Goal: Information Seeking & Learning: Learn about a topic

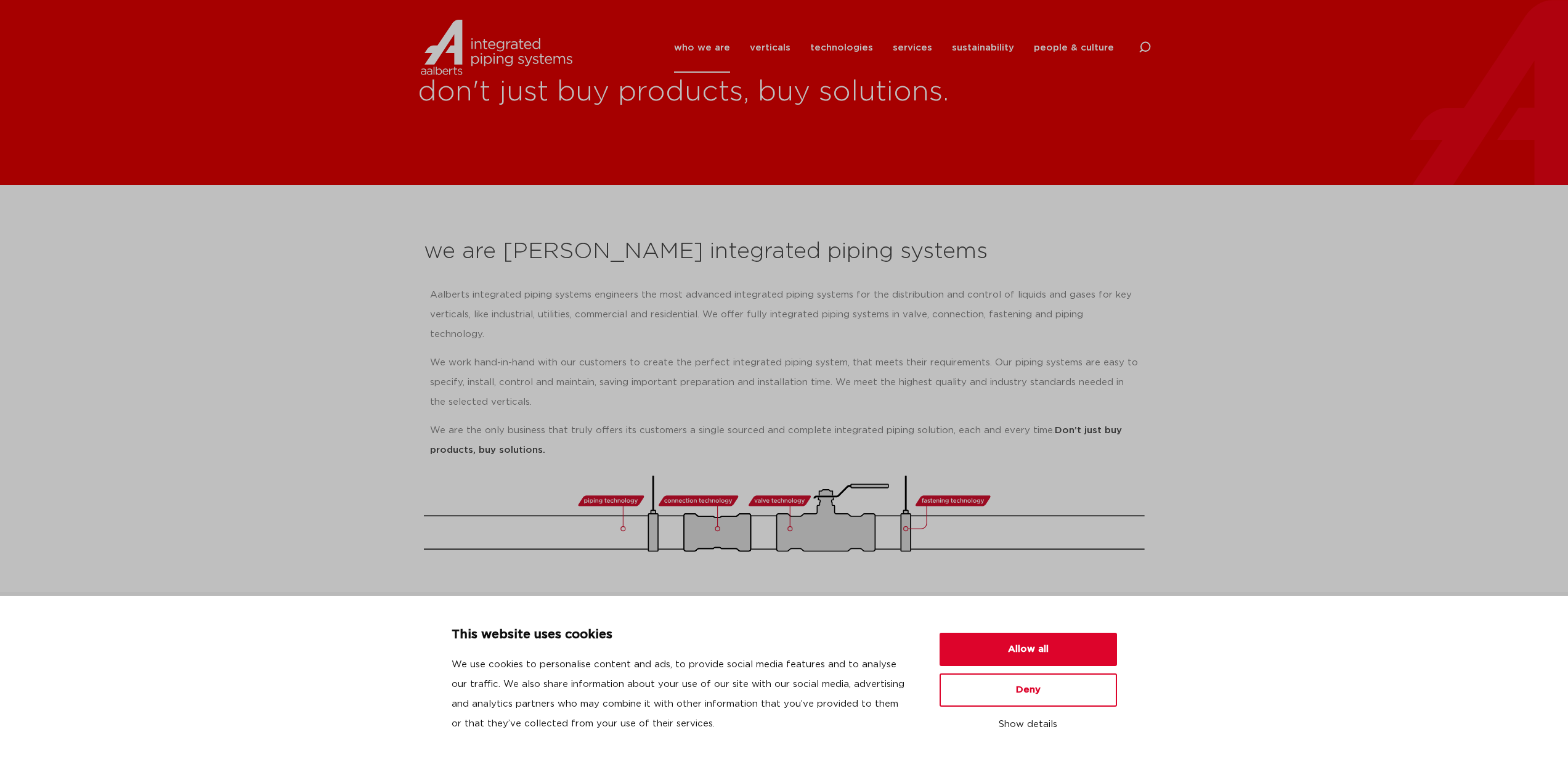
click at [1275, 625] on div "This website uses cookies We use cookies to personalise content and ads, to pro…" at bounding box center [784, 683] width 1538 height 117
click at [715, 50] on link "who we are" at bounding box center [702, 48] width 56 height 50
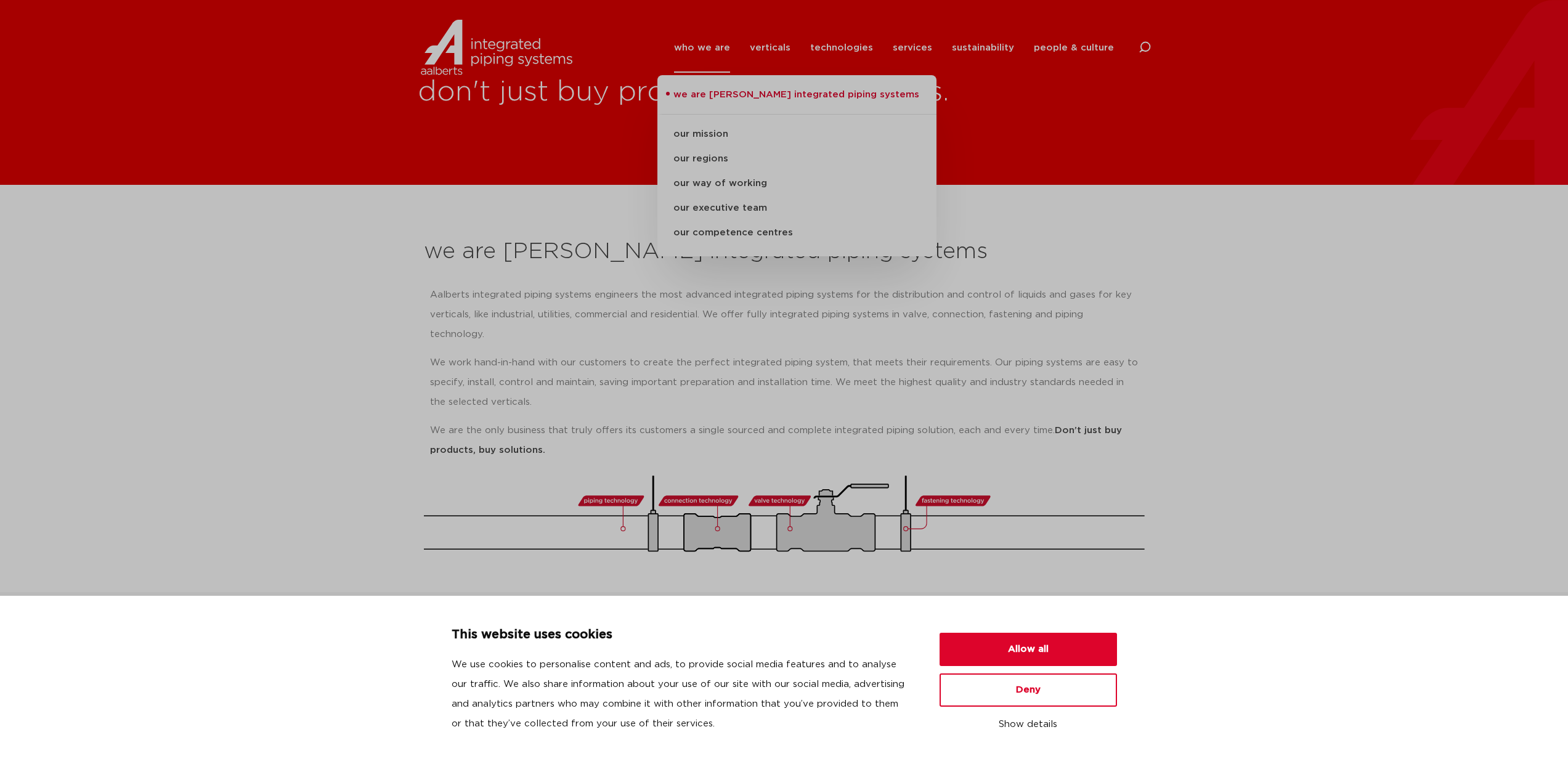
click at [1431, 438] on section "we are Aalberts integrated piping systems Aalberts integrated piping systems en…" at bounding box center [784, 389] width 1568 height 407
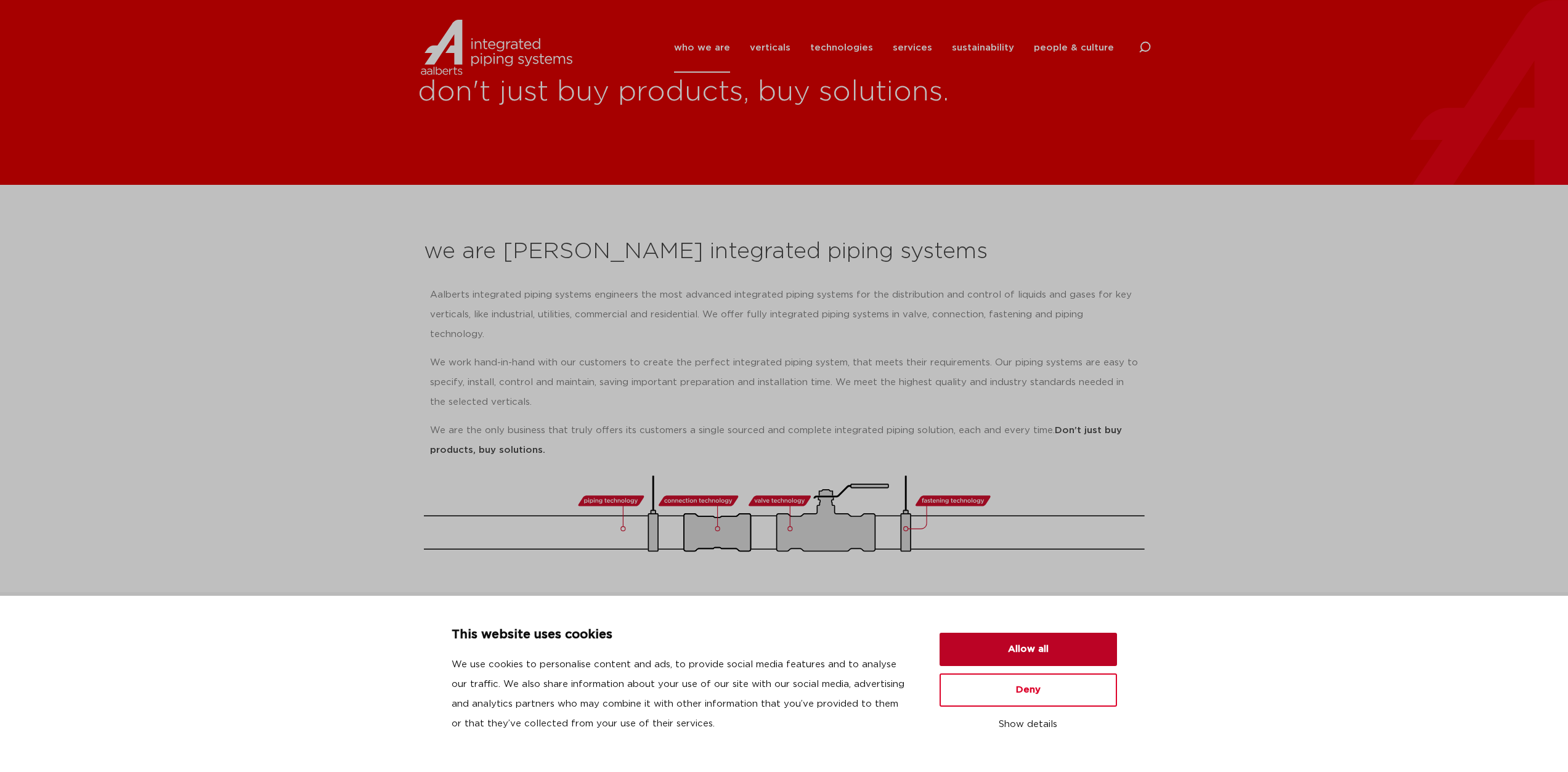
click at [1071, 647] on button "Allow all" at bounding box center [1028, 650] width 177 height 34
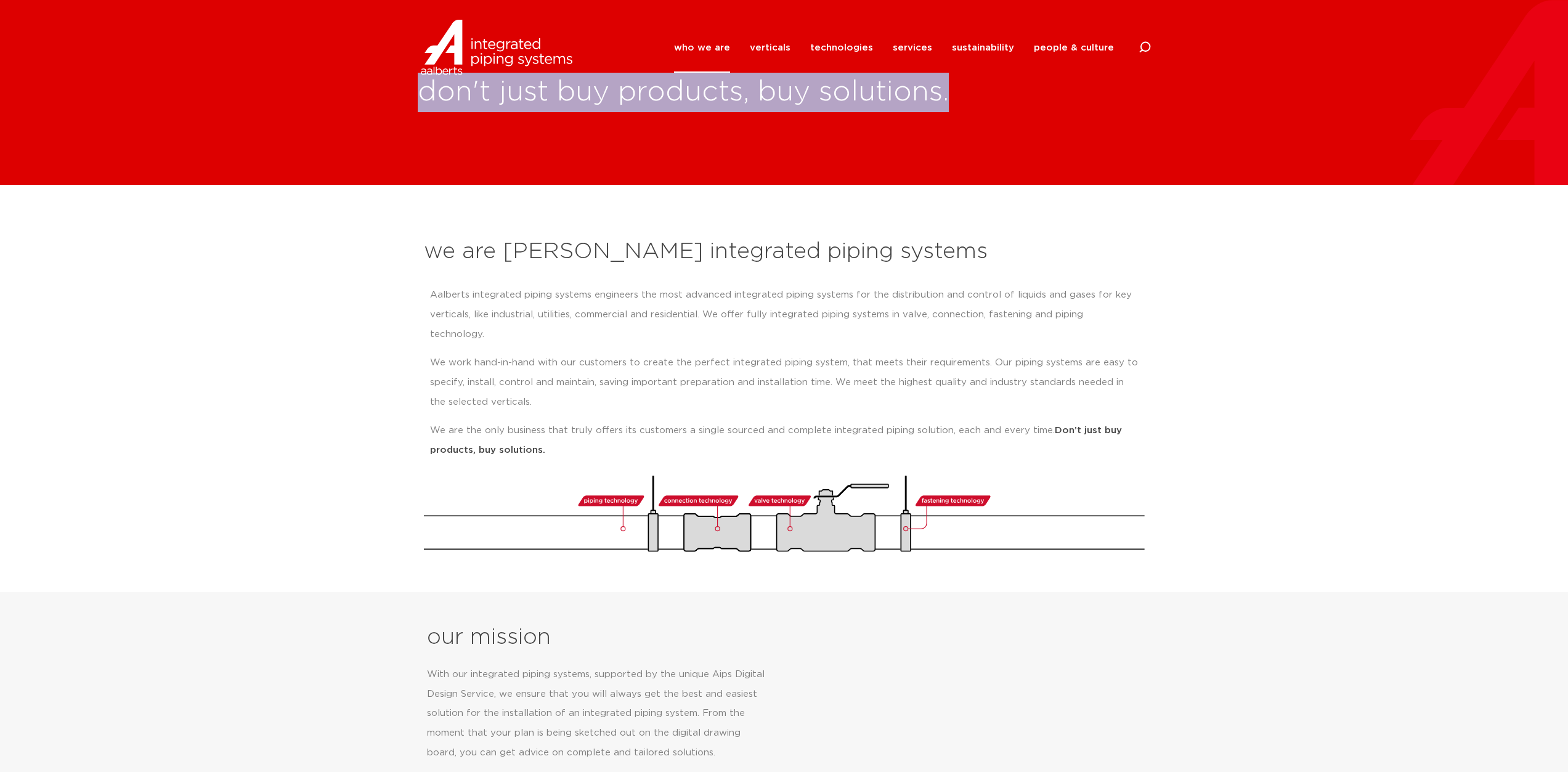
drag, startPoint x: 1566, startPoint y: 46, endPoint x: 1554, endPoint y: 78, distance: 34.2
click at [782, 45] on link "verticals" at bounding box center [770, 48] width 41 height 50
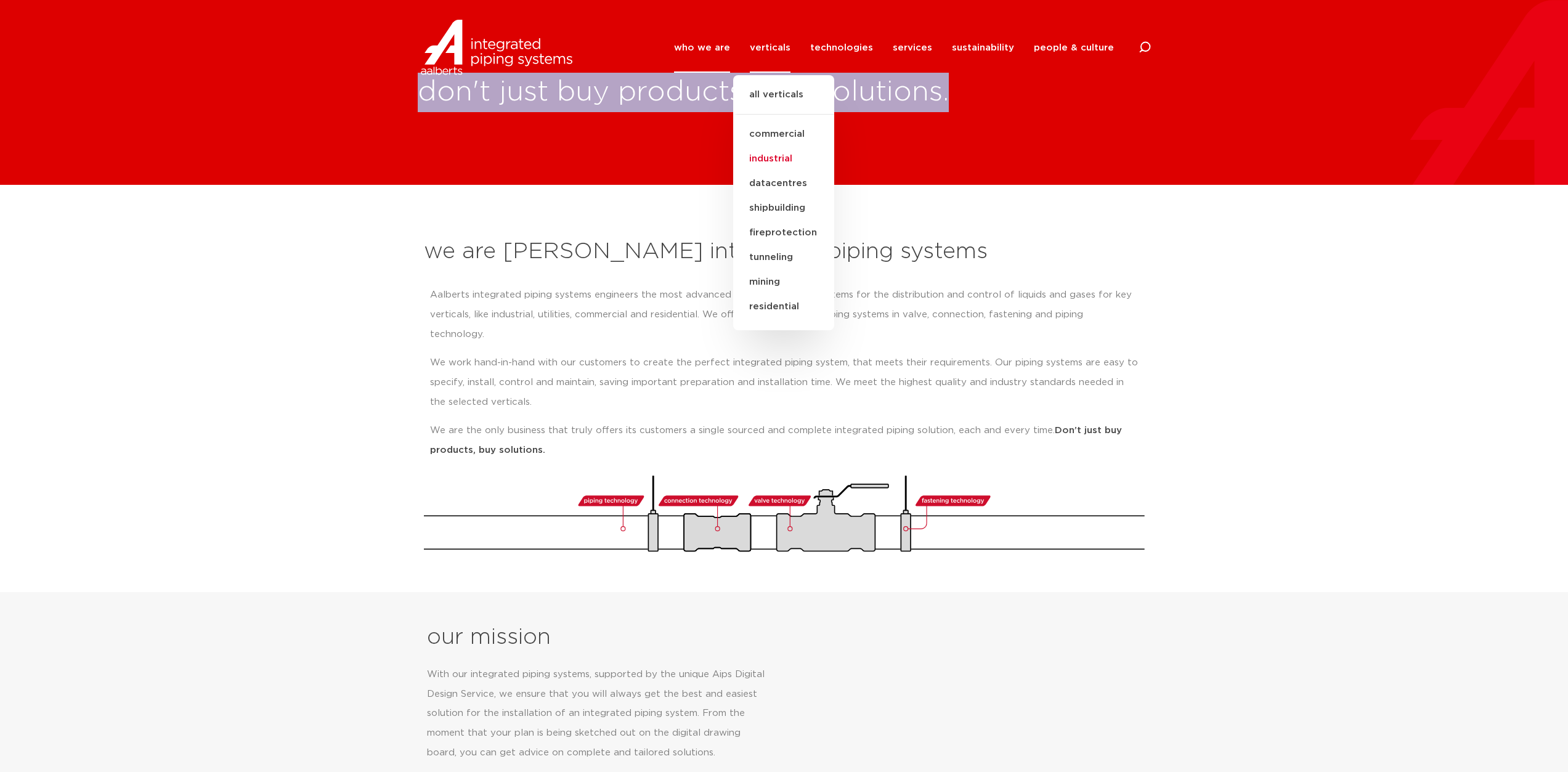
click at [790, 157] on link "industrial" at bounding box center [783, 159] width 101 height 25
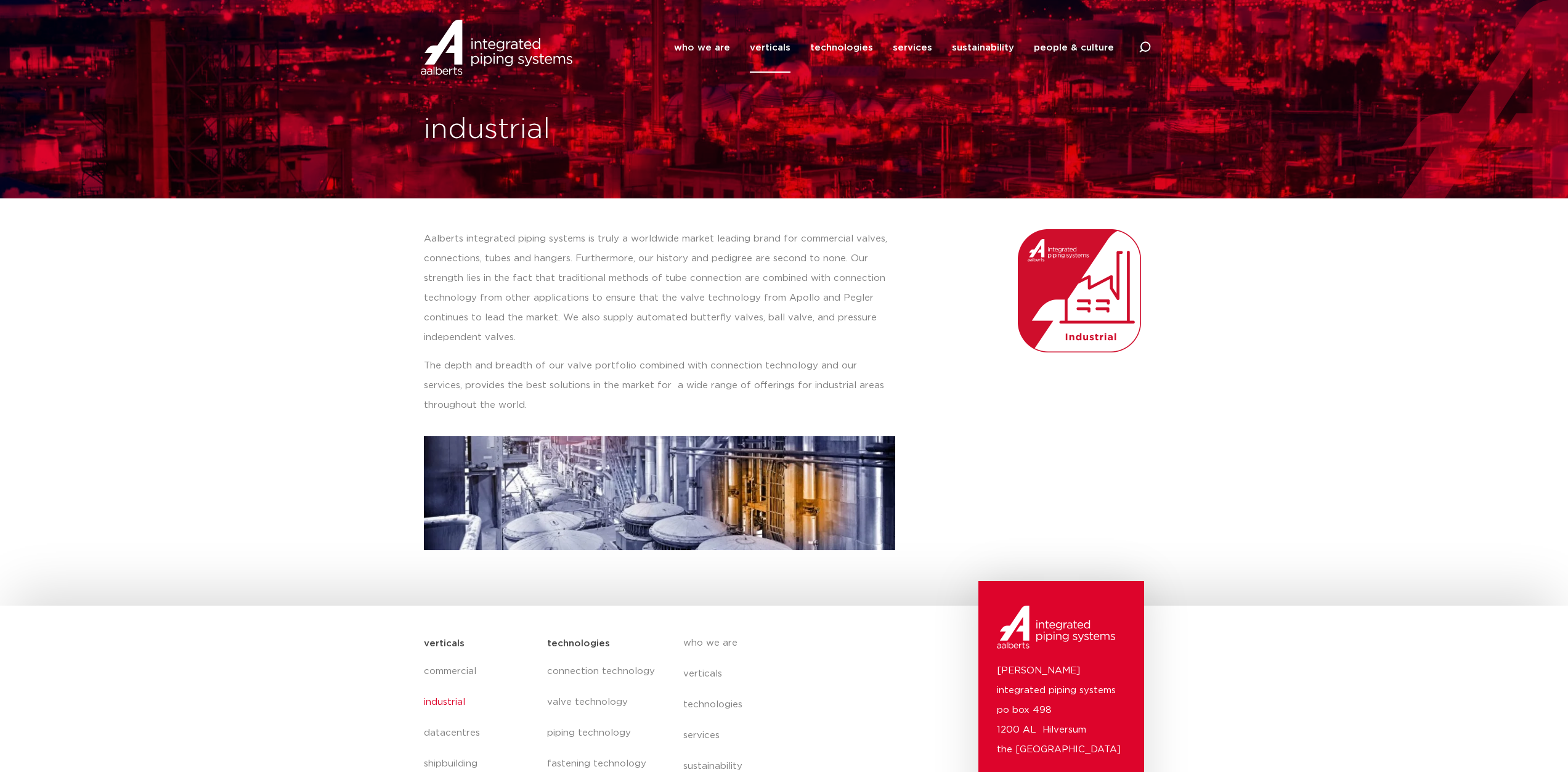
click at [778, 49] on link "verticals" at bounding box center [770, 48] width 41 height 50
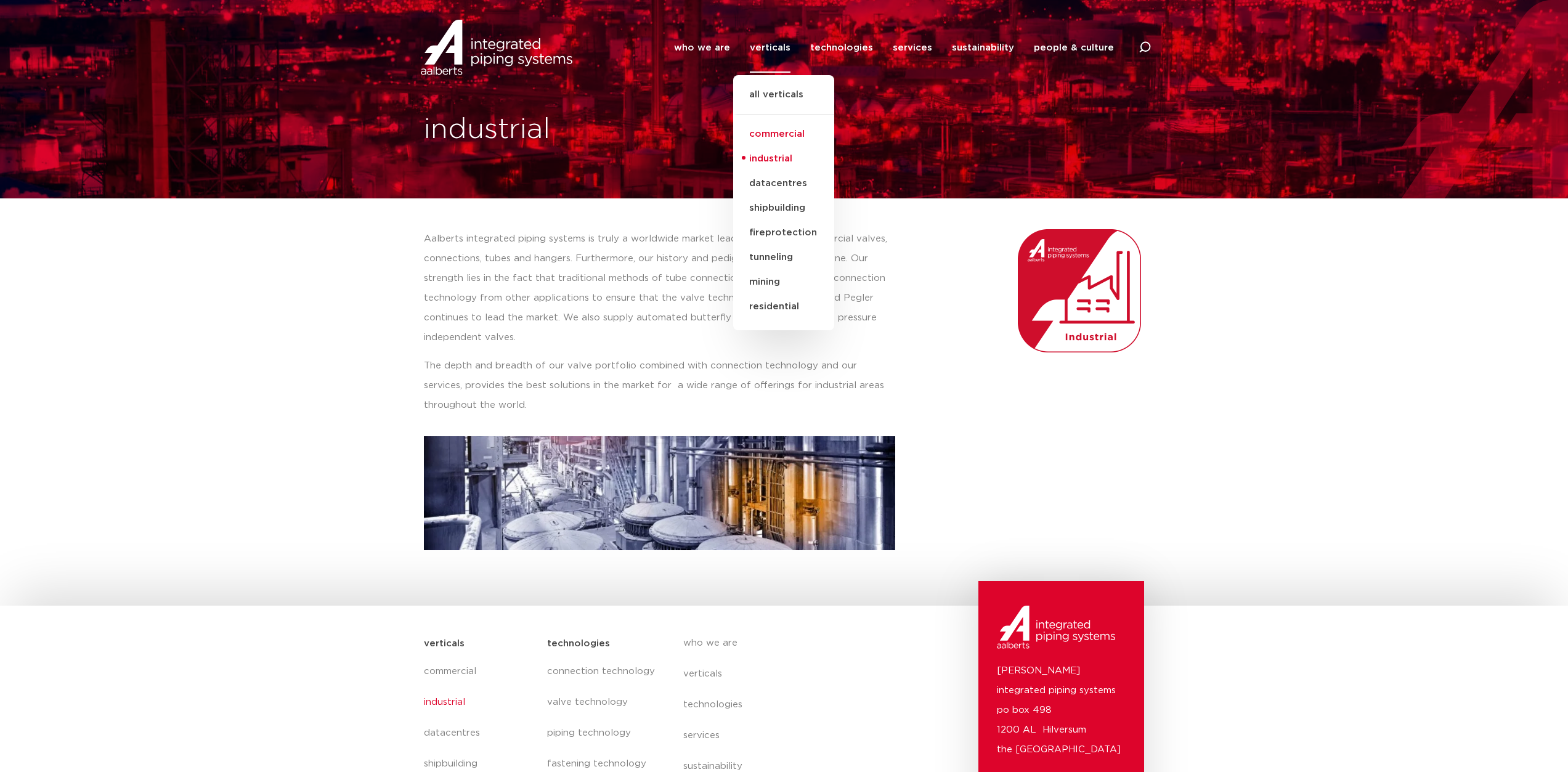
click at [792, 130] on link "commercial" at bounding box center [783, 134] width 101 height 25
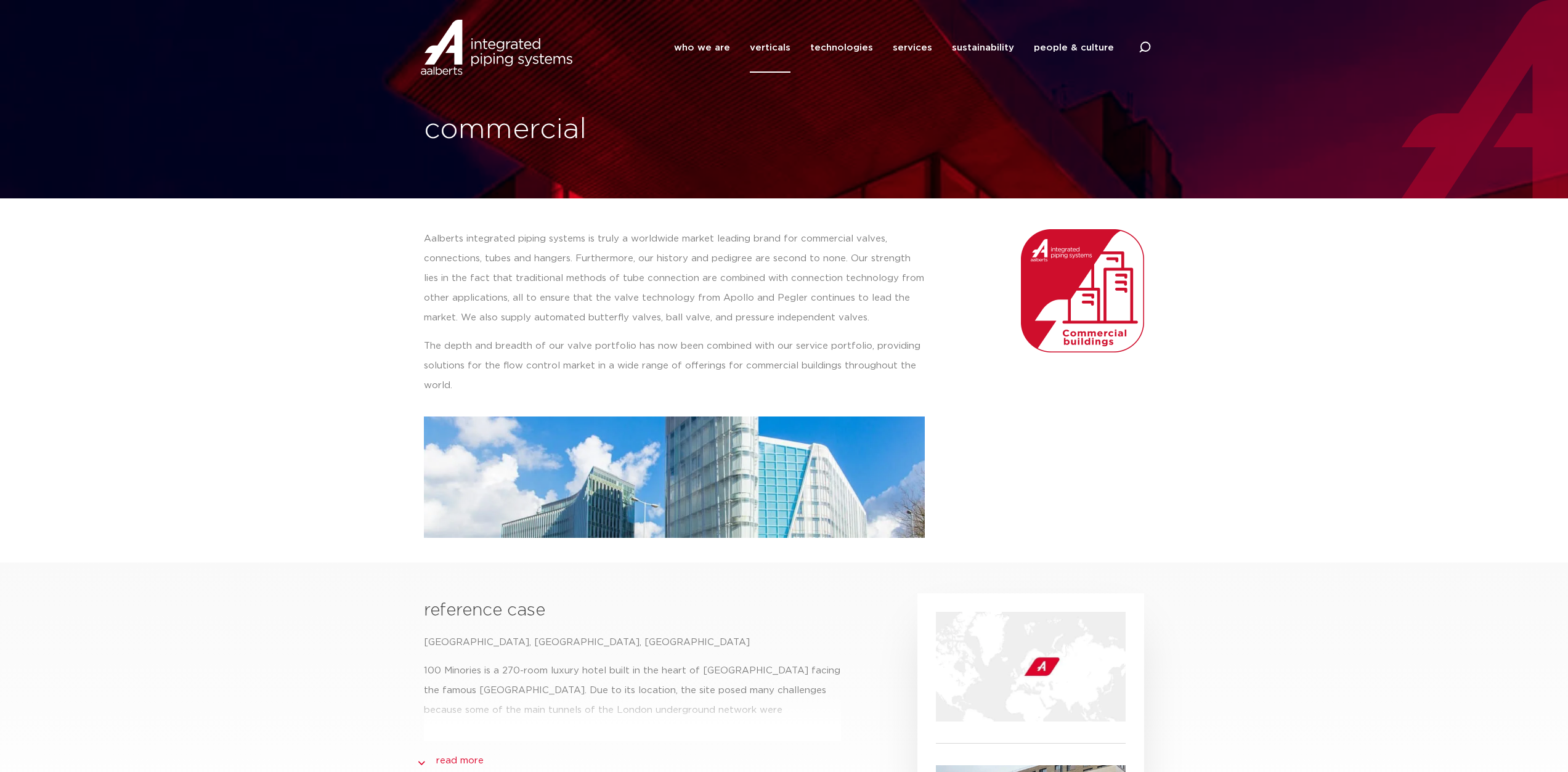
click at [1233, 536] on section "Aalberts integrated piping systems is truly a worldwide market leading brand fo…" at bounding box center [784, 370] width 1568 height 346
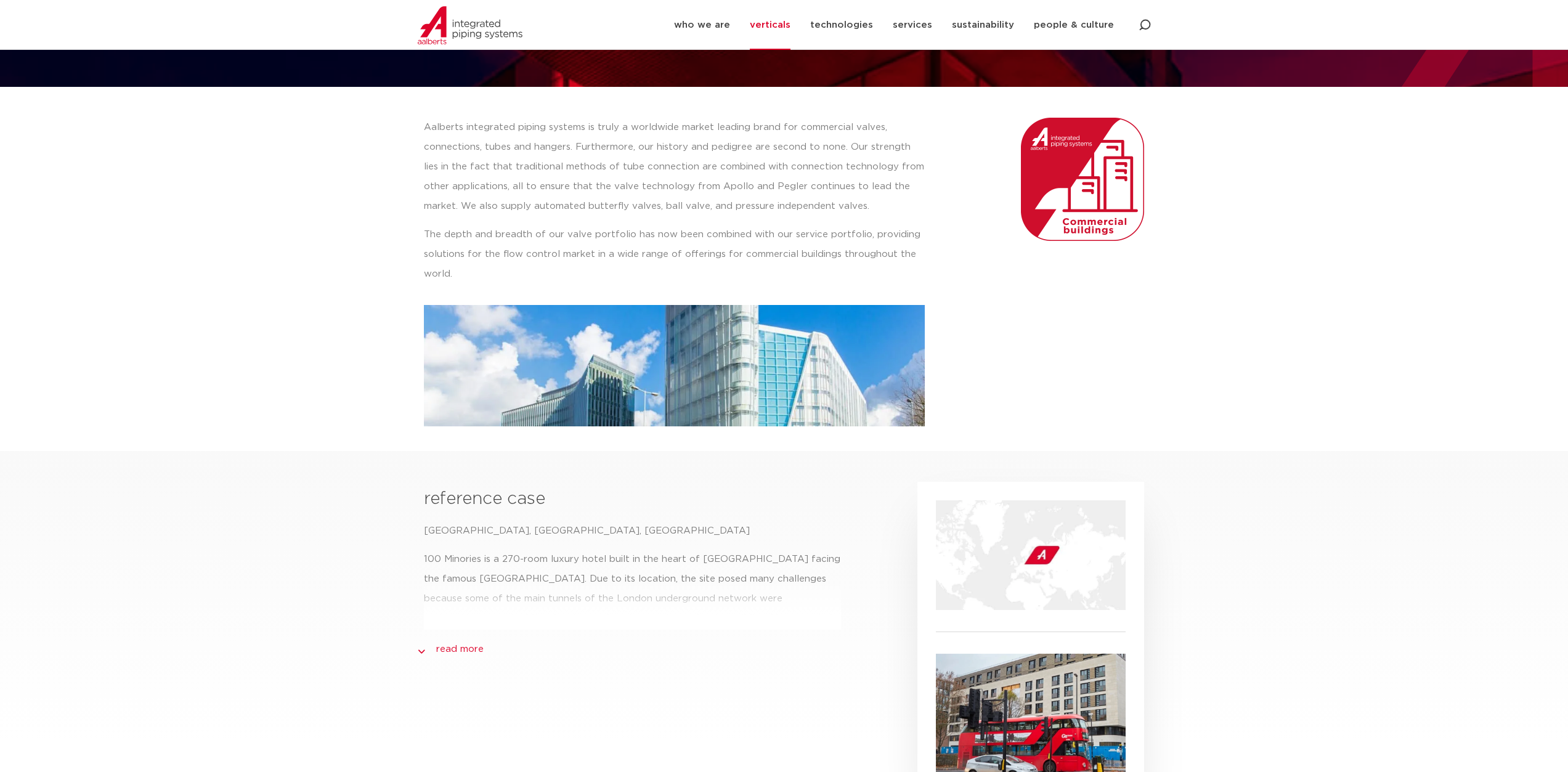
scroll to position [138, 0]
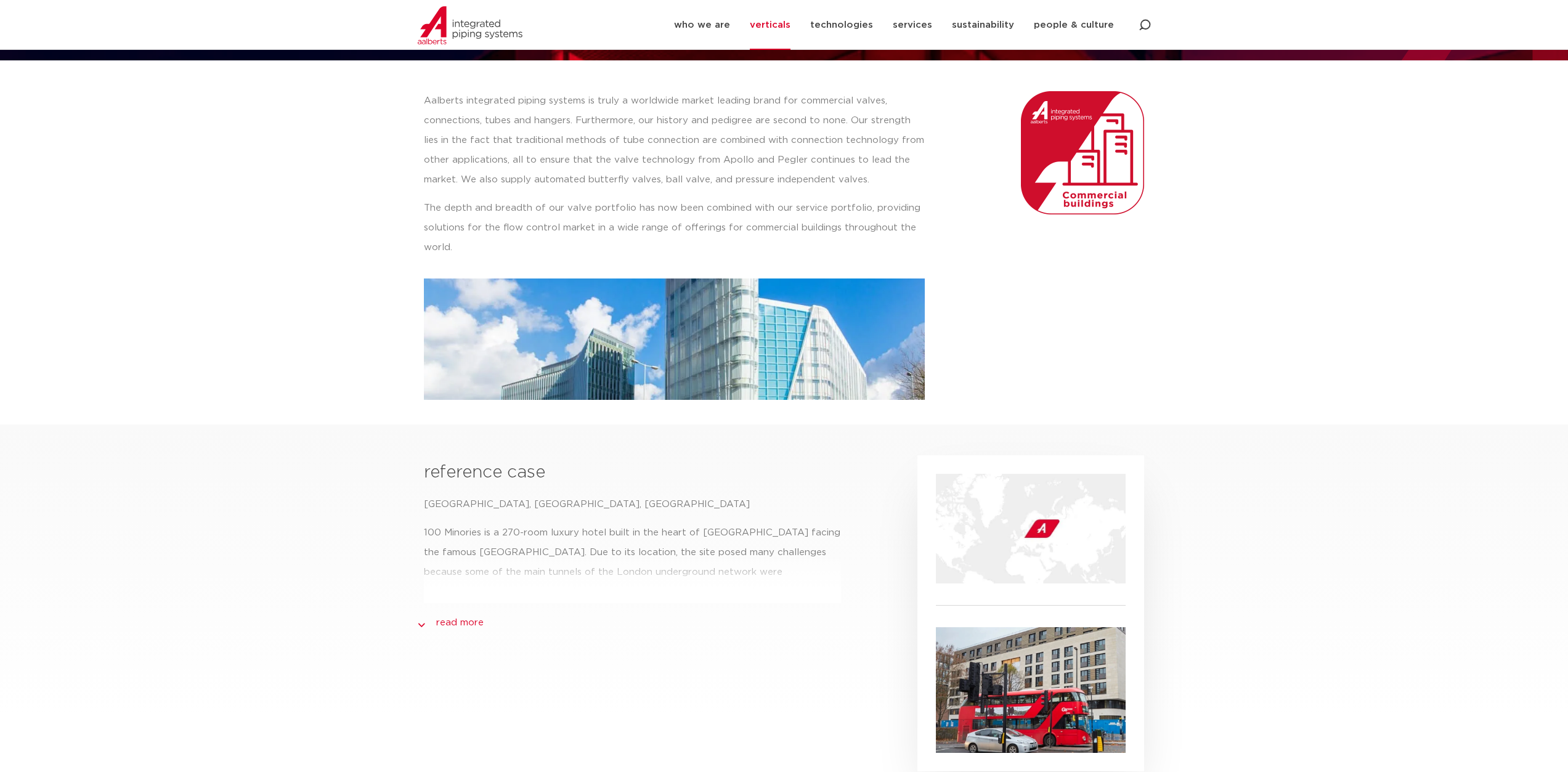
click at [450, 624] on link "read more" at bounding box center [459, 623] width 47 height 15
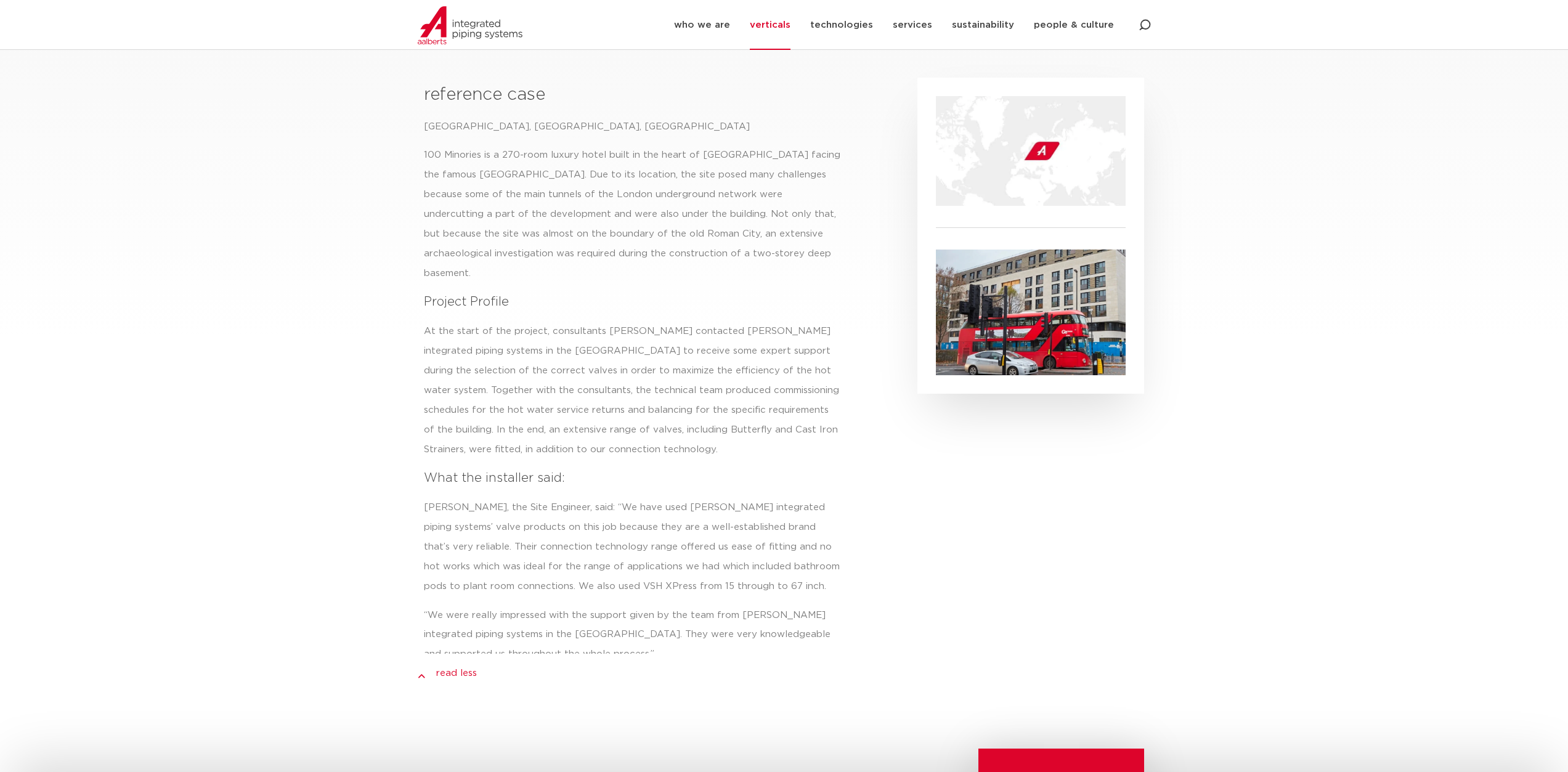
scroll to position [488, 0]
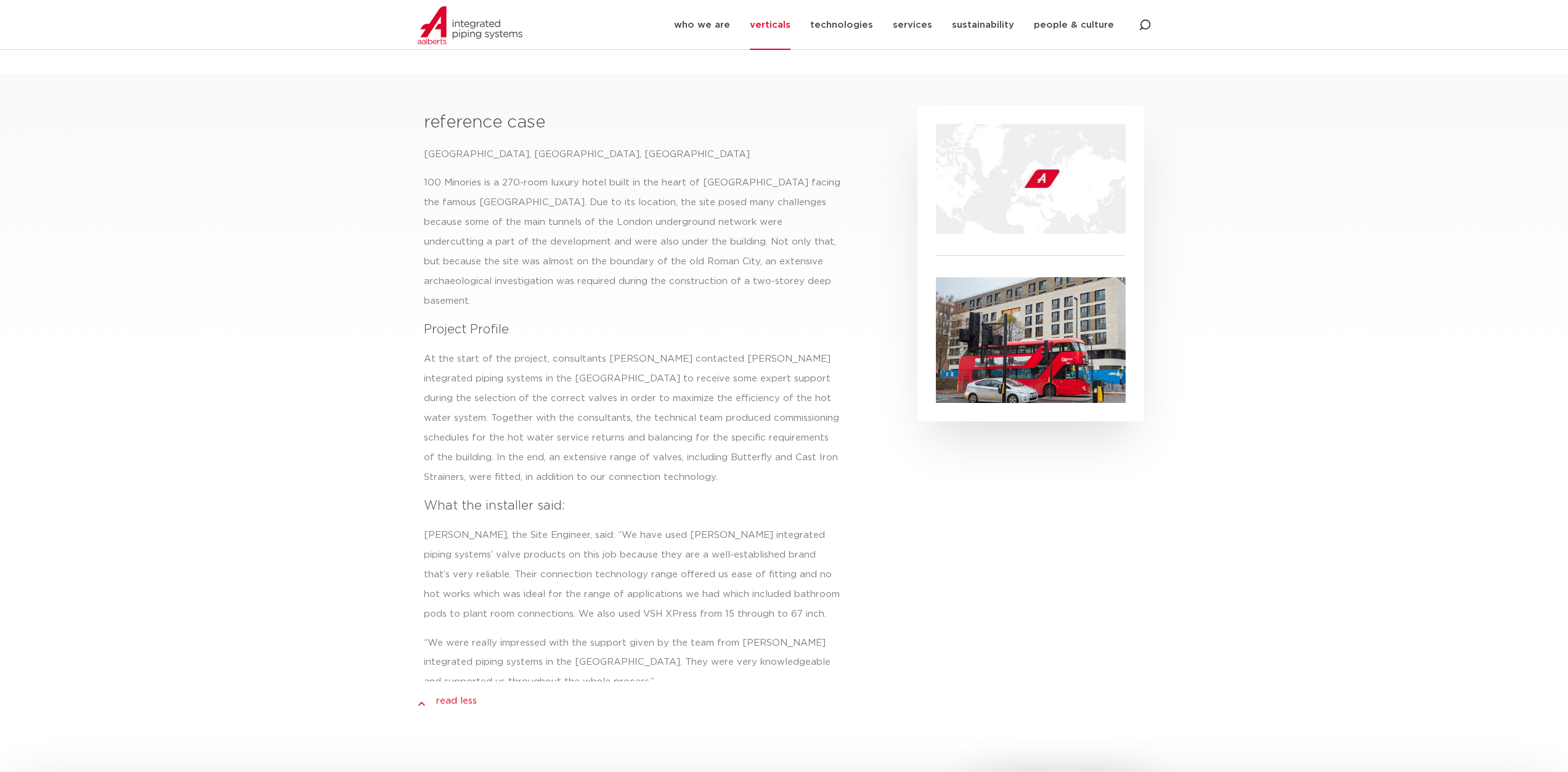
click at [1098, 509] on div at bounding box center [1034, 406] width 233 height 616
click at [1233, 479] on section "reference case 100 Minories Hotel, London, UK 100 Minories is a 270-room luxury…" at bounding box center [784, 394] width 1568 height 640
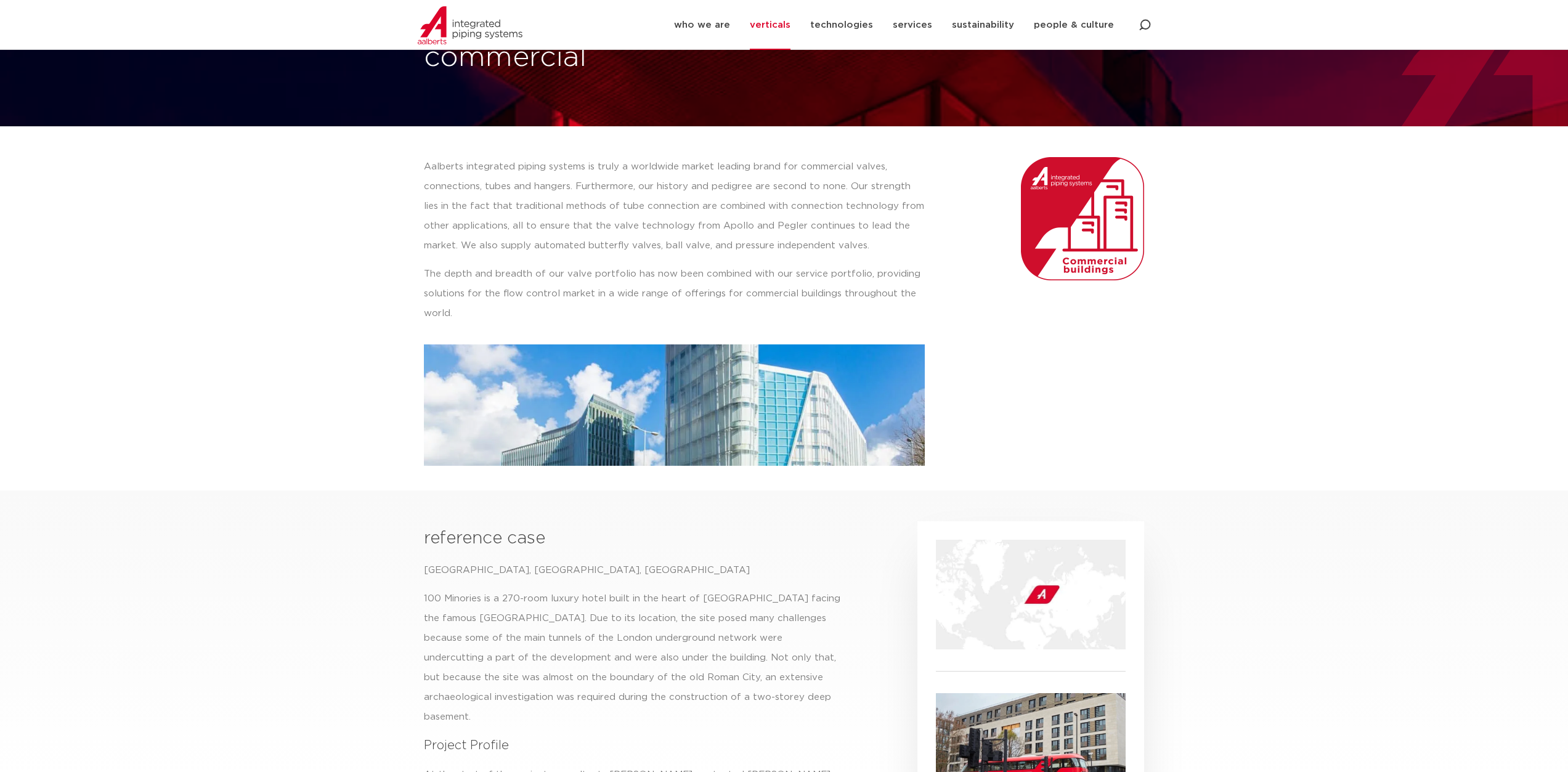
scroll to position [0, 0]
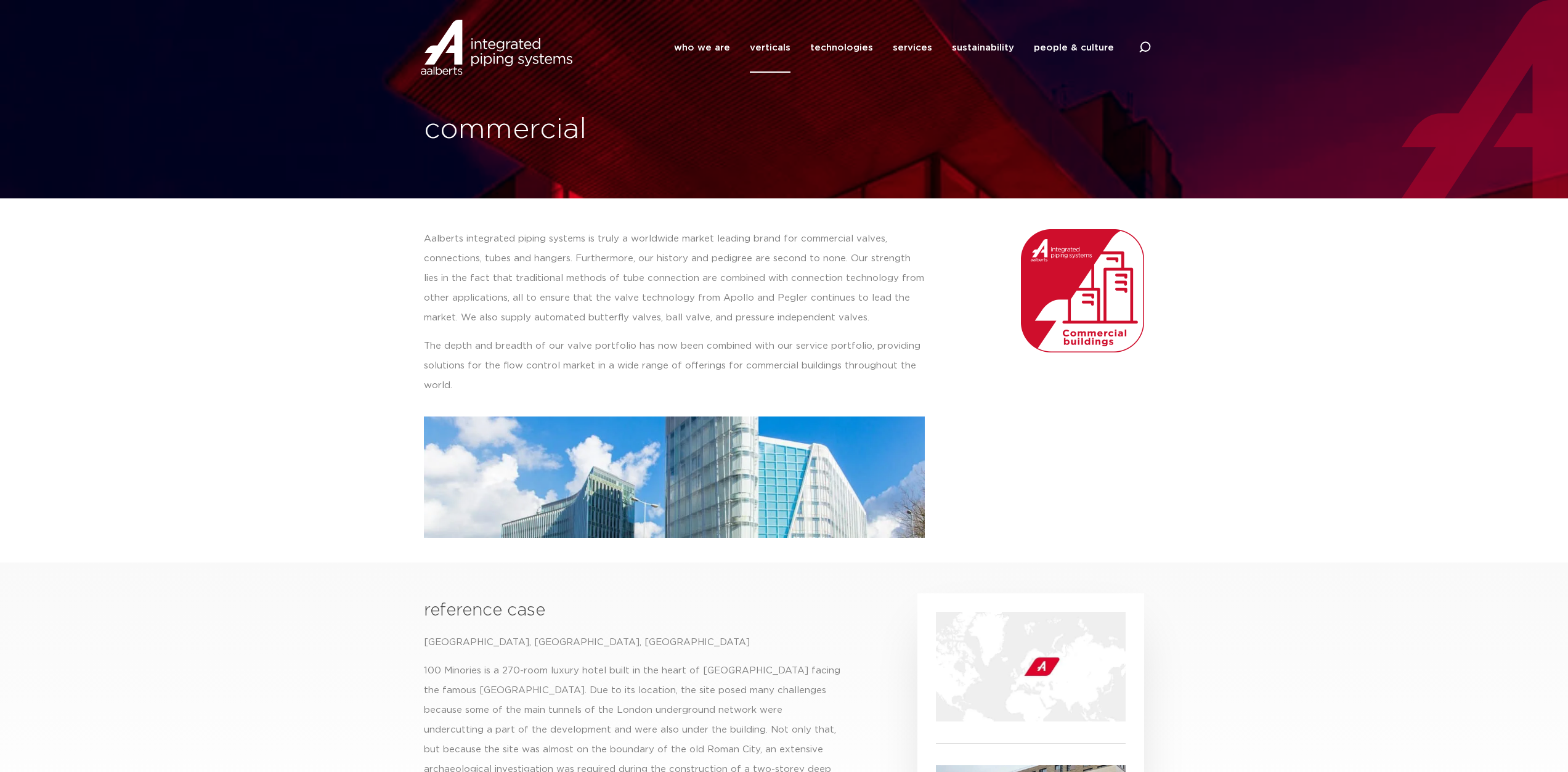
click at [783, 45] on link "verticals" at bounding box center [770, 48] width 41 height 50
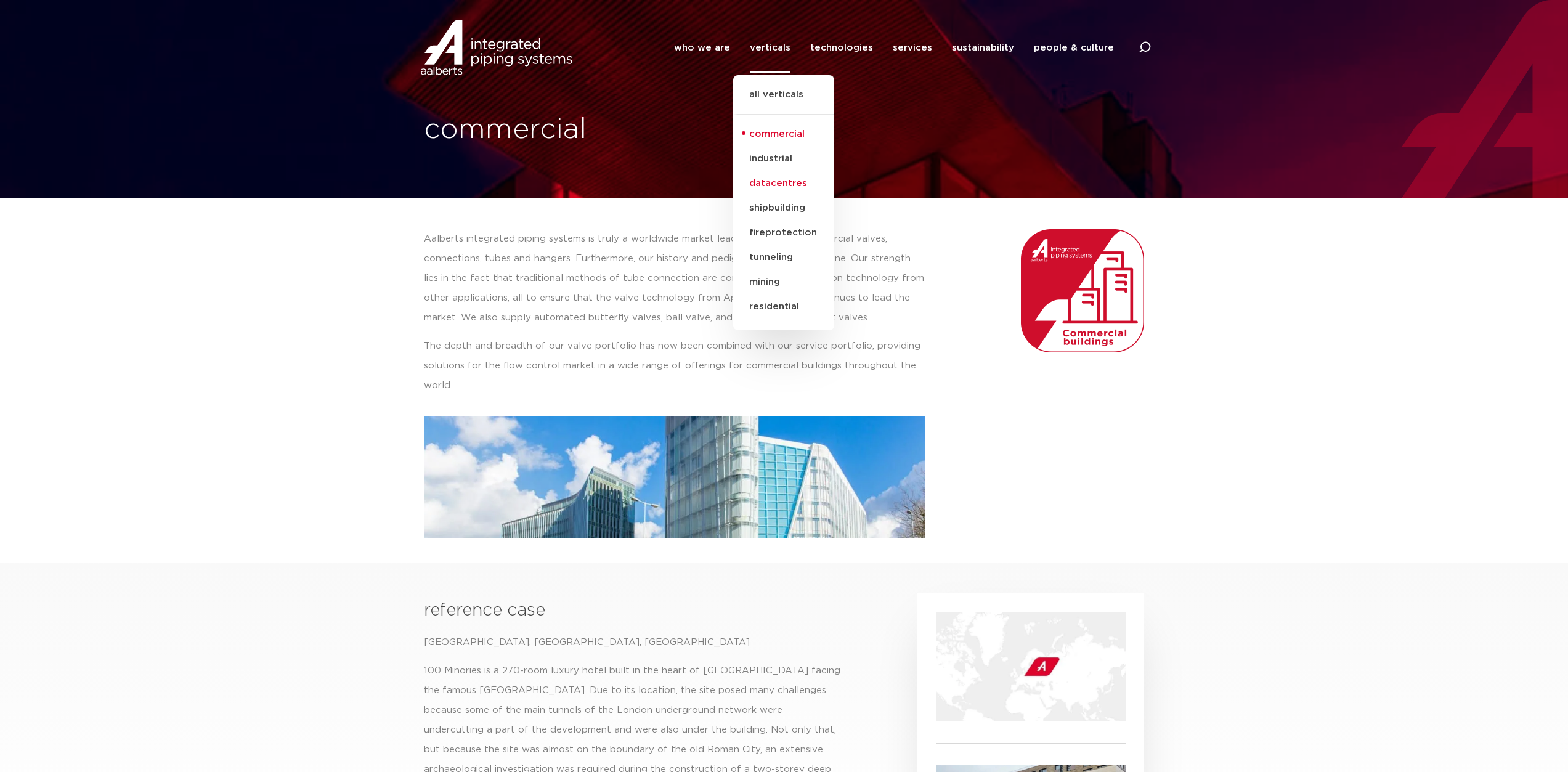
click at [784, 184] on link "datacentres" at bounding box center [783, 184] width 101 height 25
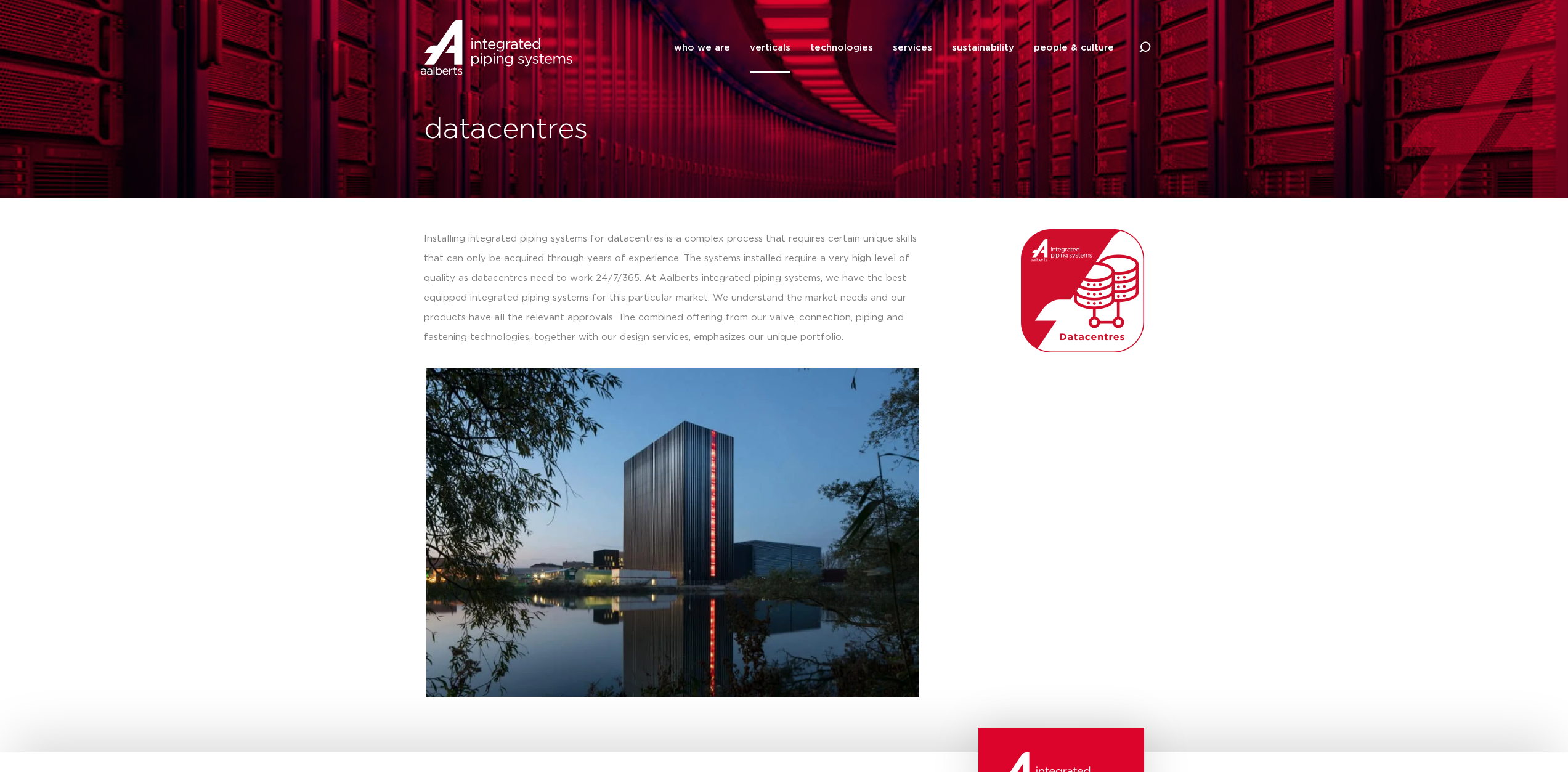
click at [776, 46] on link "verticals" at bounding box center [770, 48] width 41 height 50
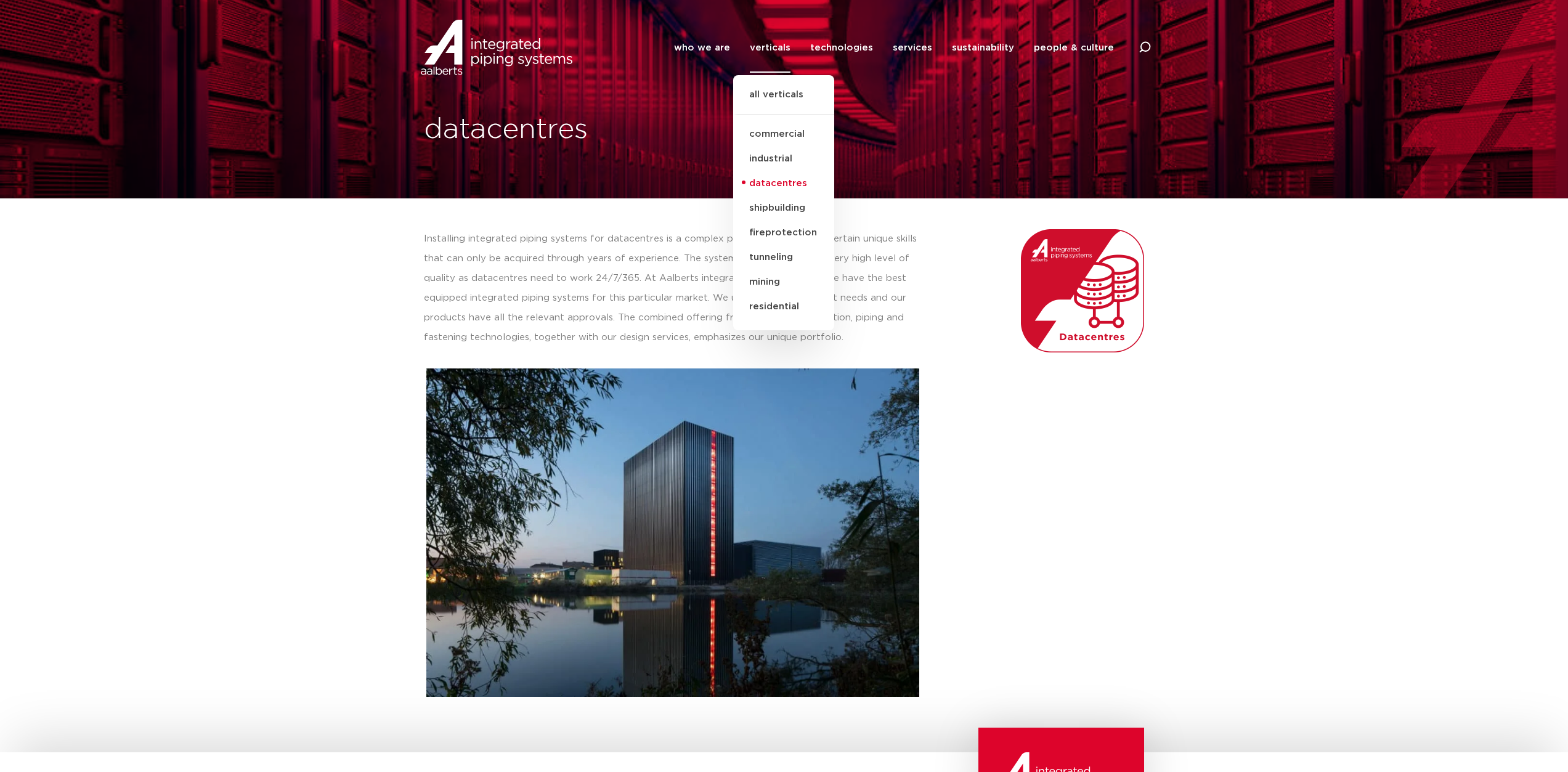
drag, startPoint x: 976, startPoint y: 418, endPoint x: 967, endPoint y: 417, distance: 9.1
click at [976, 418] on div at bounding box center [1039, 462] width 222 height 480
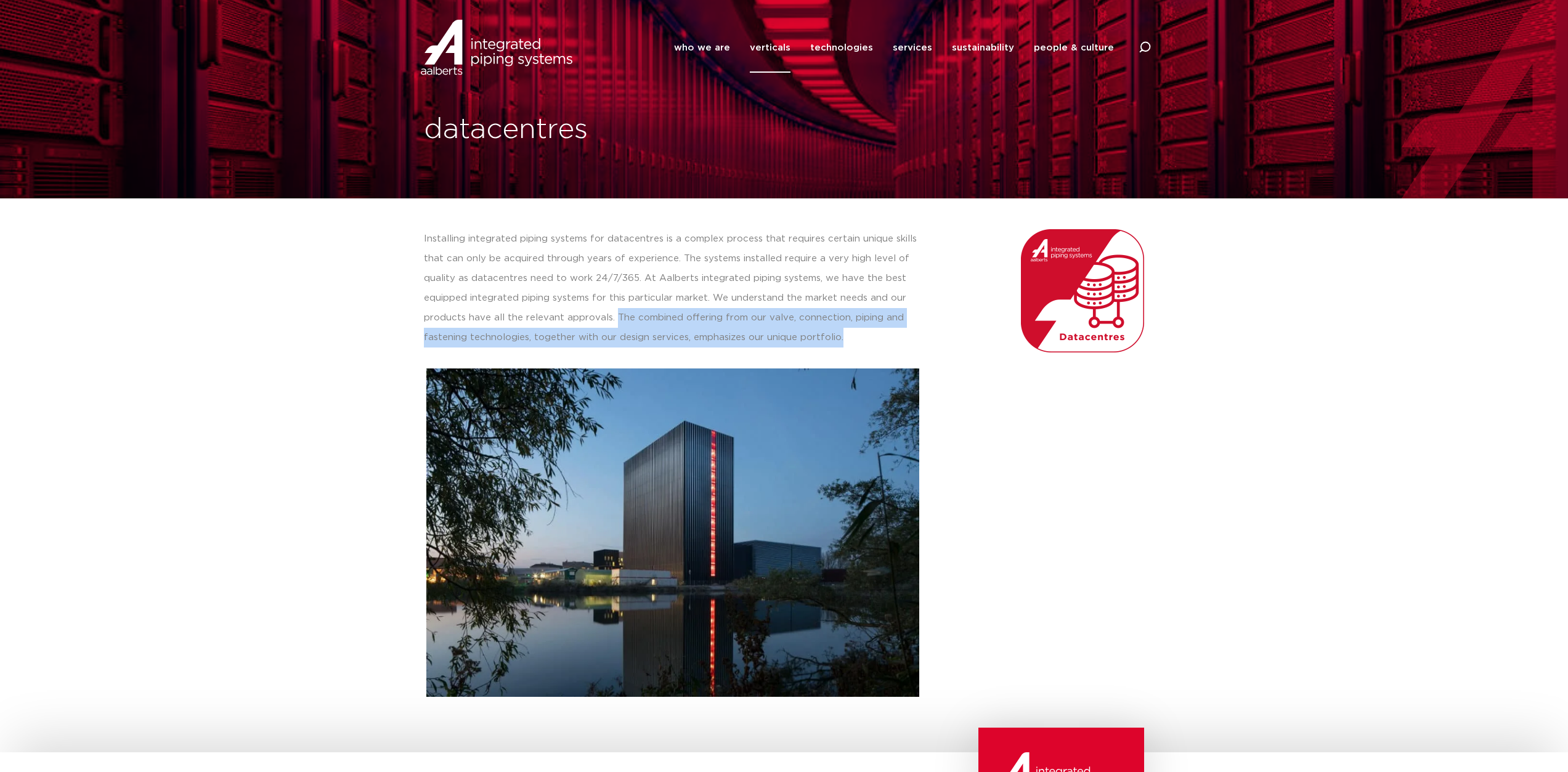
drag, startPoint x: 613, startPoint y: 313, endPoint x: 845, endPoint y: 331, distance: 232.7
click at [845, 331] on p "Installing integrated piping systems for datacentres is a complex process that …" at bounding box center [673, 288] width 499 height 118
copy p "The combined offering from our valve, connection, piping and fastening technolo…"
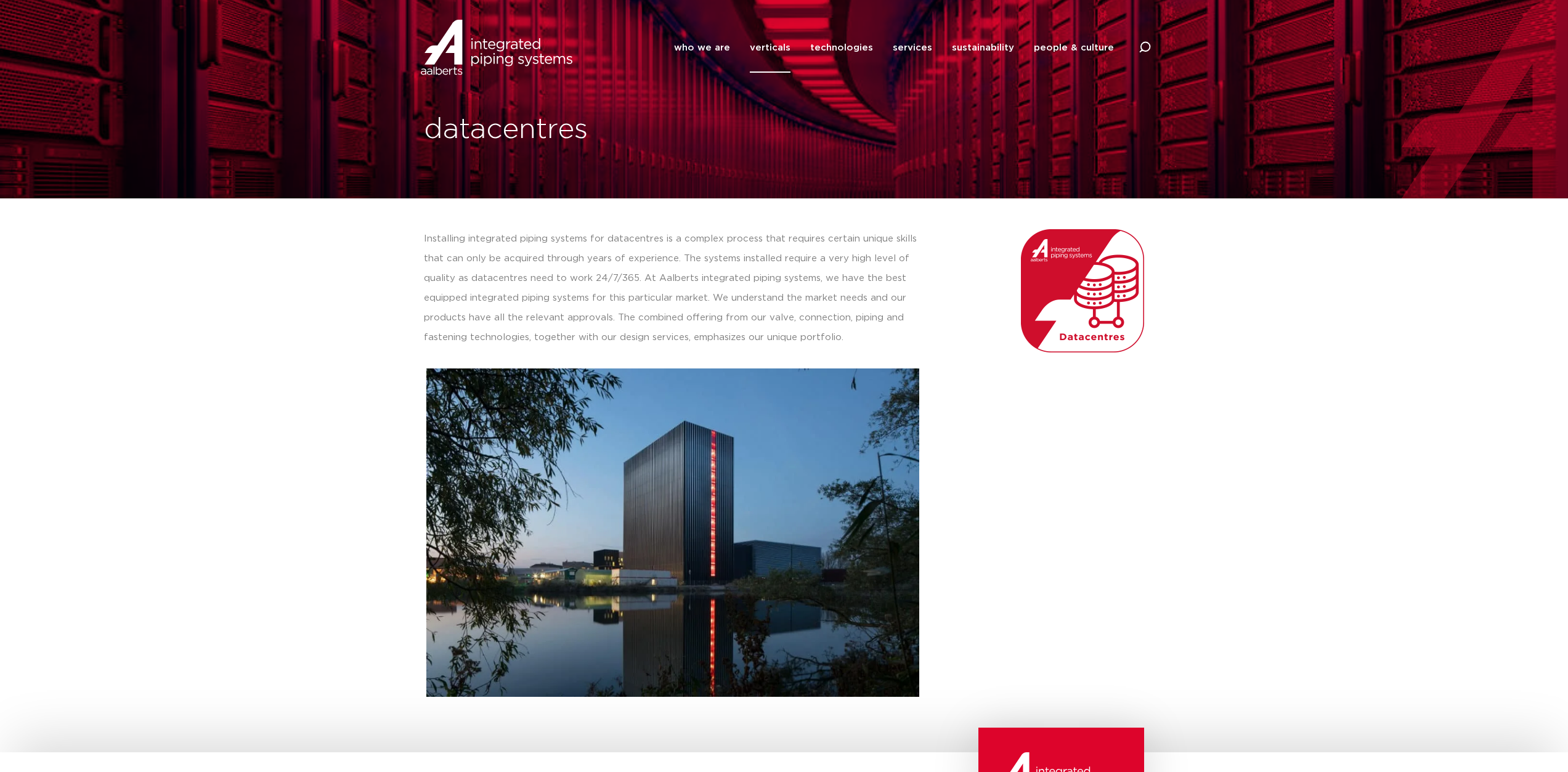
drag, startPoint x: 1136, startPoint y: 452, endPoint x: 1027, endPoint y: 647, distance: 223.4
click at [1135, 454] on div at bounding box center [1039, 462] width 222 height 480
click at [781, 48] on link "verticals" at bounding box center [770, 48] width 41 height 50
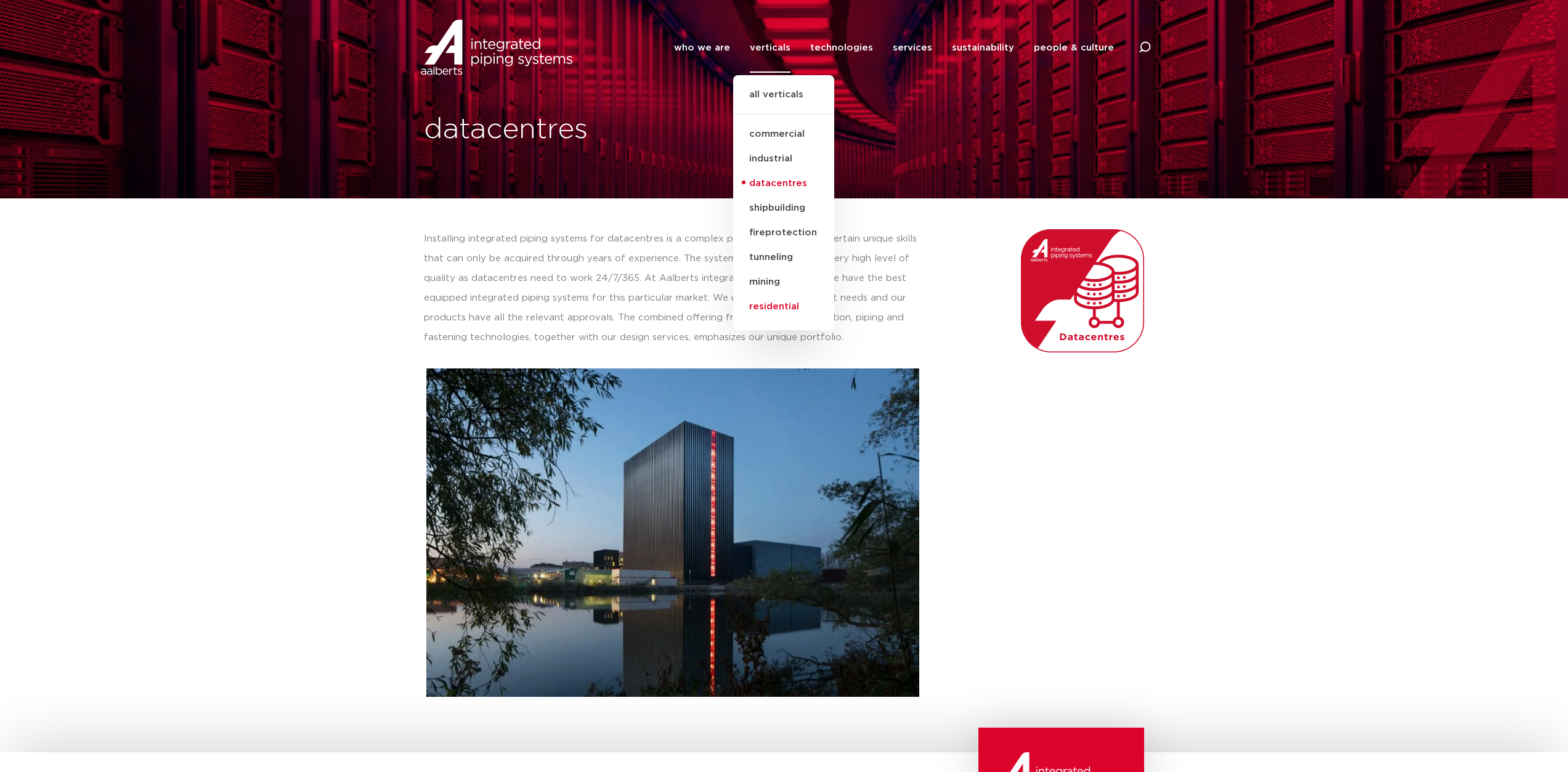
click at [770, 305] on link "residential" at bounding box center [783, 307] width 101 height 25
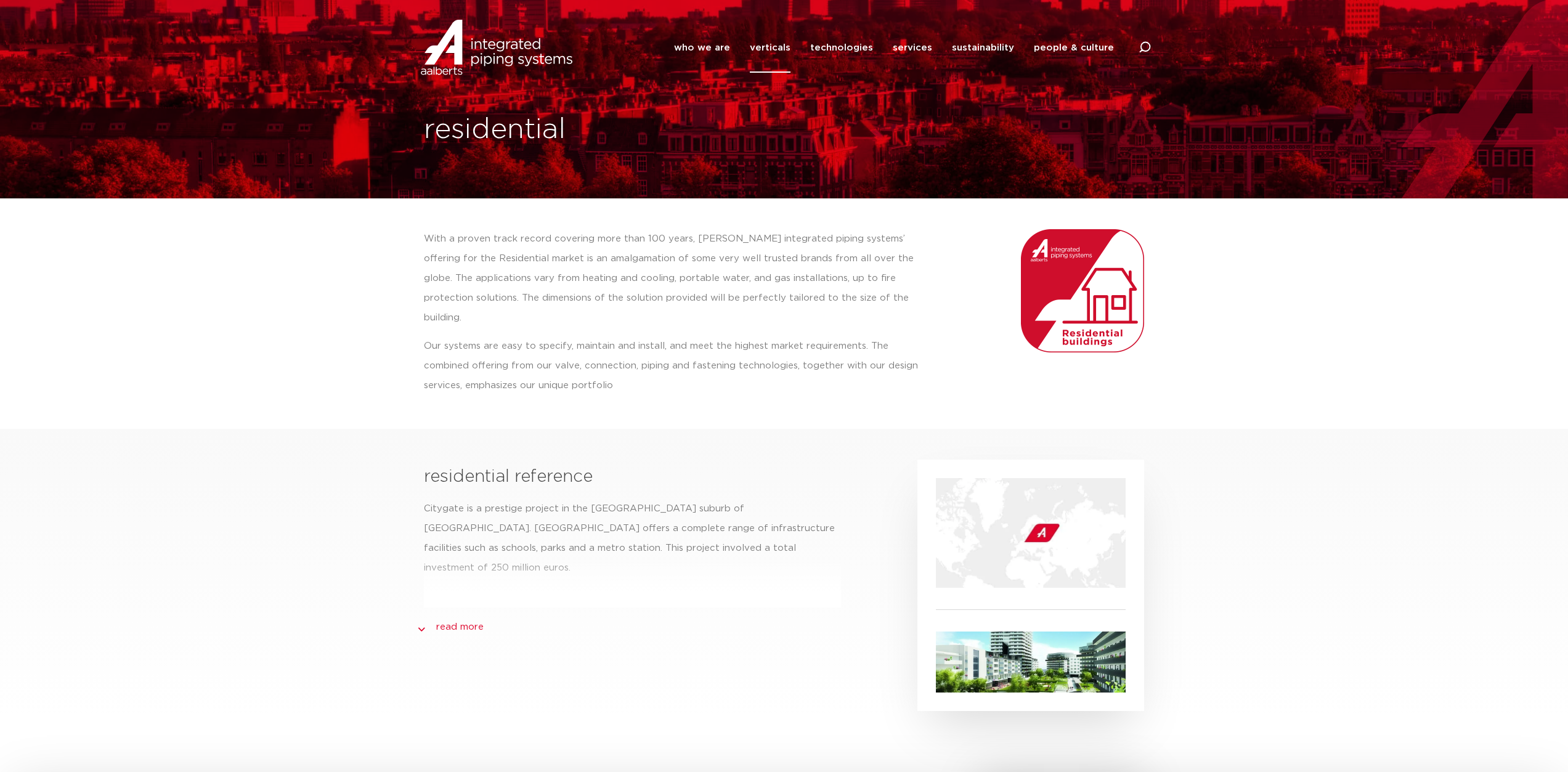
click at [468, 620] on link "read more" at bounding box center [459, 627] width 47 height 15
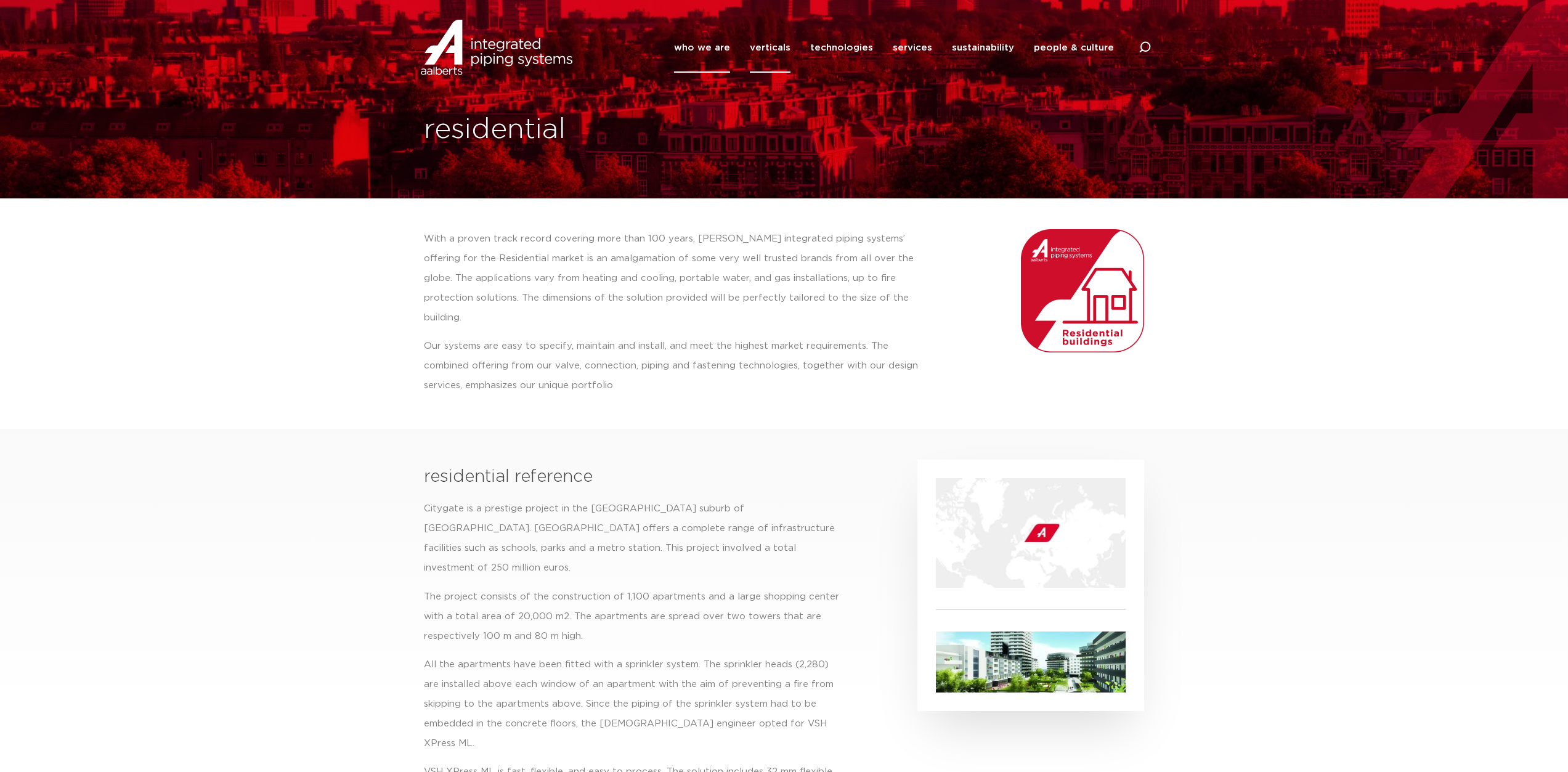
click at [716, 46] on link "who we are" at bounding box center [702, 48] width 56 height 50
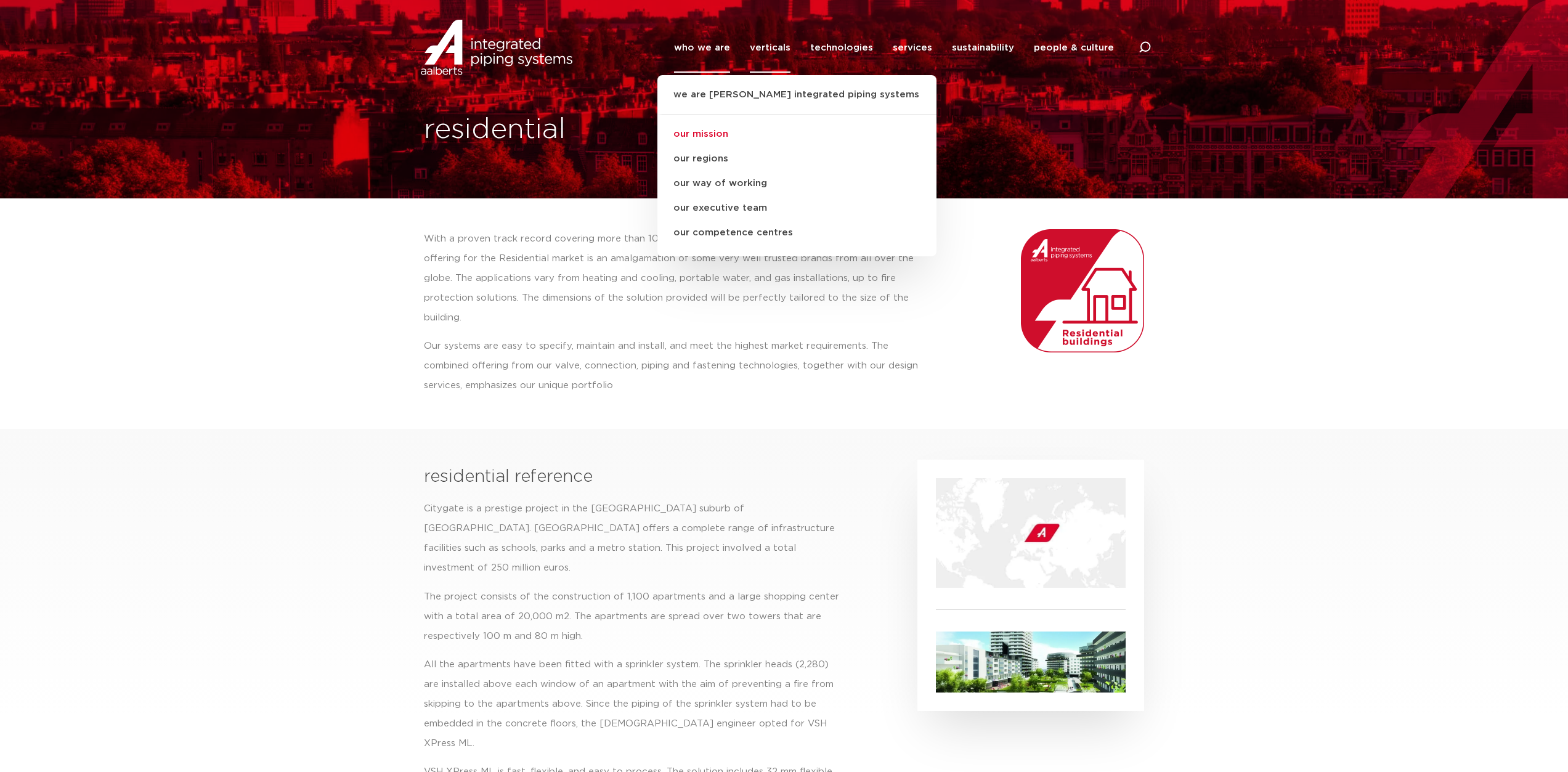
click at [715, 135] on link "our mission" at bounding box center [797, 134] width 279 height 25
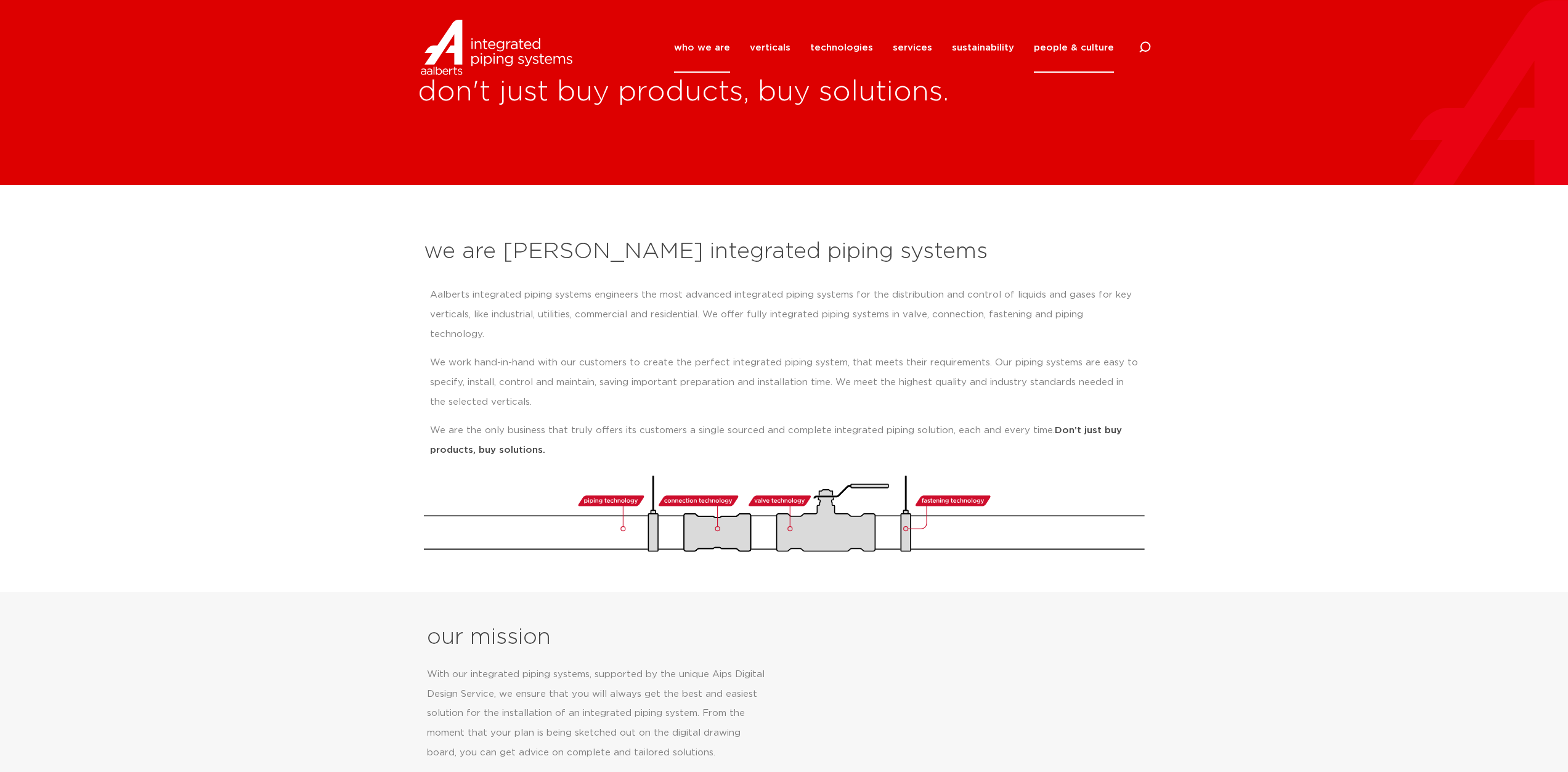
click at [1075, 44] on link "people & culture" at bounding box center [1074, 48] width 80 height 50
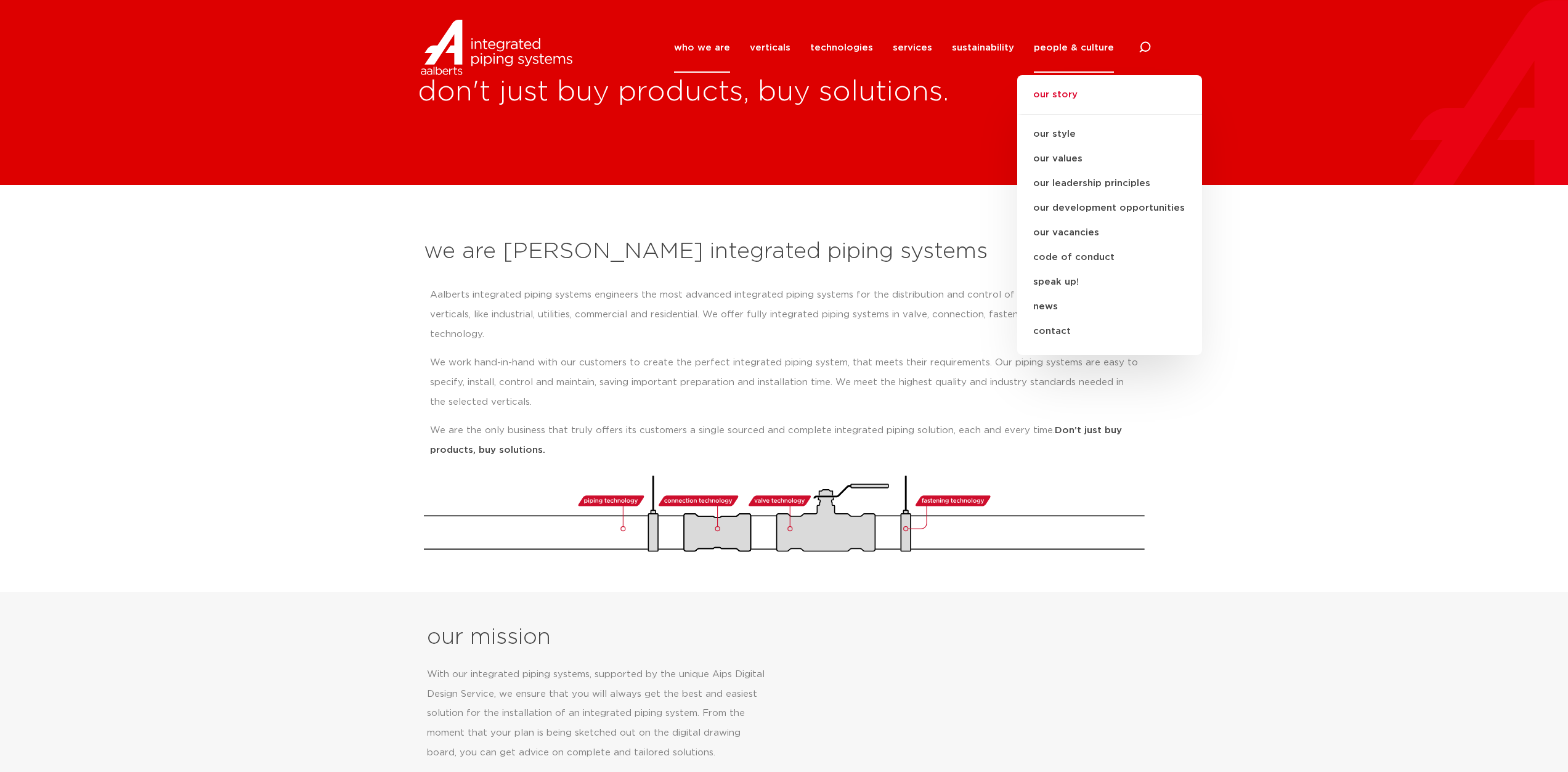
click at [1071, 95] on link "our story" at bounding box center [1110, 101] width 185 height 27
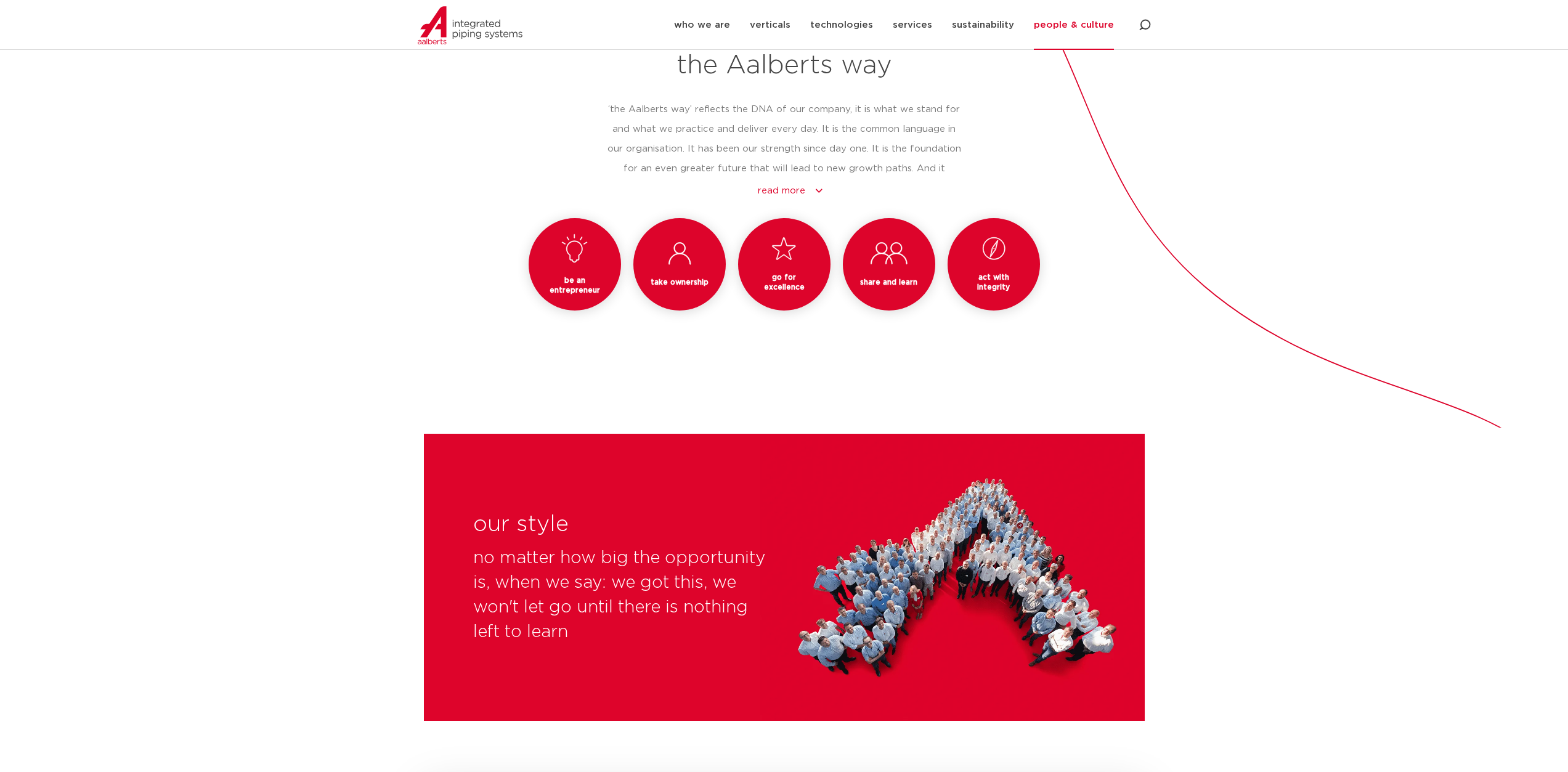
scroll to position [943, 0]
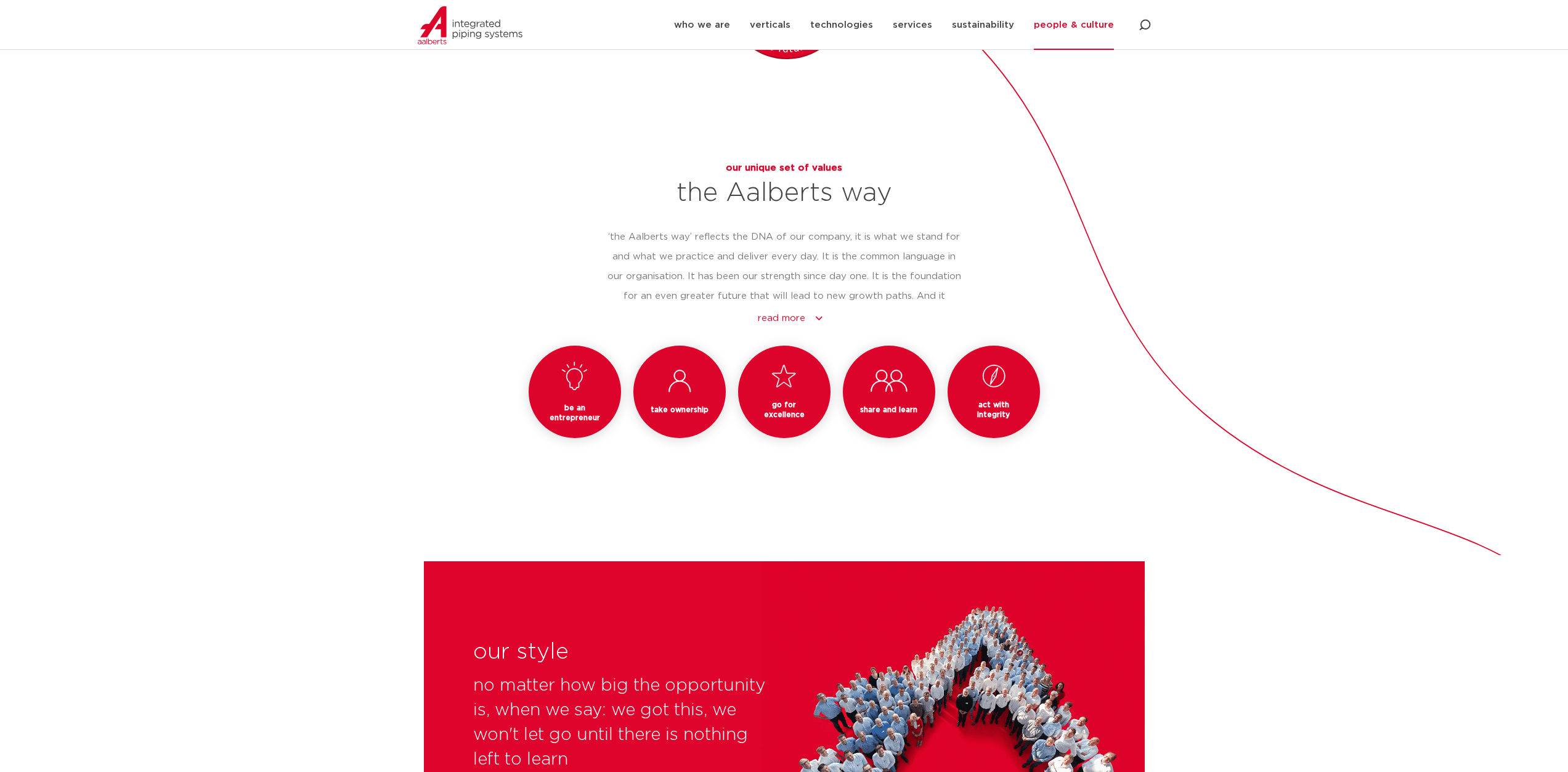
click at [802, 324] on link "read more" at bounding box center [790, 319] width 342 height 15
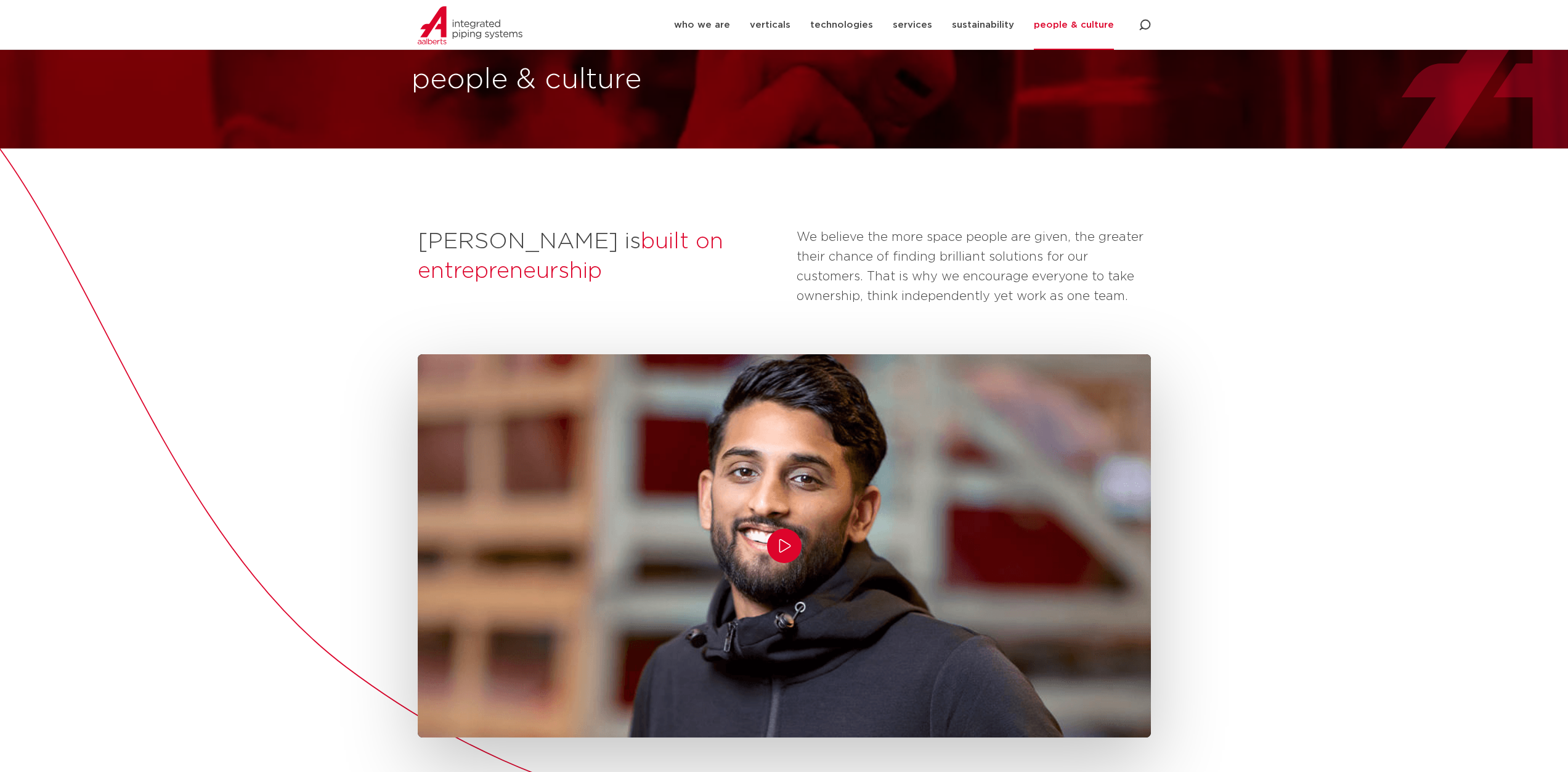
scroll to position [0, 0]
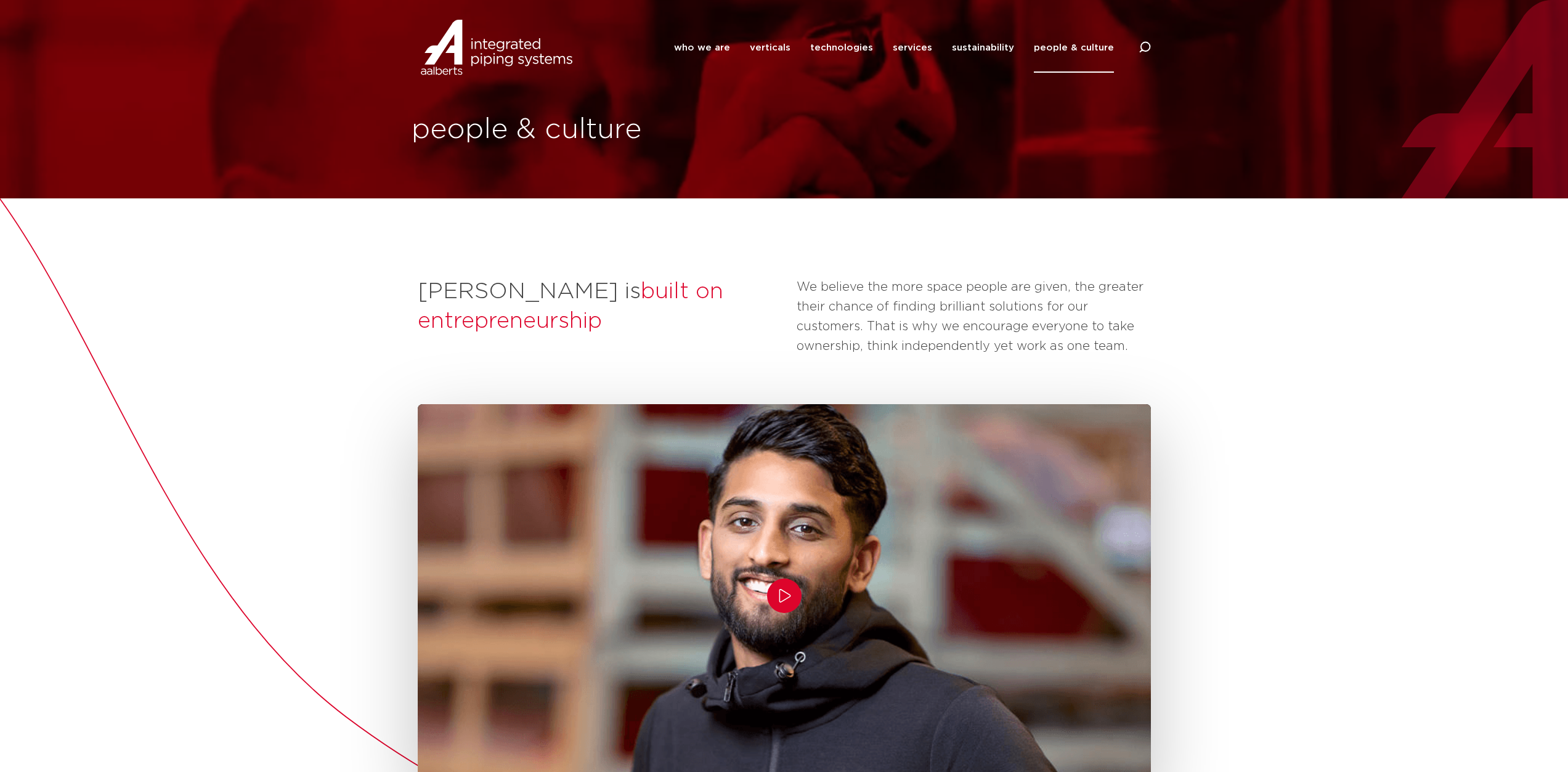
click at [1064, 46] on link "people & culture" at bounding box center [1074, 48] width 80 height 50
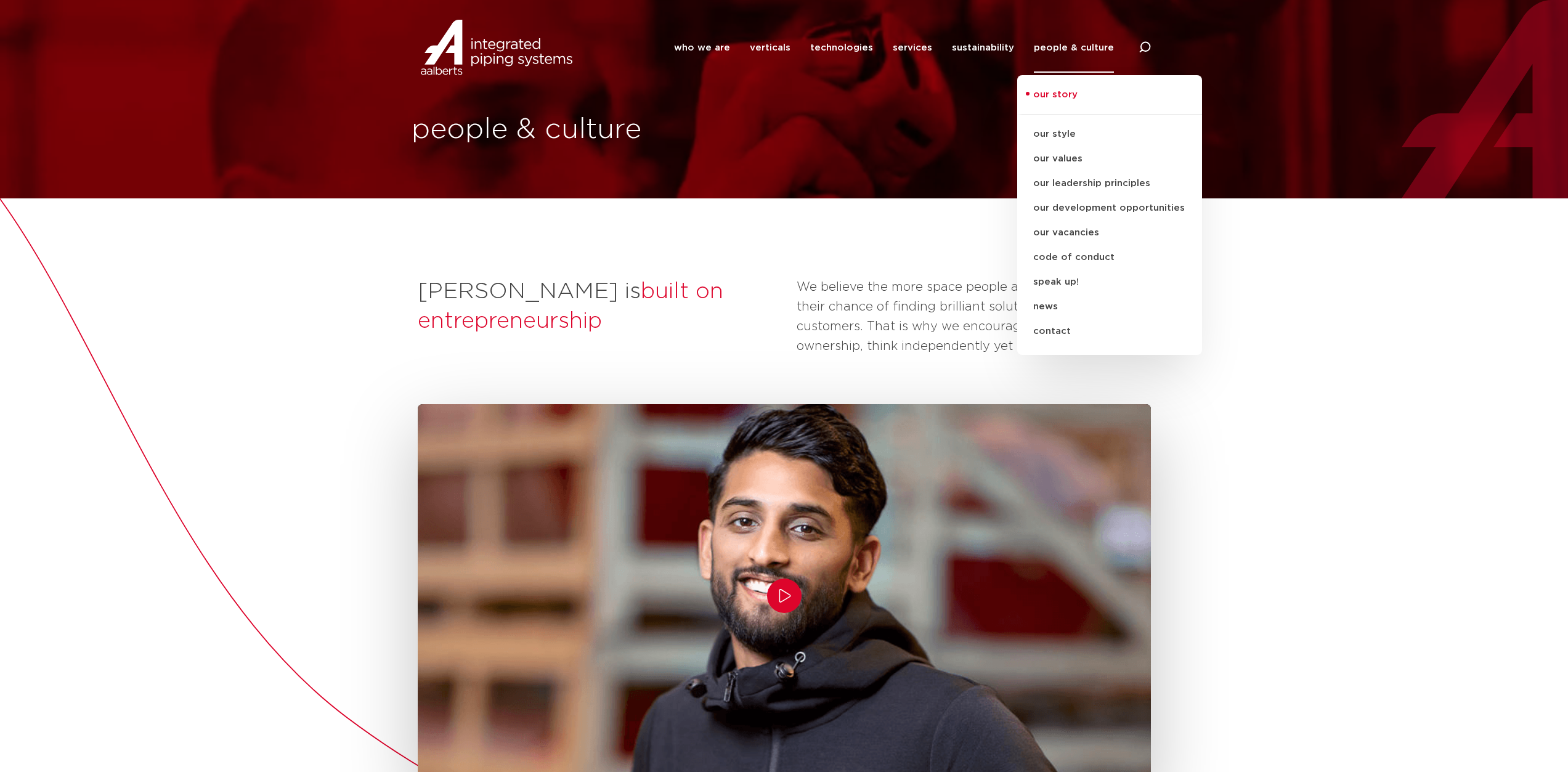
click at [1062, 93] on link "our story" at bounding box center [1110, 101] width 185 height 27
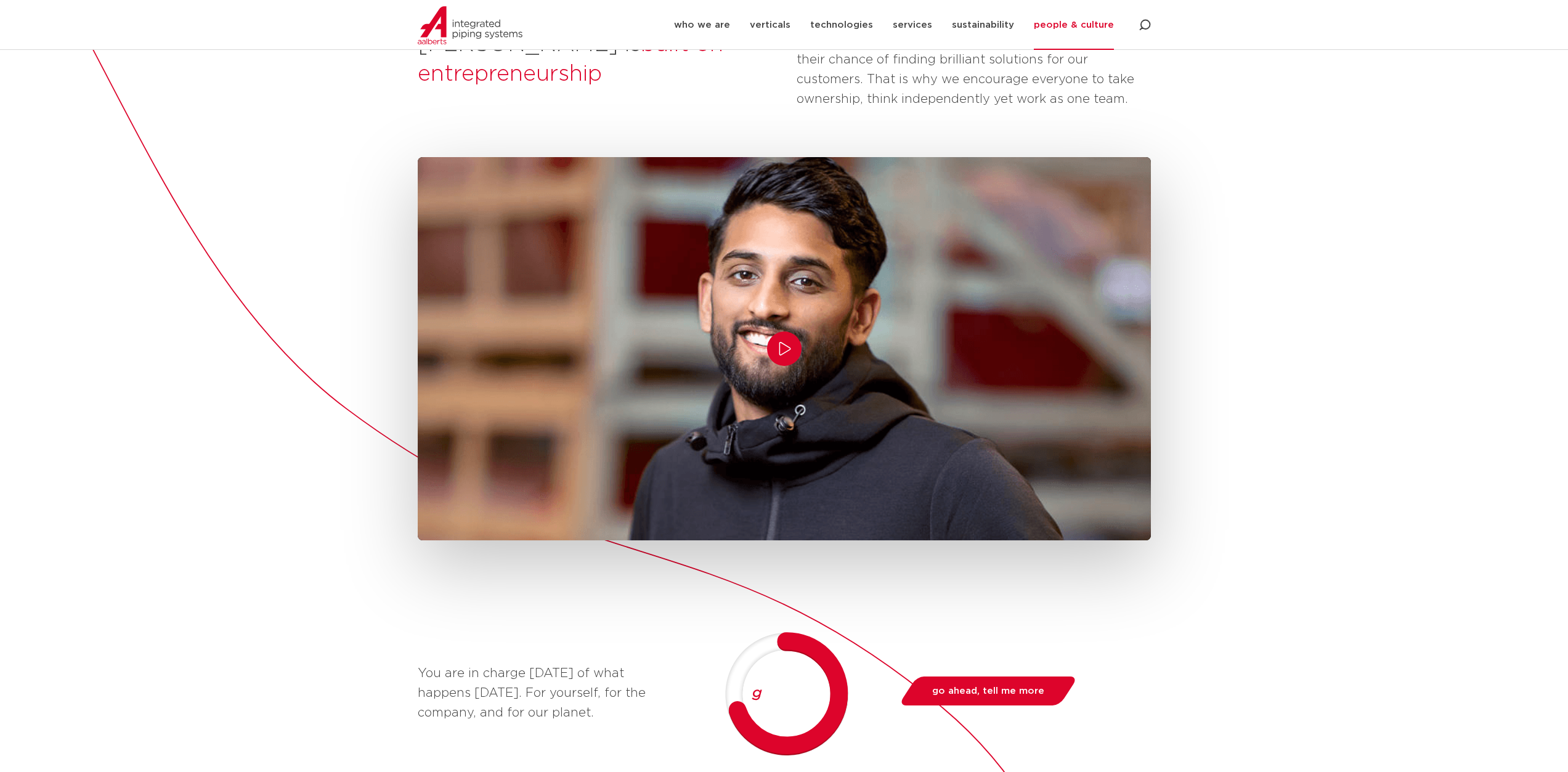
scroll to position [219, 0]
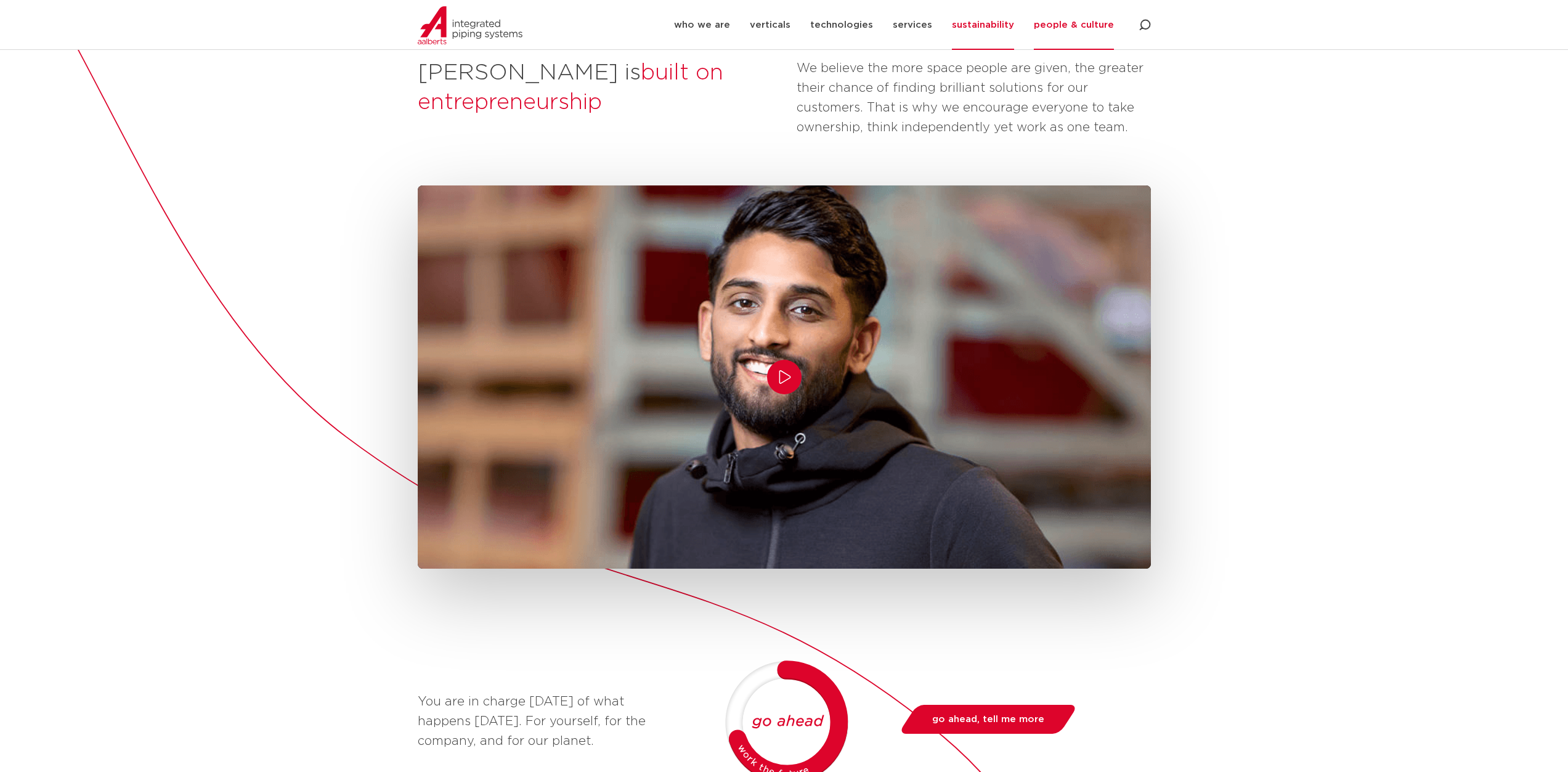
click at [989, 25] on link "sustainability" at bounding box center [983, 25] width 62 height 50
click at [916, 24] on link "services" at bounding box center [912, 25] width 39 height 50
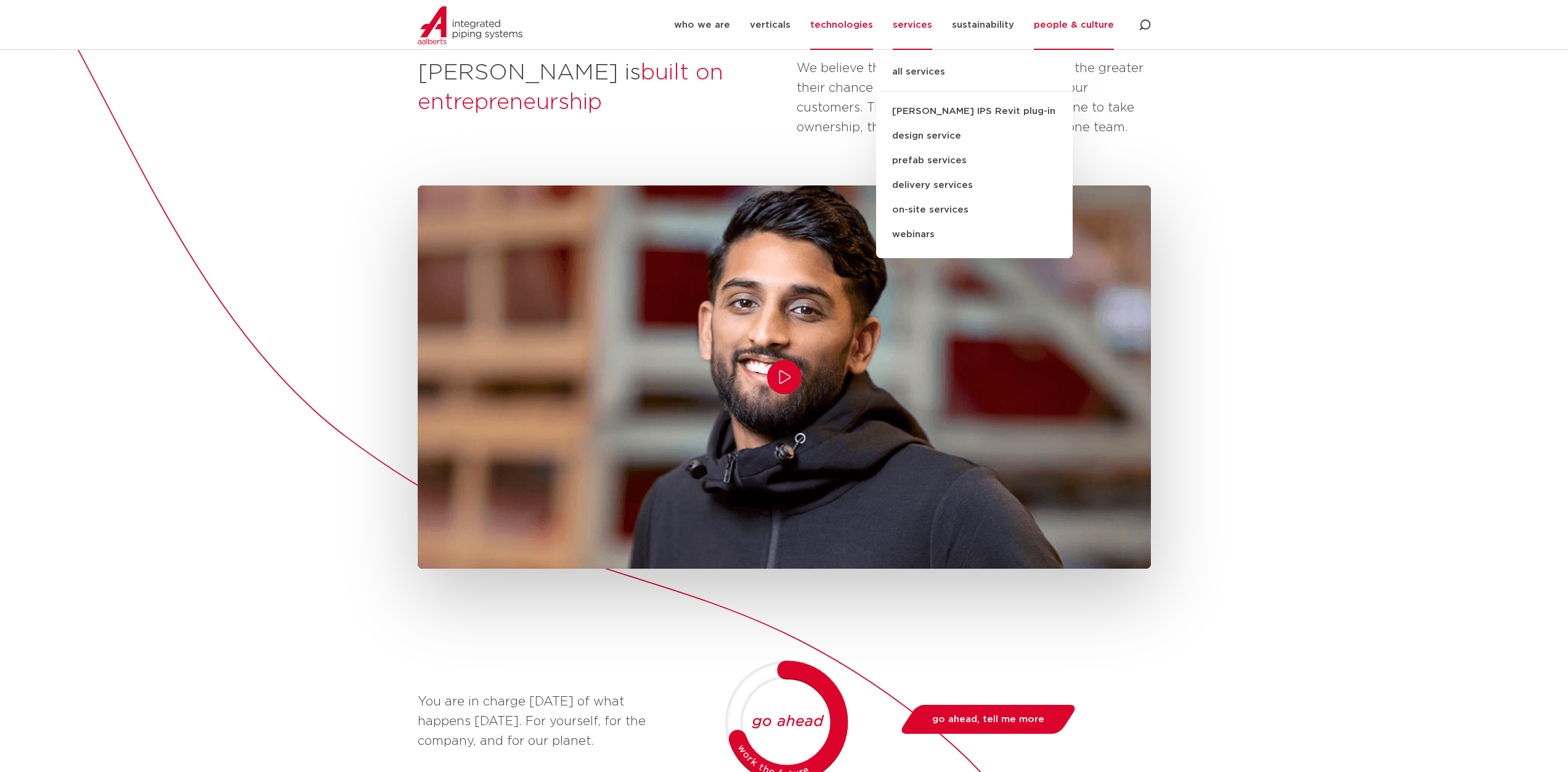
click at [851, 29] on link "technologies" at bounding box center [841, 25] width 63 height 50
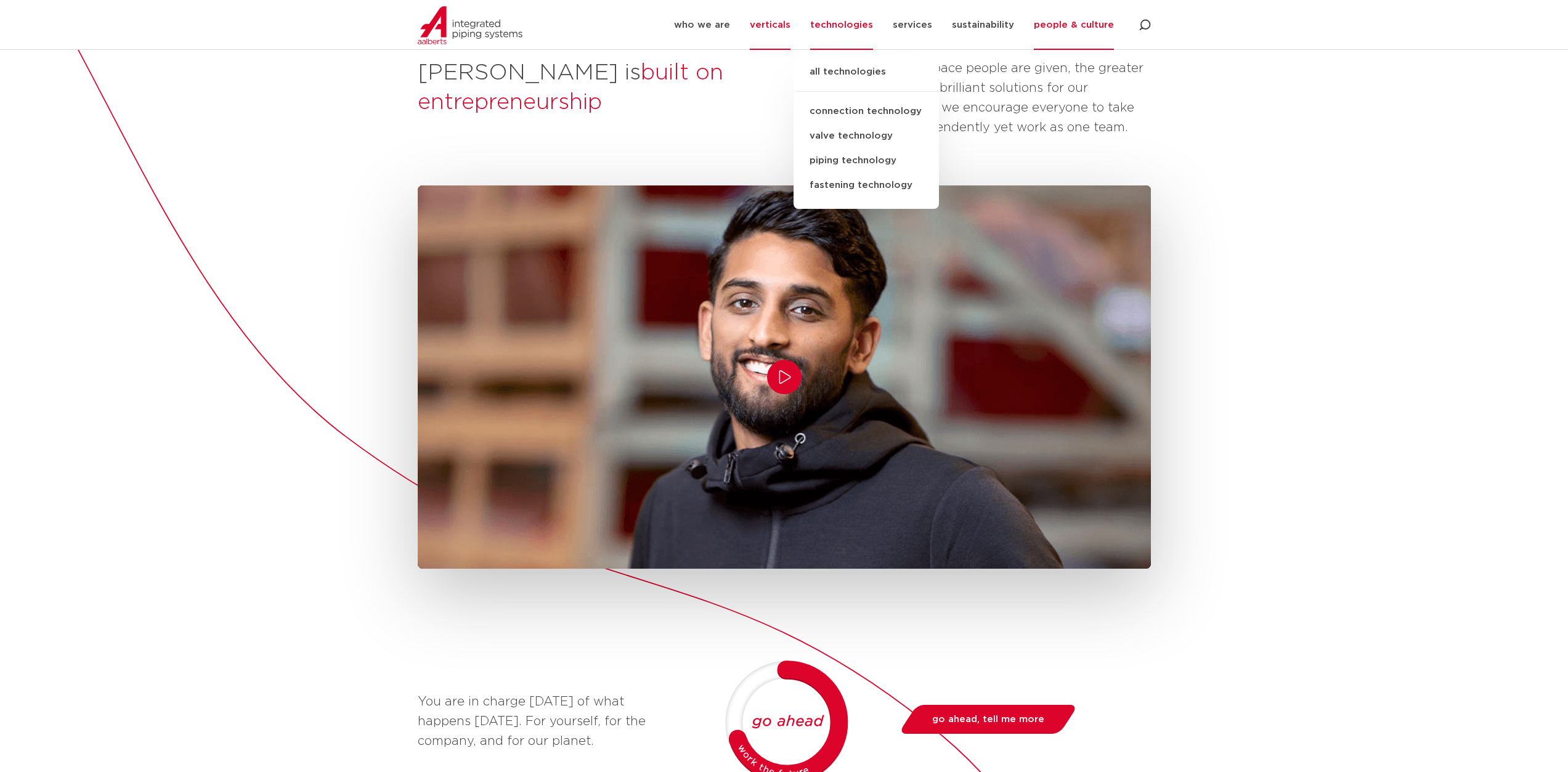
click at [781, 24] on link "verticals" at bounding box center [770, 25] width 41 height 50
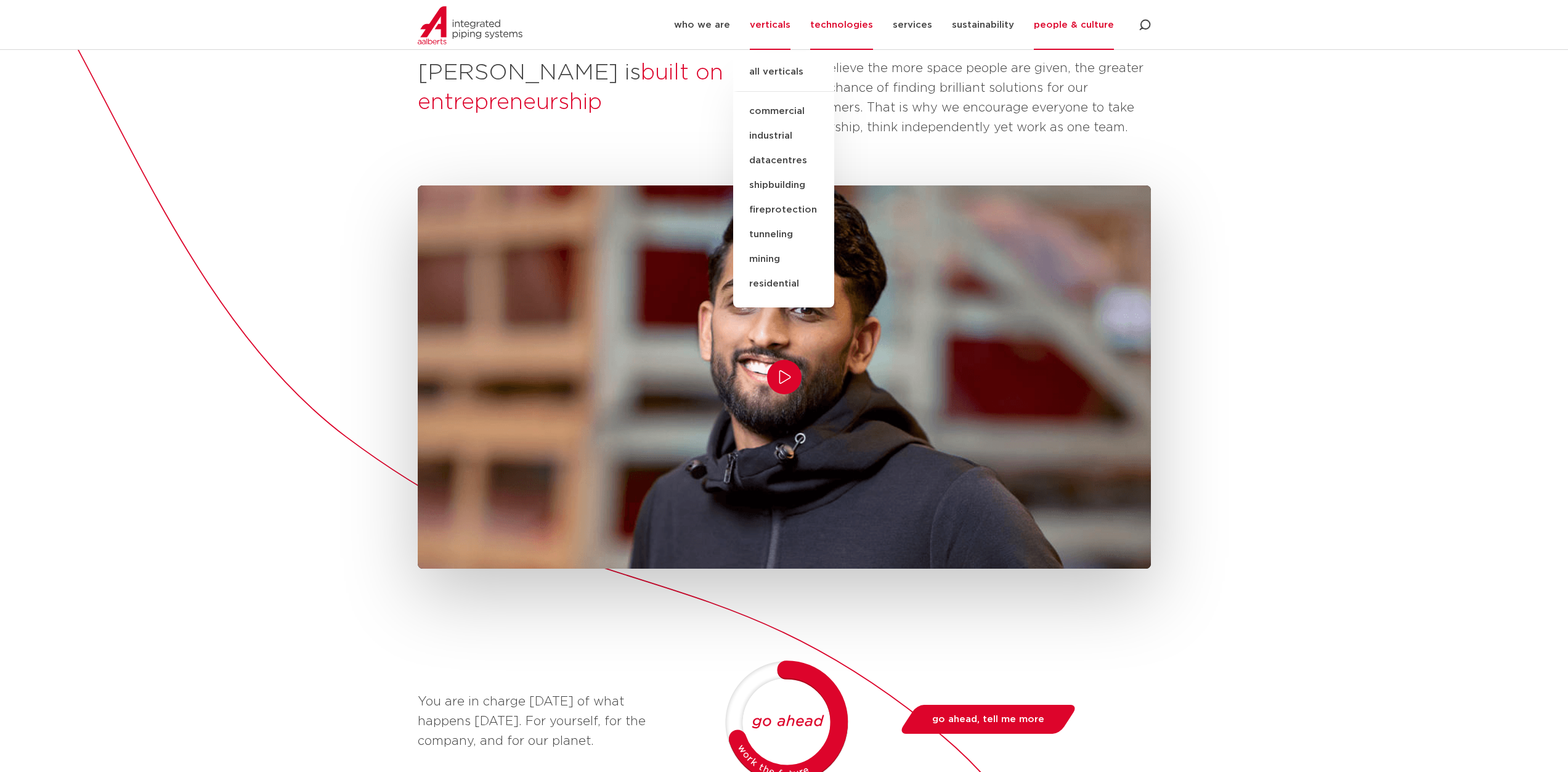
click at [833, 26] on link "technologies" at bounding box center [841, 25] width 63 height 50
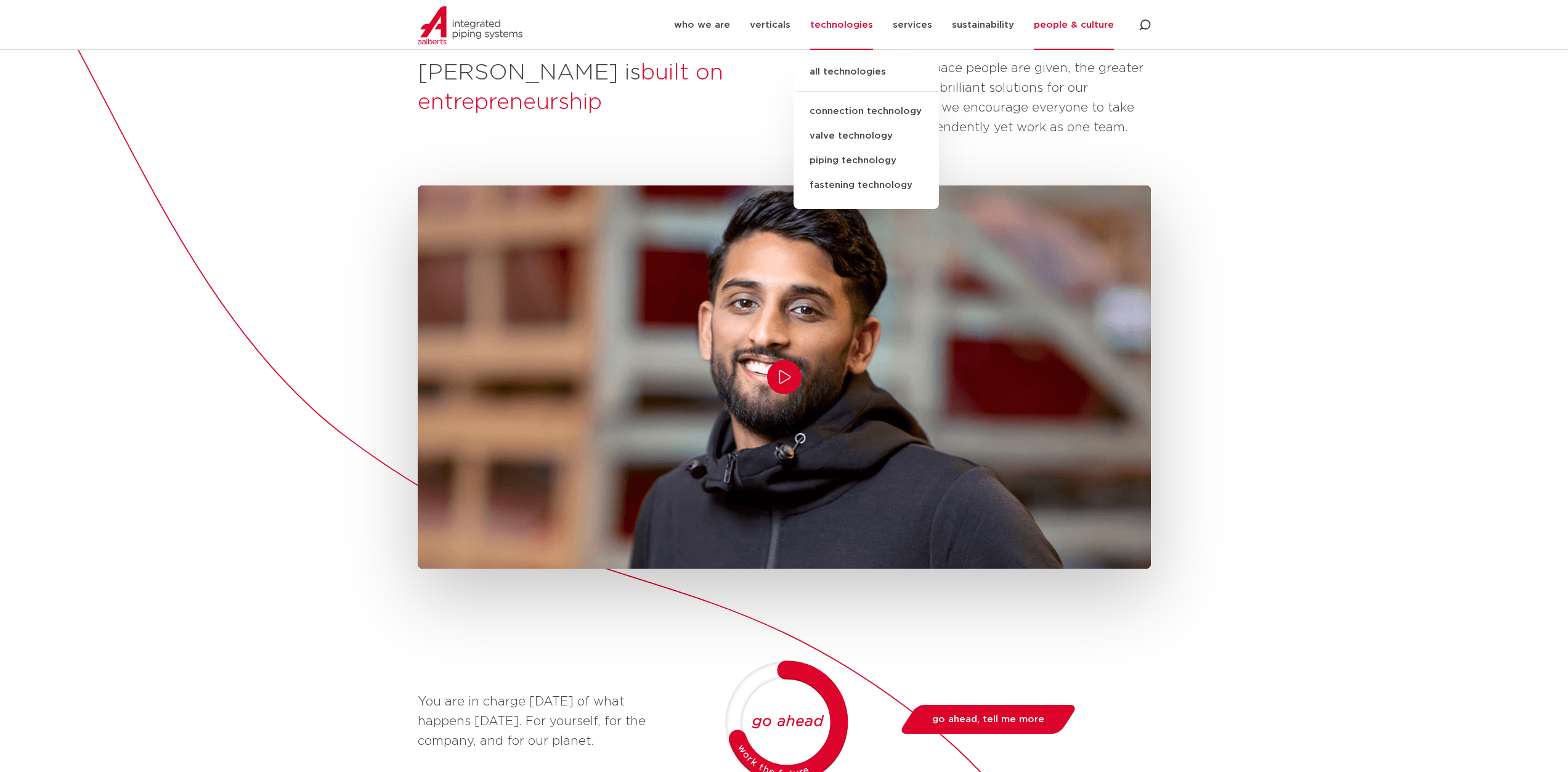
click at [870, 113] on link "connection technology" at bounding box center [866, 111] width 145 height 25
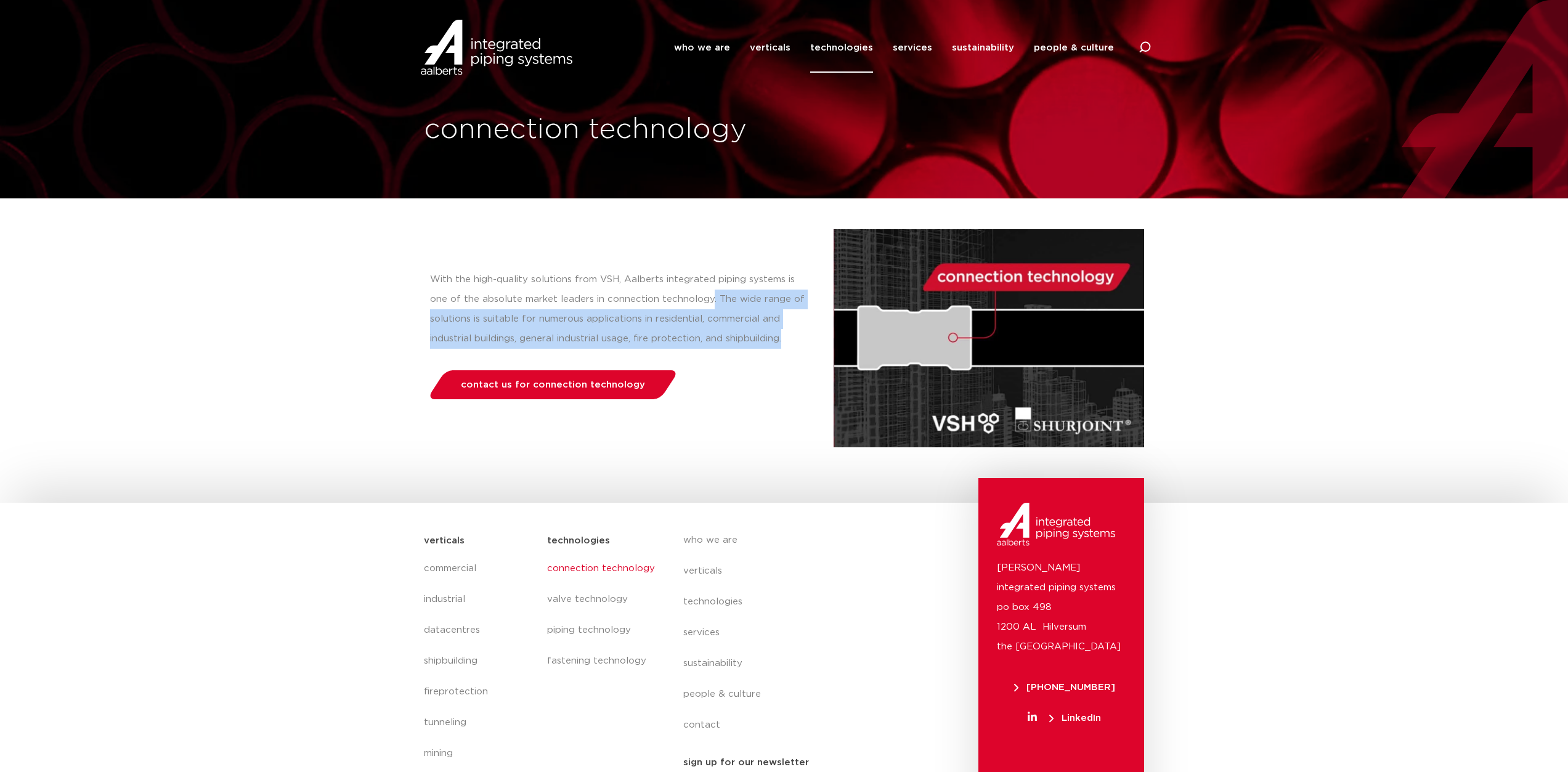
drag, startPoint x: 708, startPoint y: 292, endPoint x: 792, endPoint y: 331, distance: 92.6
click at [792, 331] on p "With the high-quality solutions from VSH, Aalberts integrated piping systems is…" at bounding box center [620, 309] width 379 height 79
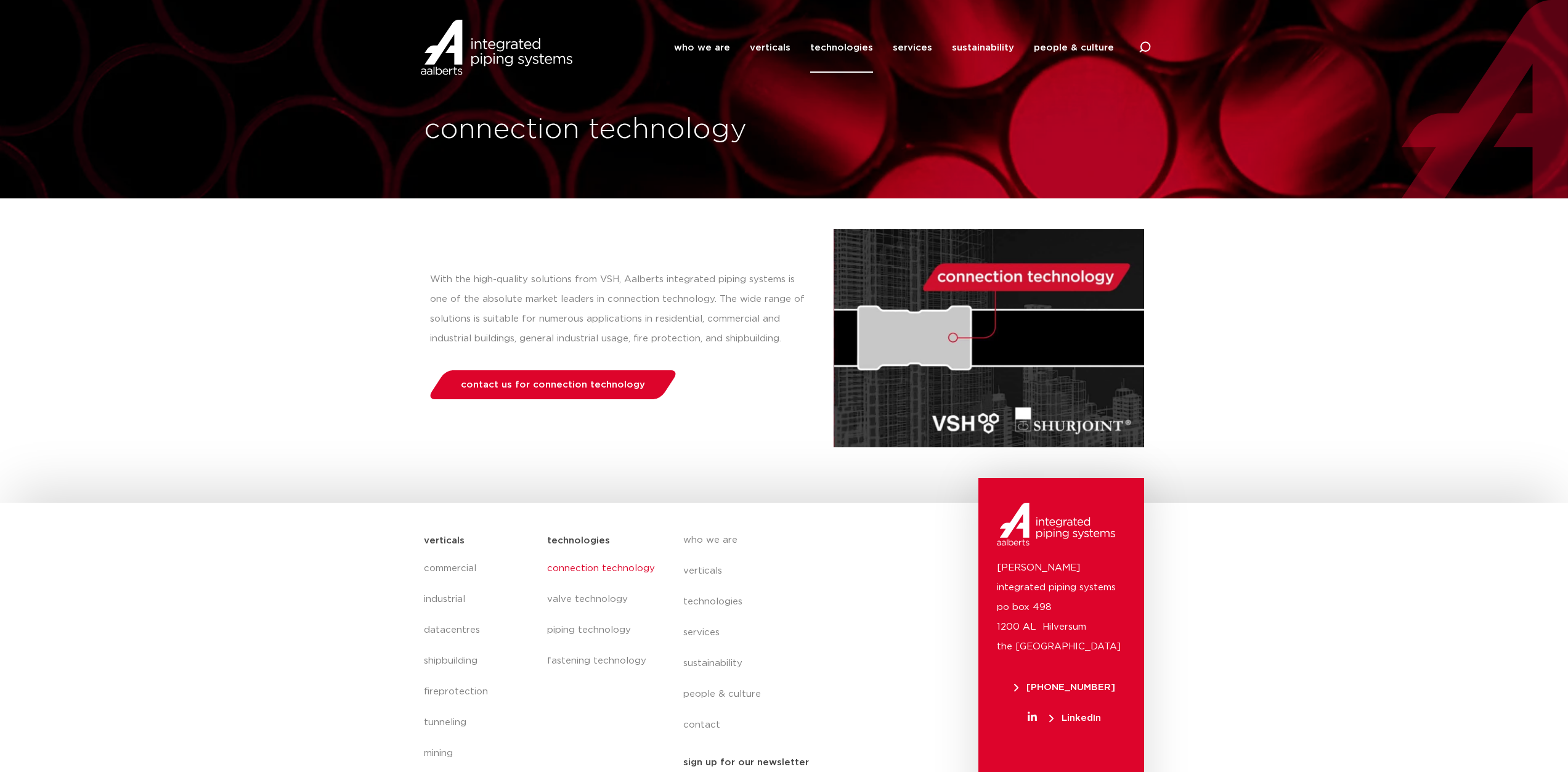
drag, startPoint x: 735, startPoint y: 319, endPoint x: 562, endPoint y: 253, distance: 185.2
click at [576, 250] on div "With the high-quality solutions from VSH, Aalberts integrated piping systems is…" at bounding box center [628, 338] width 410 height 218
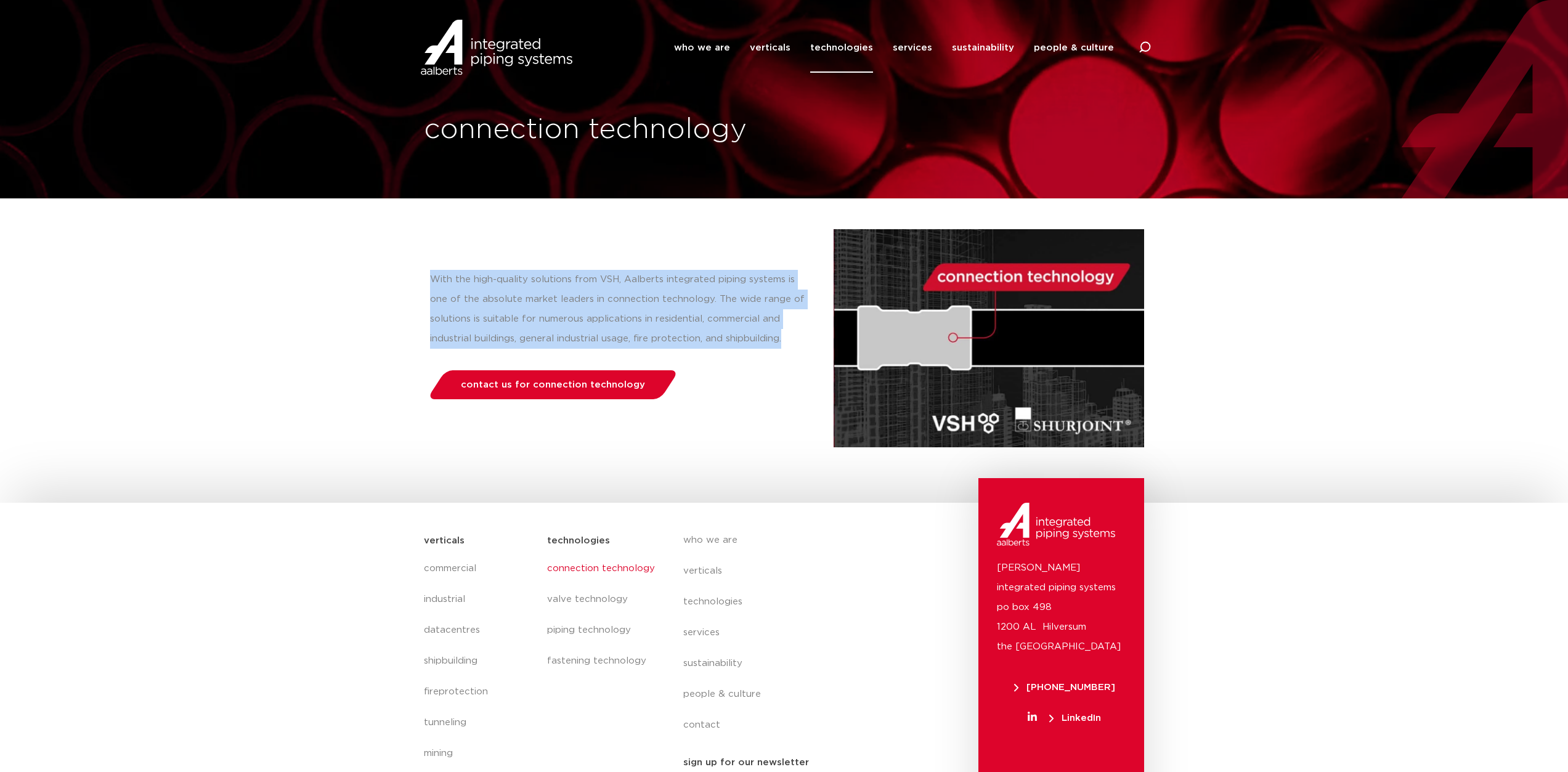
drag, startPoint x: 433, startPoint y: 271, endPoint x: 803, endPoint y: 344, distance: 377.1
click at [803, 344] on p "With the high-quality solutions from VSH, Aalberts integrated piping systems is…" at bounding box center [620, 309] width 379 height 79
copy p "With the high-quality solutions from VSH, Aalberts integrated piping systems is…"
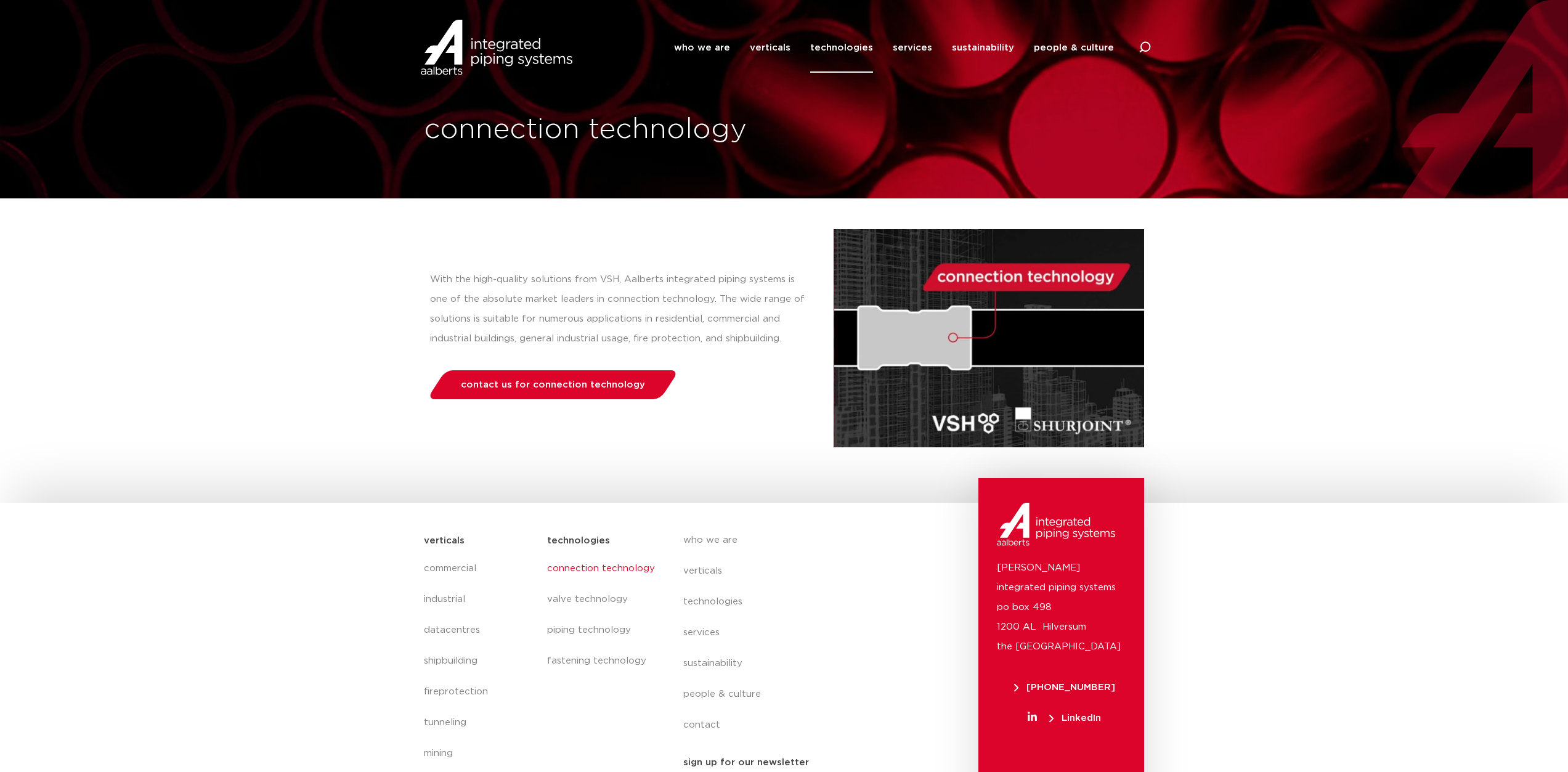
click at [773, 442] on div "With the high-quality solutions from VSH, Aalberts integrated piping systems is…" at bounding box center [628, 338] width 410 height 218
click at [711, 47] on link "who we are" at bounding box center [702, 48] width 56 height 50
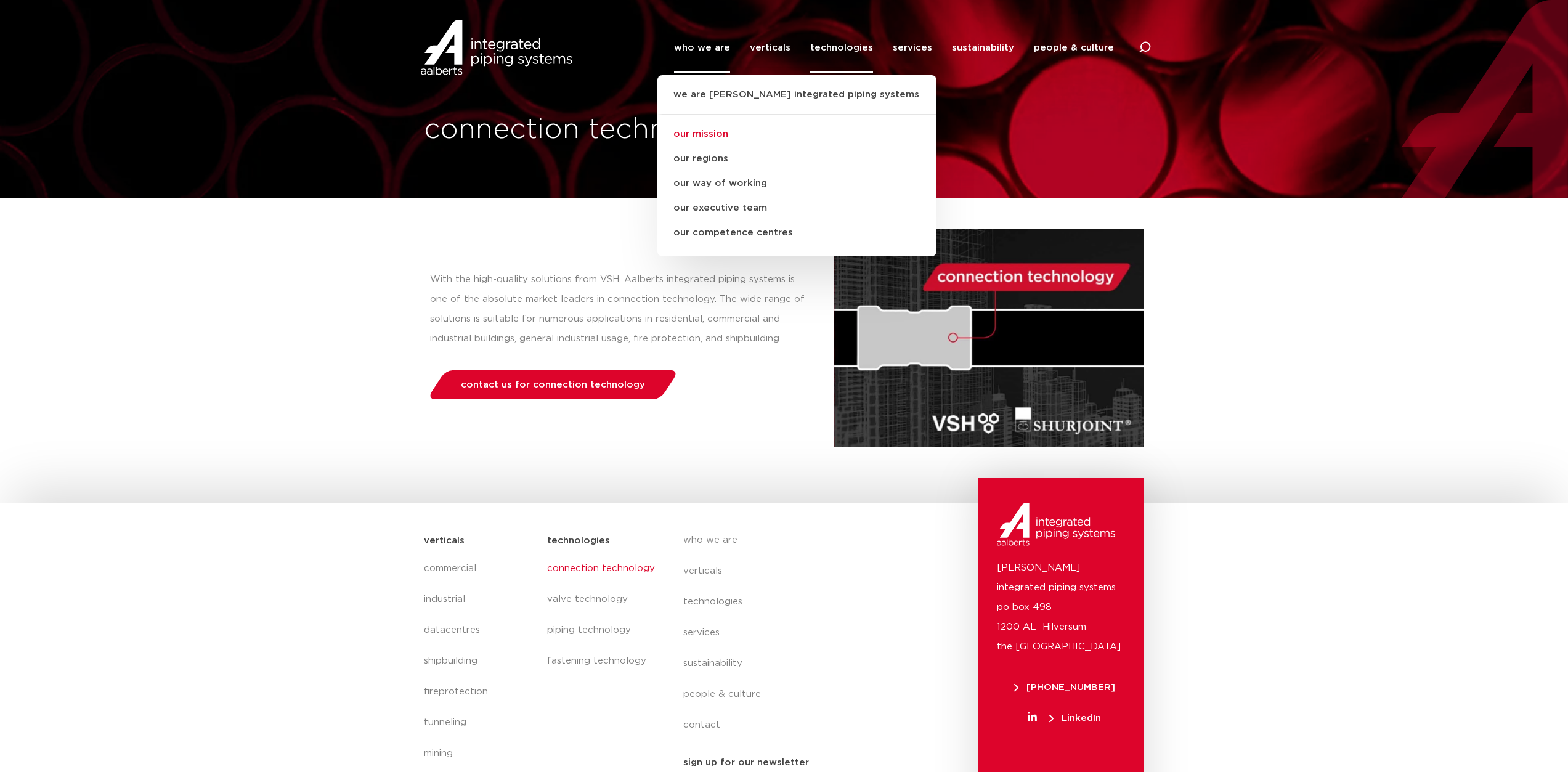
click at [716, 139] on link "our mission" at bounding box center [797, 134] width 279 height 25
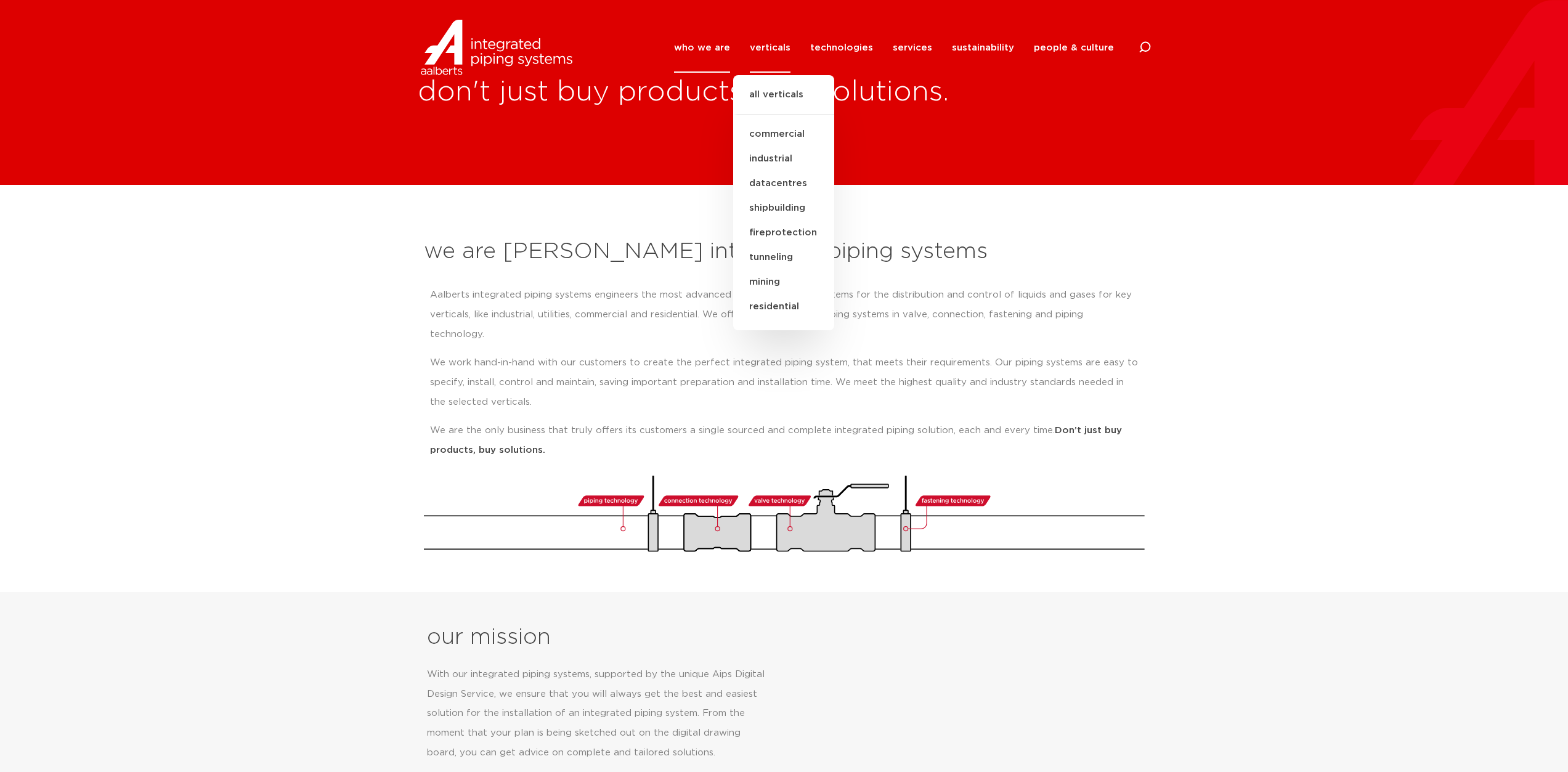
scroll to position [7, 0]
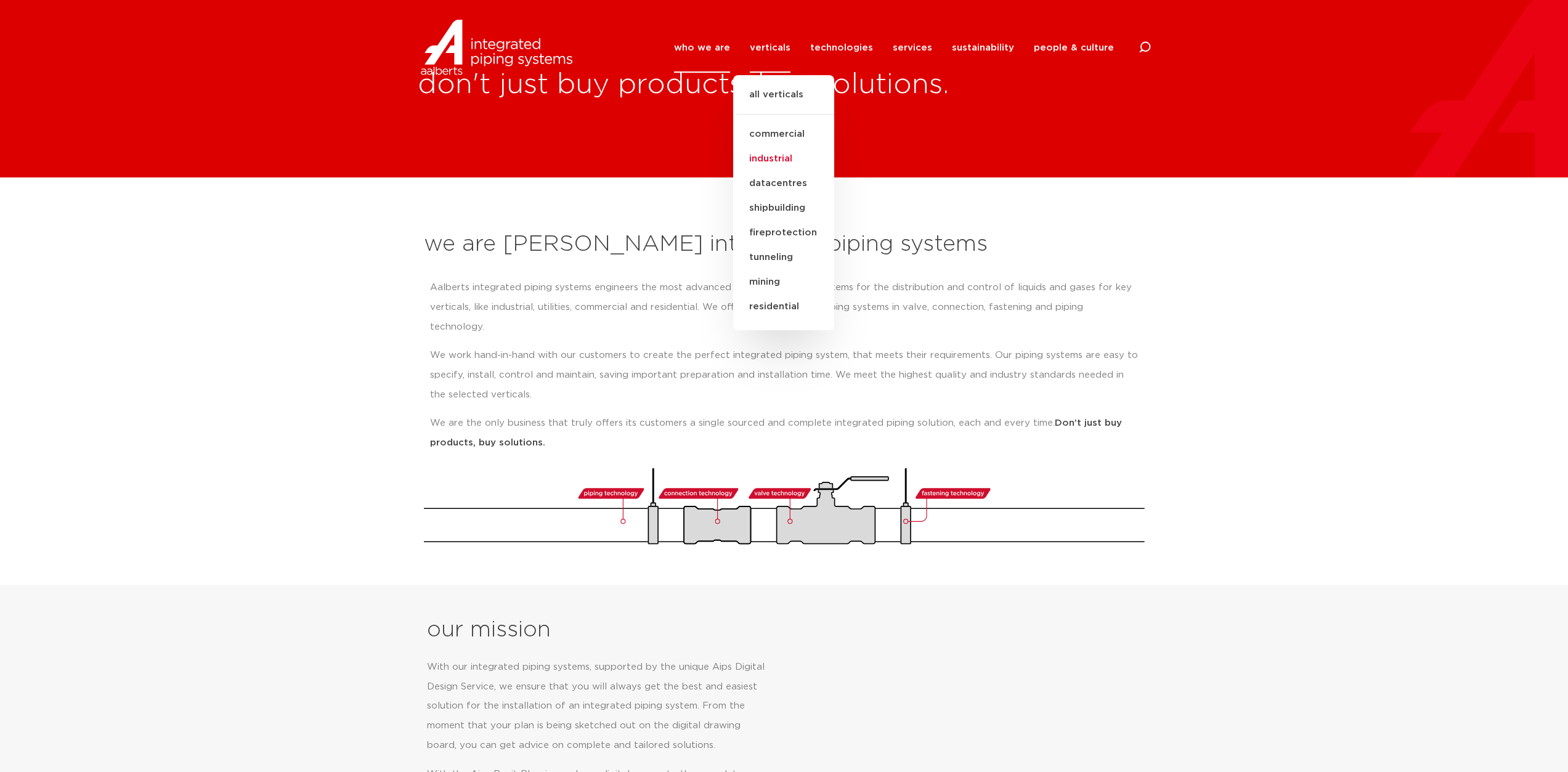
click at [788, 160] on link "industrial" at bounding box center [783, 159] width 101 height 25
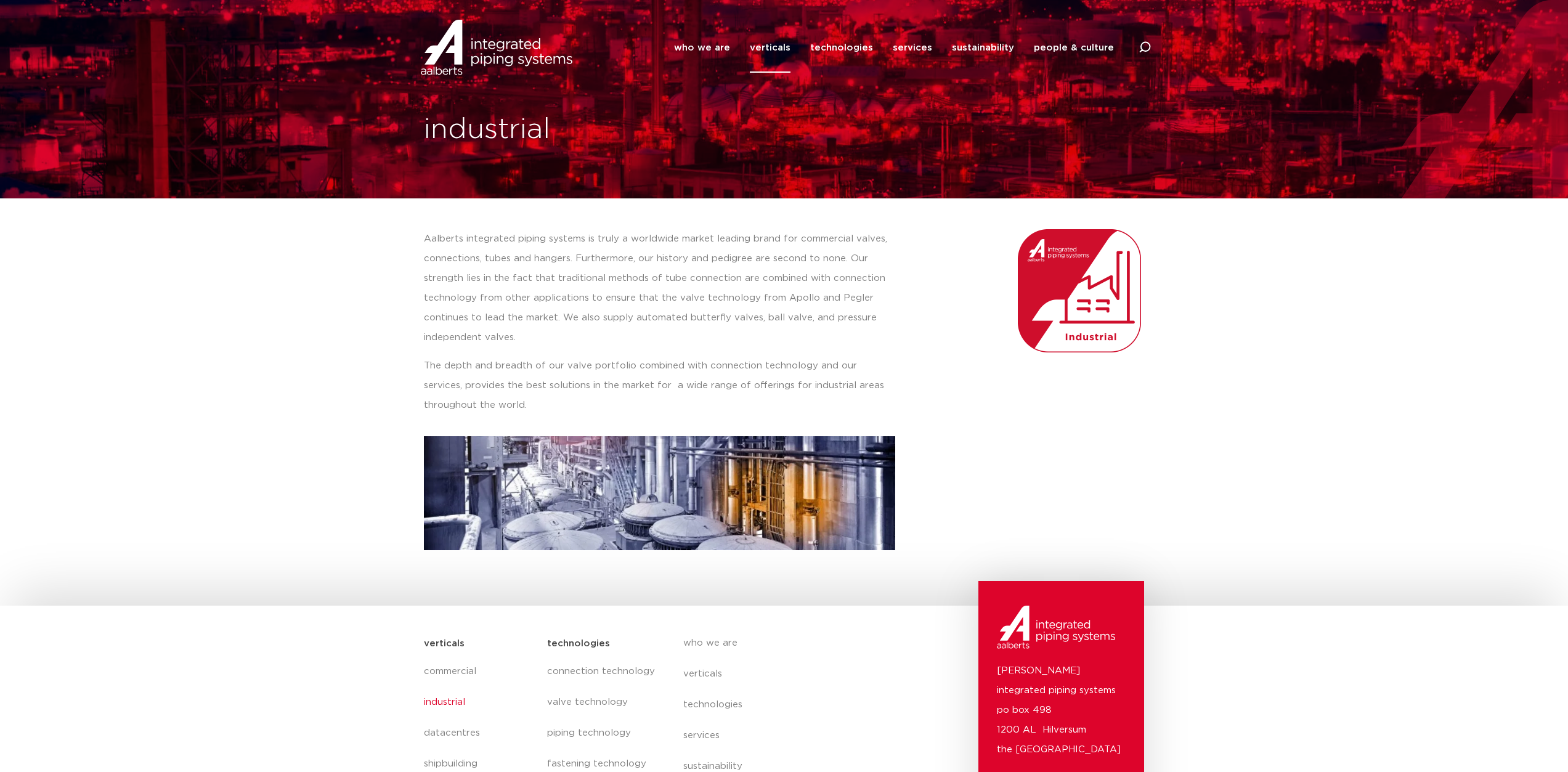
click at [783, 51] on link "verticals" at bounding box center [770, 48] width 41 height 50
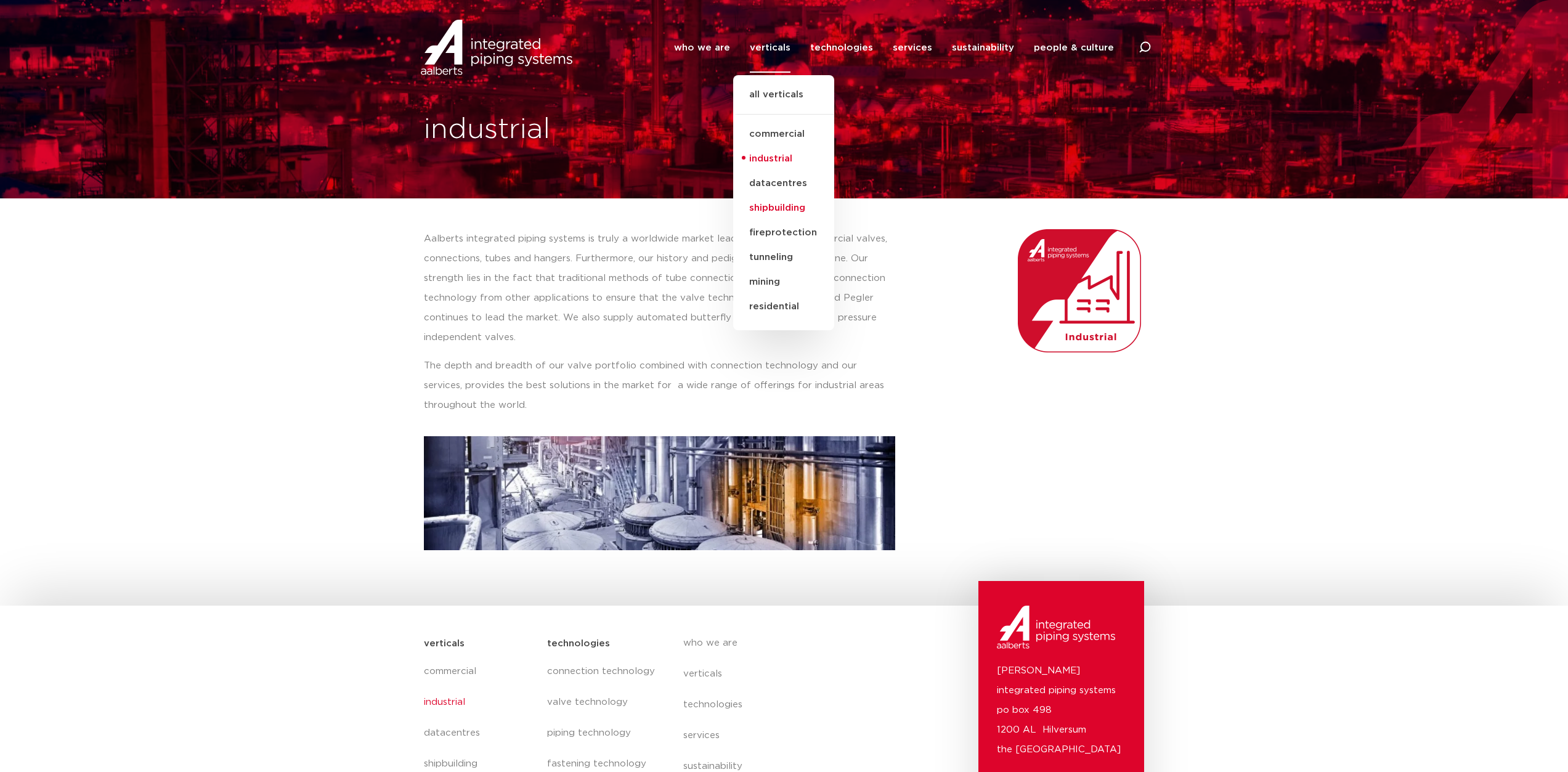
click at [784, 209] on link "shipbuilding" at bounding box center [783, 208] width 101 height 25
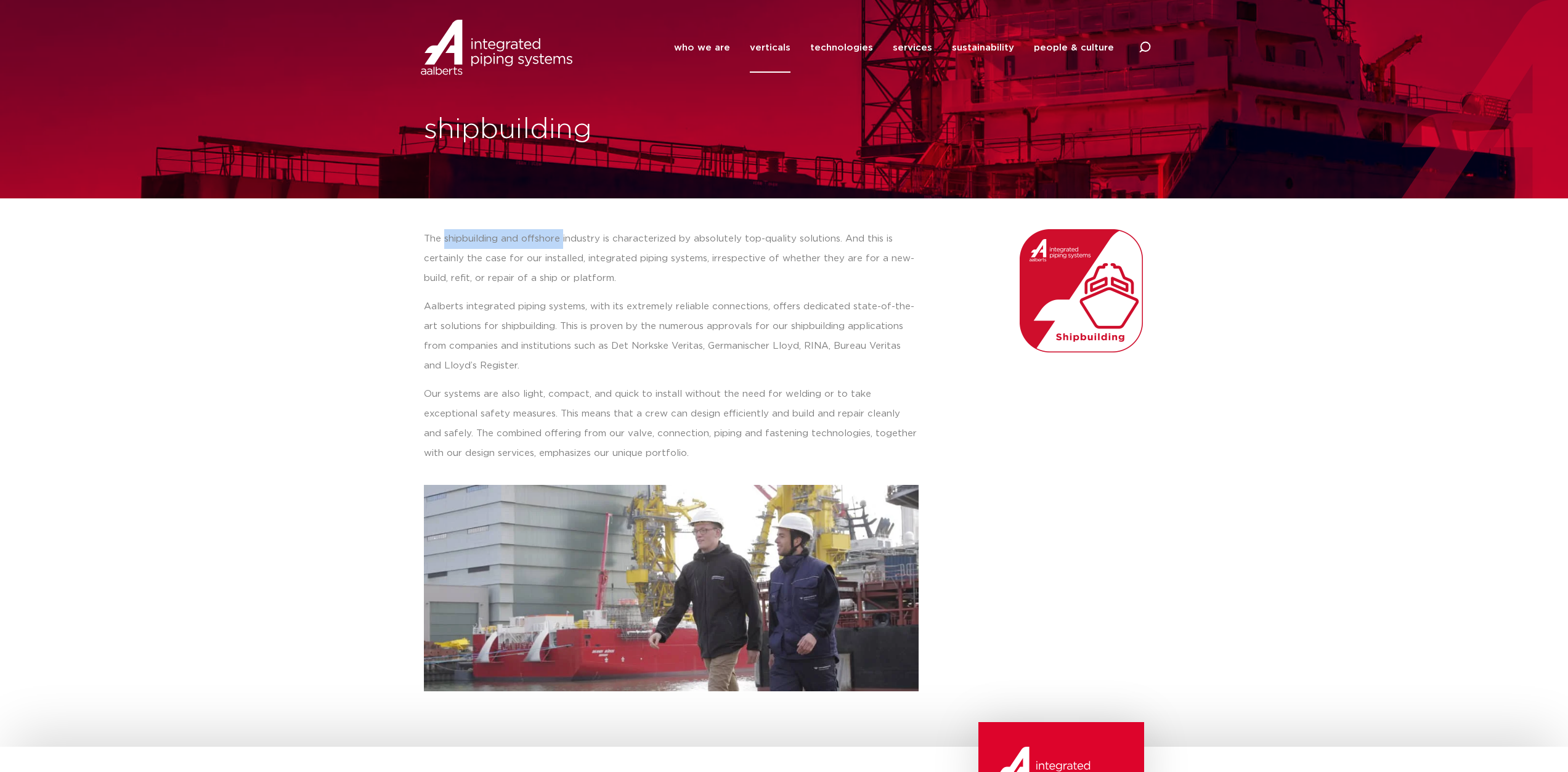
drag, startPoint x: 442, startPoint y: 238, endPoint x: 563, endPoint y: 237, distance: 121.0
click at [563, 237] on p "The shipbuilding and offshore industry is characterized by absolutely top-quali…" at bounding box center [671, 259] width 495 height 59
copy p "shipbuilding and offshore"
drag, startPoint x: 1230, startPoint y: 491, endPoint x: 1095, endPoint y: 705, distance: 253.0
click at [1231, 492] on section "The shipbuilding and offshore industry is characterized by absolutely top-quali…" at bounding box center [784, 447] width 1568 height 499
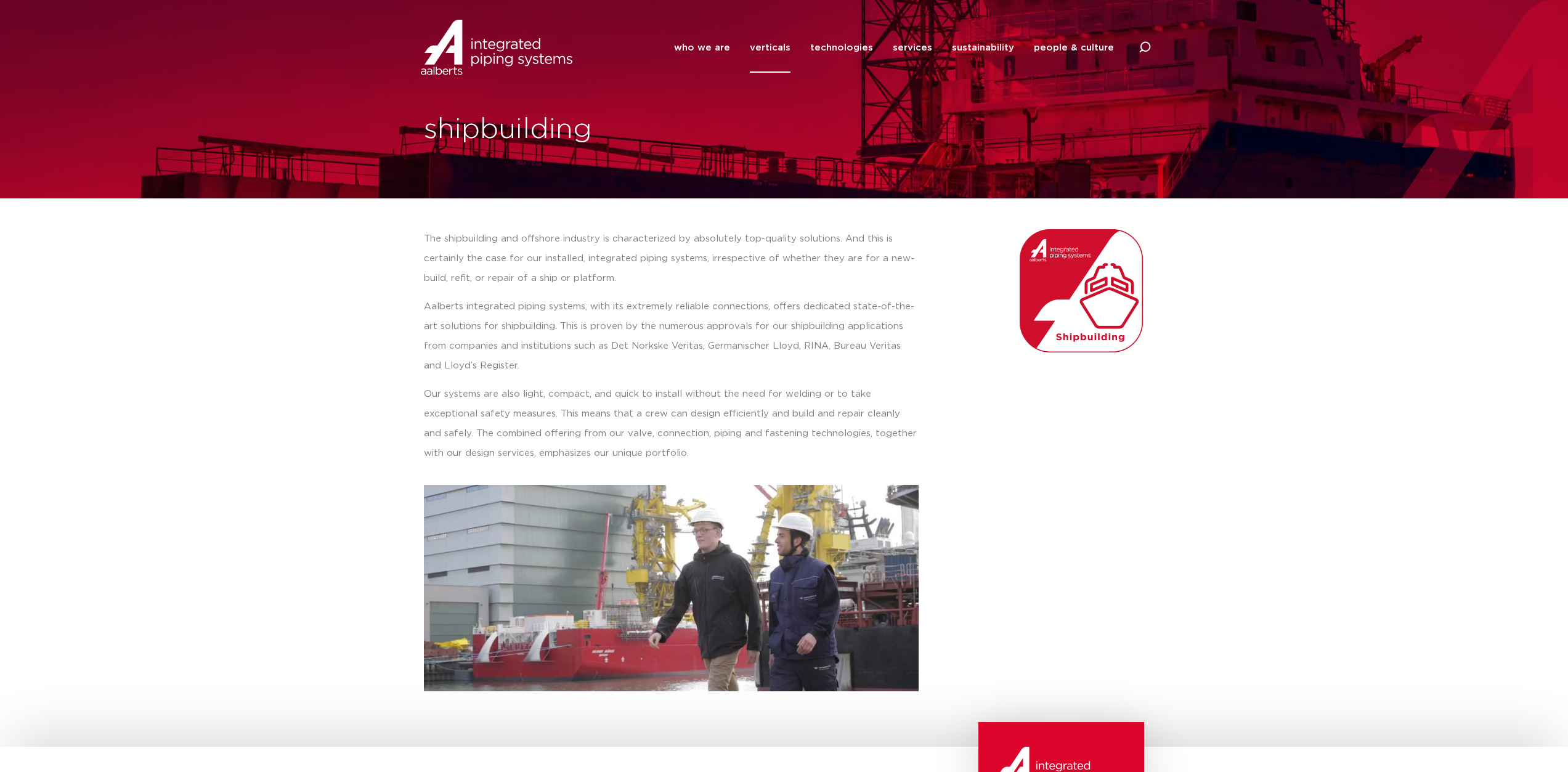
click at [775, 49] on link "verticals" at bounding box center [770, 48] width 41 height 50
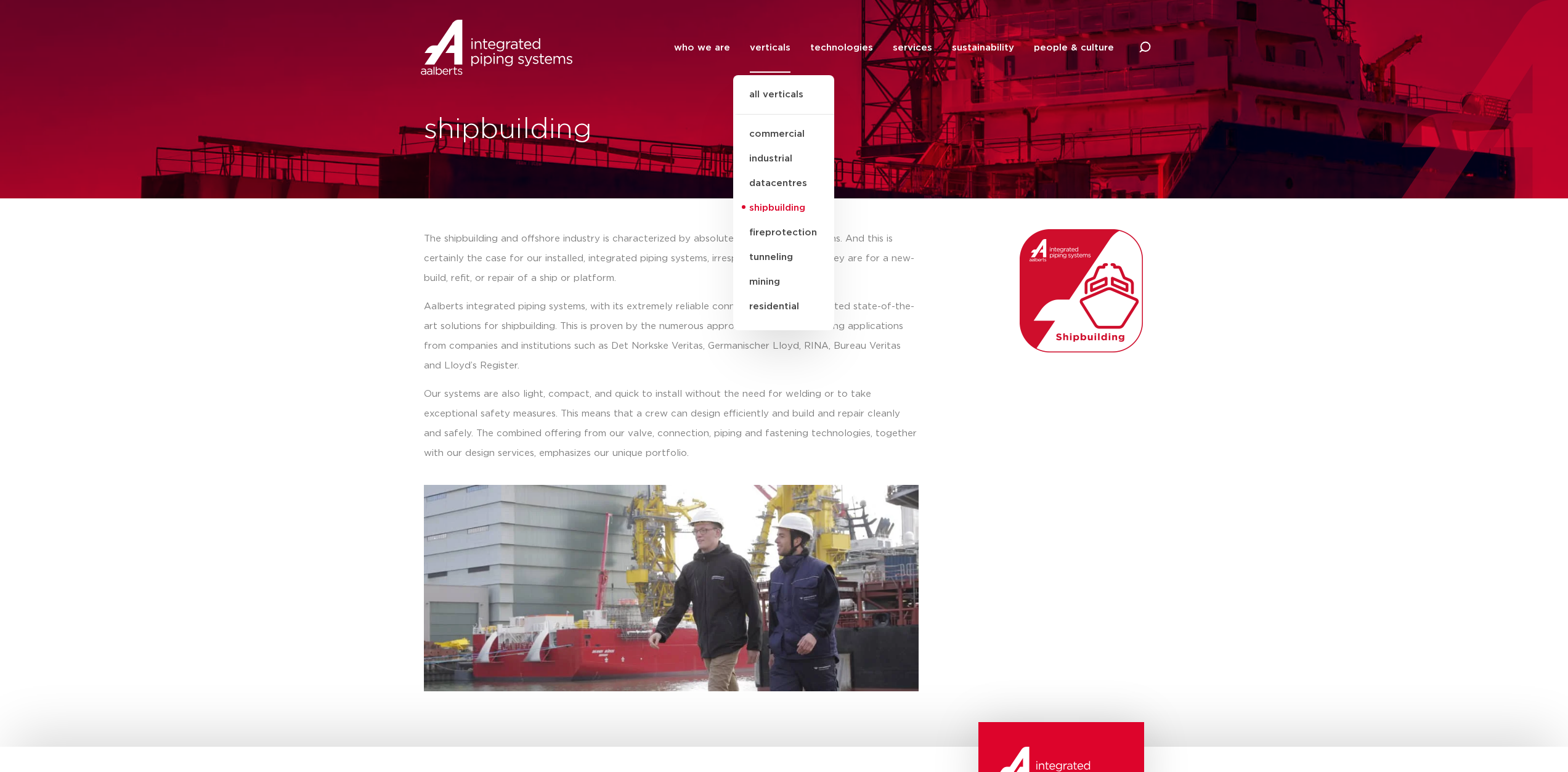
click at [921, 275] on div "The shipbuilding and offshore industry is characterized by absolutely top-quali…" at bounding box center [671, 460] width 507 height 474
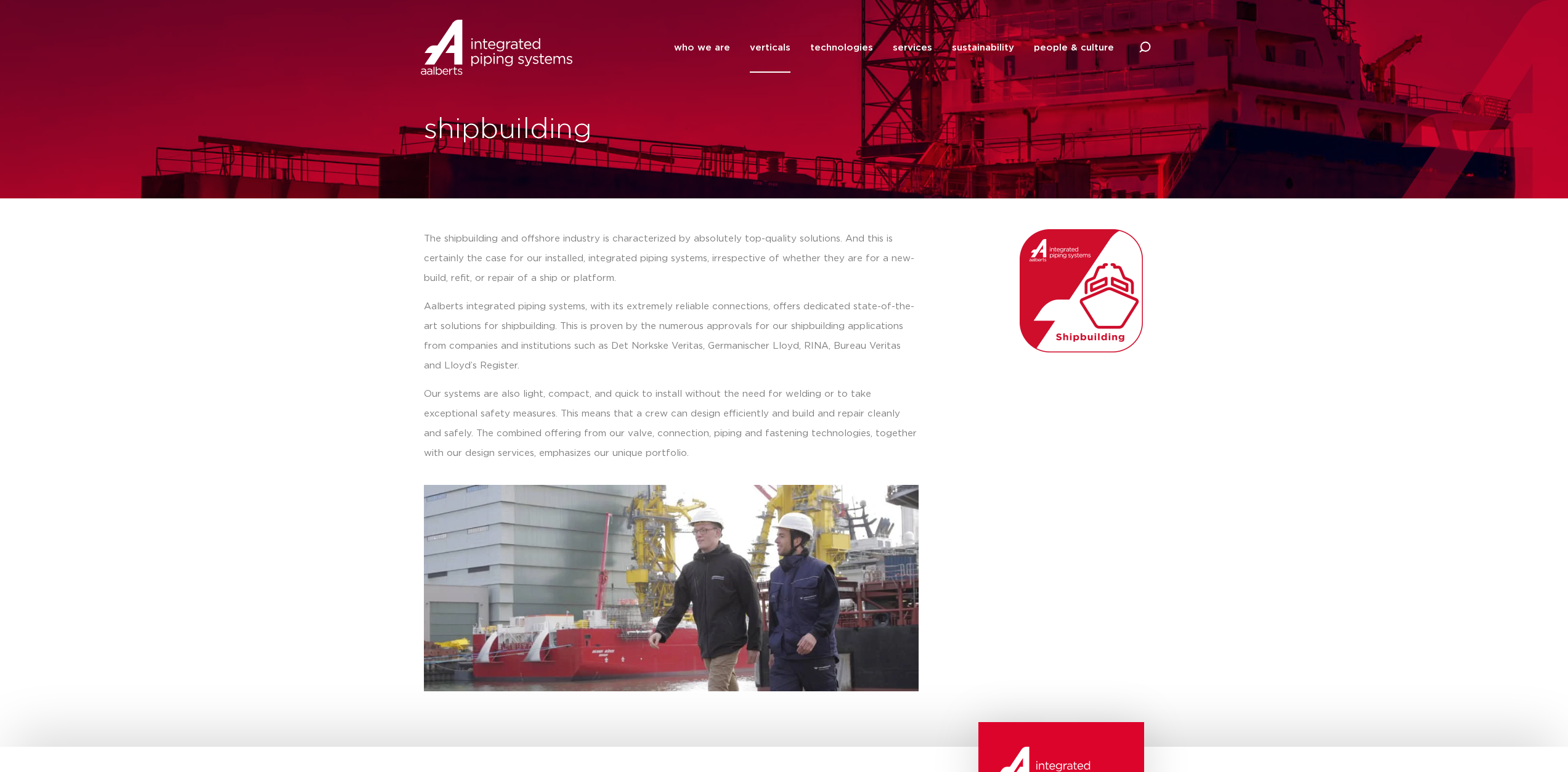
click at [778, 49] on link "verticals" at bounding box center [770, 48] width 41 height 50
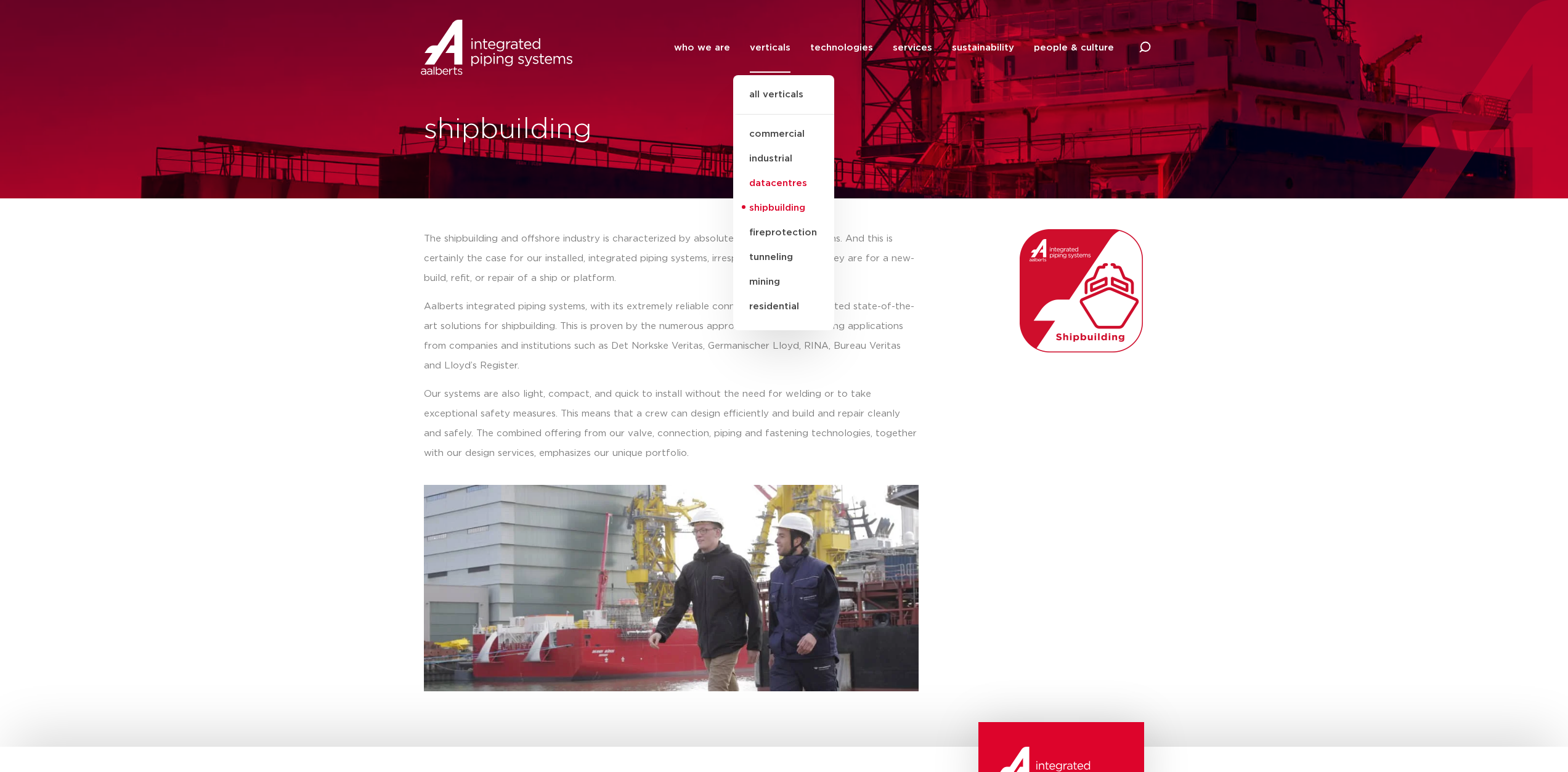
click at [791, 182] on link "datacentres" at bounding box center [783, 184] width 101 height 25
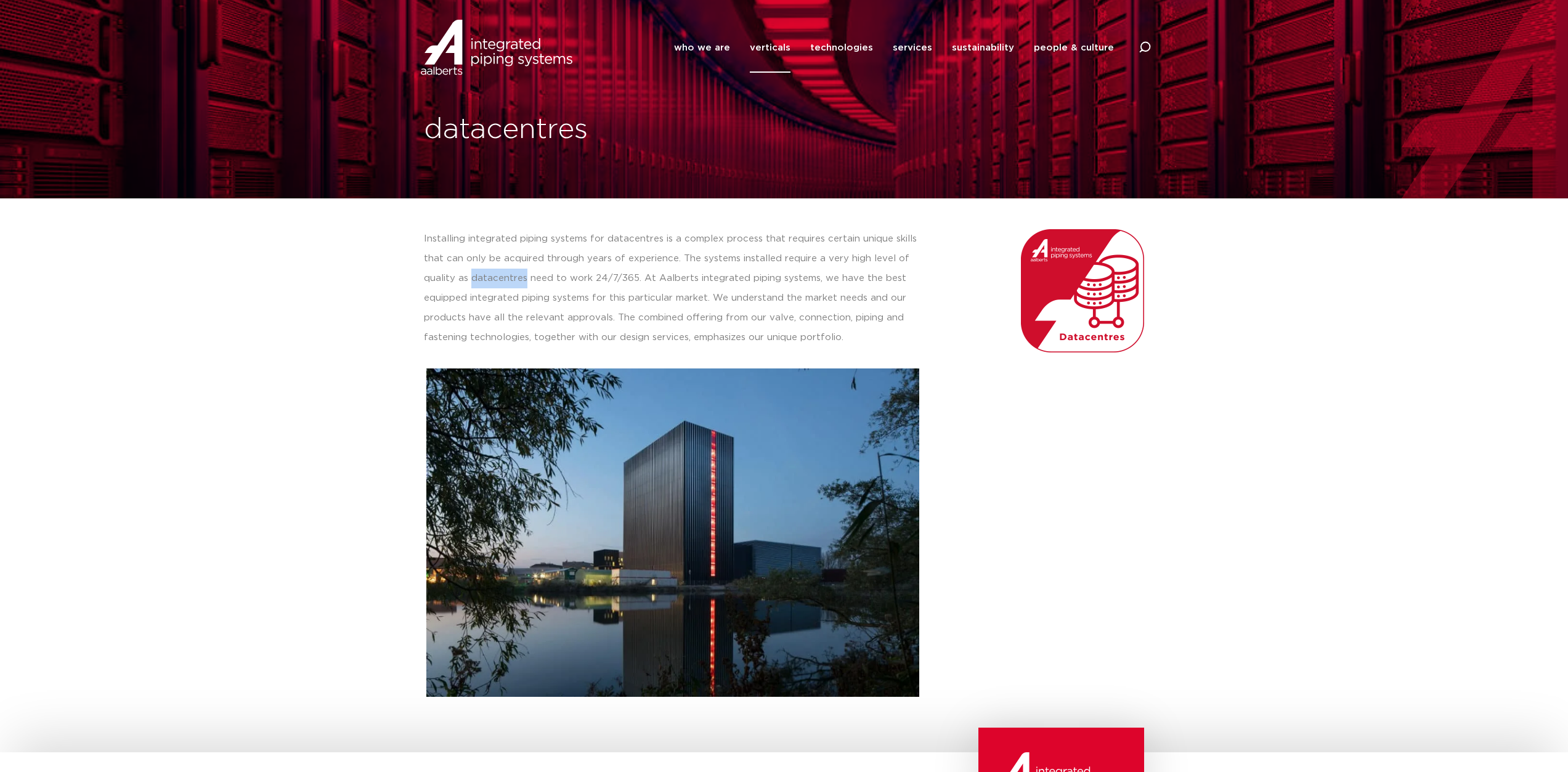
drag, startPoint x: 525, startPoint y: 277, endPoint x: 473, endPoint y: 273, distance: 52.2
click at [473, 273] on p "Installing integrated piping systems for datacentres is a complex process that …" at bounding box center [673, 288] width 499 height 118
click at [894, 340] on p "Installing integrated piping systems for datacentres is a complex process that …" at bounding box center [673, 288] width 499 height 118
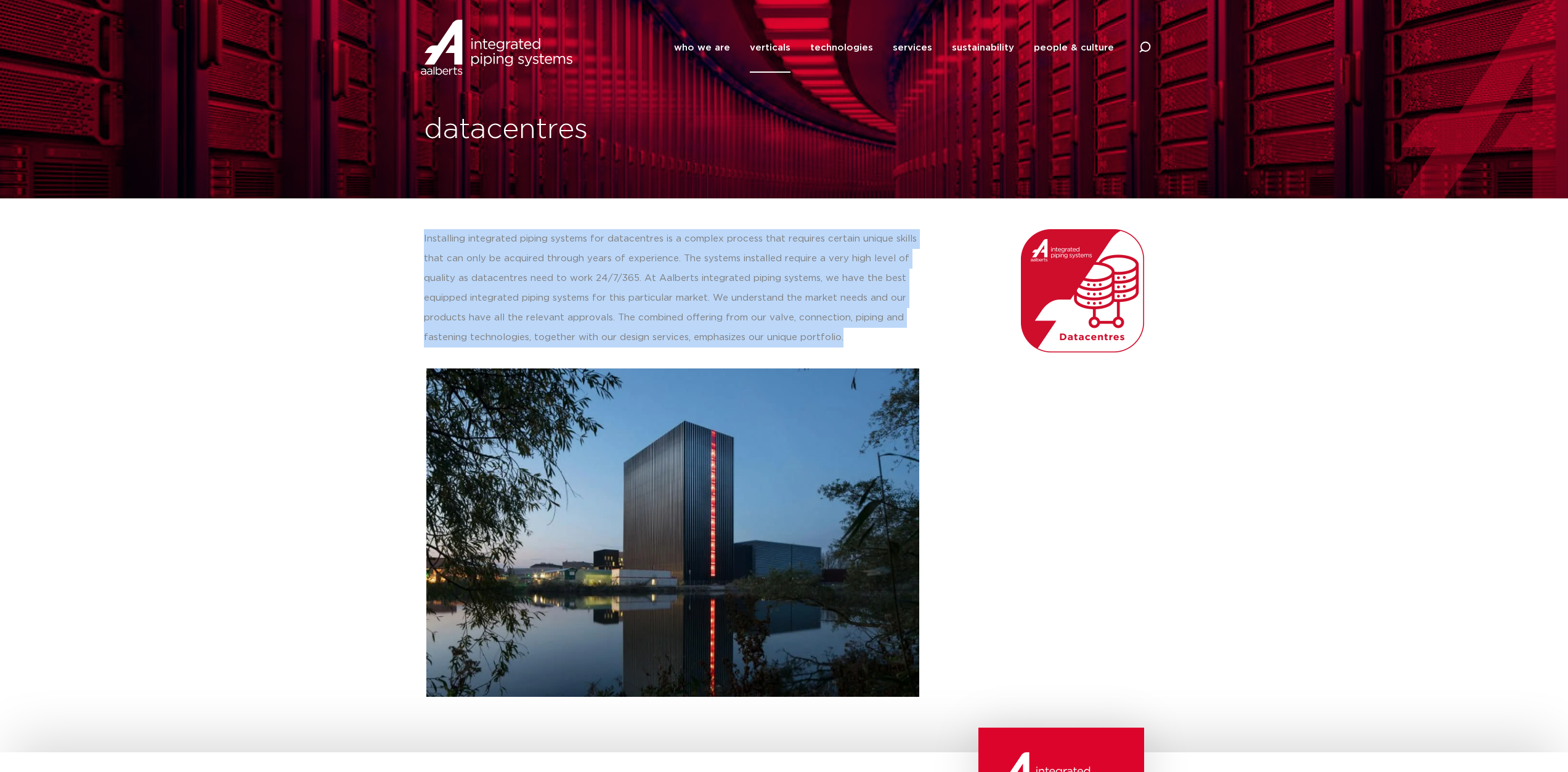
drag, startPoint x: 418, startPoint y: 233, endPoint x: 898, endPoint y: 338, distance: 491.4
click at [898, 338] on div "Installing integrated piping systems for datacentres is a complex process that …" at bounding box center [673, 462] width 512 height 480
copy p "Installing integrated piping systems for datacentres is a complex process that …"
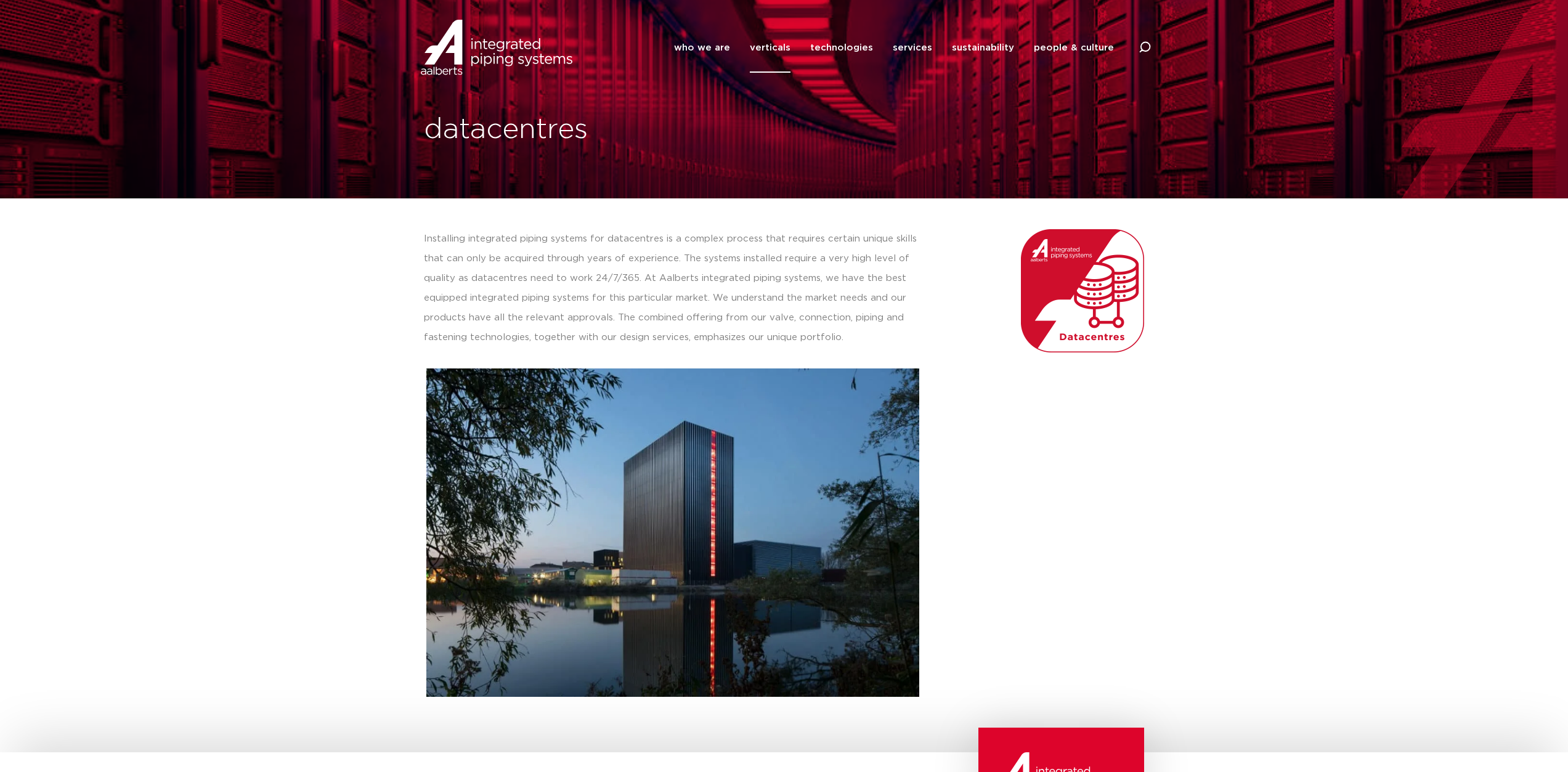
click at [1071, 408] on div at bounding box center [1039, 462] width 222 height 480
click at [778, 46] on link "verticals" at bounding box center [770, 48] width 41 height 50
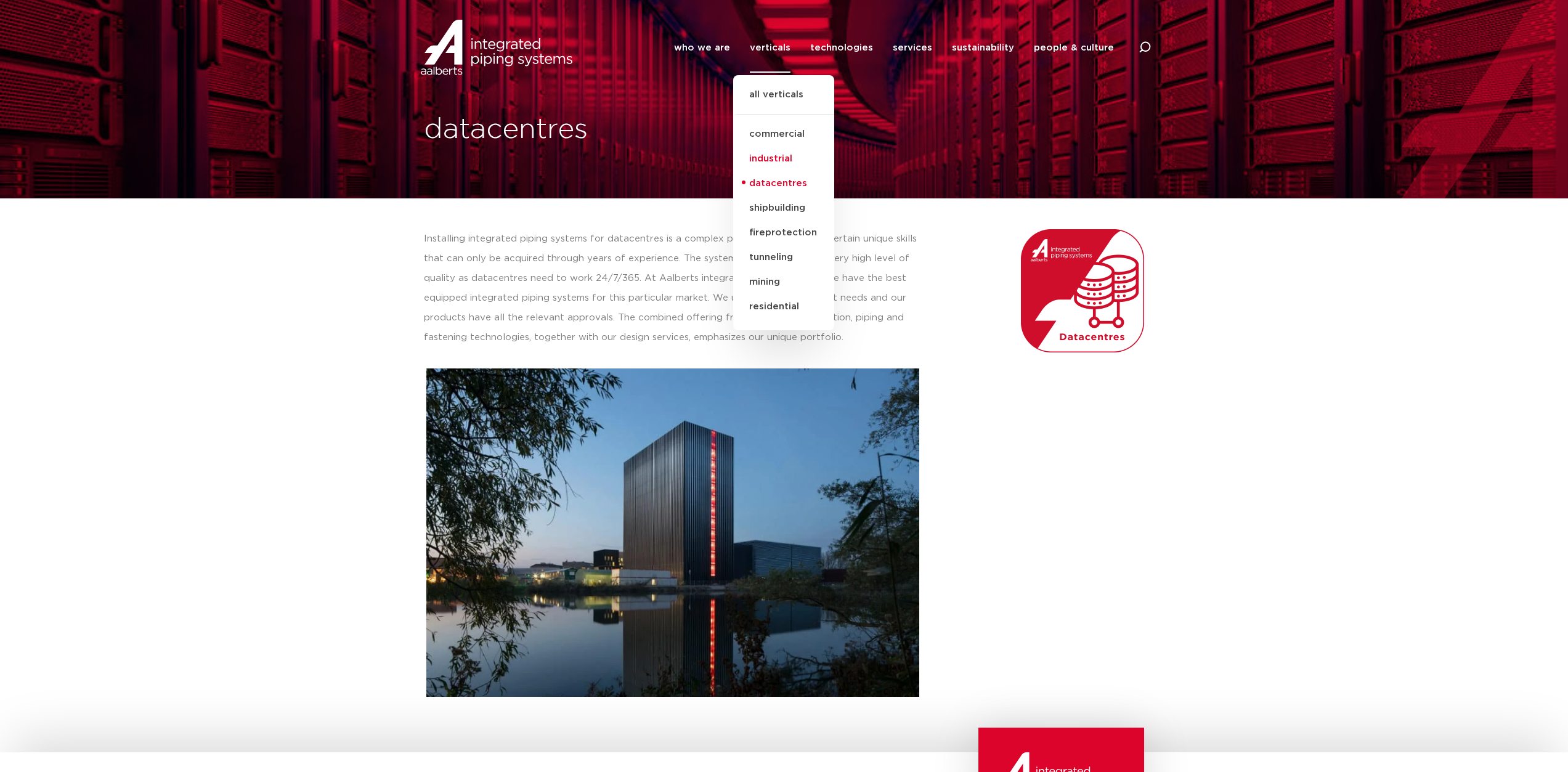
click at [790, 157] on link "industrial" at bounding box center [783, 159] width 101 height 25
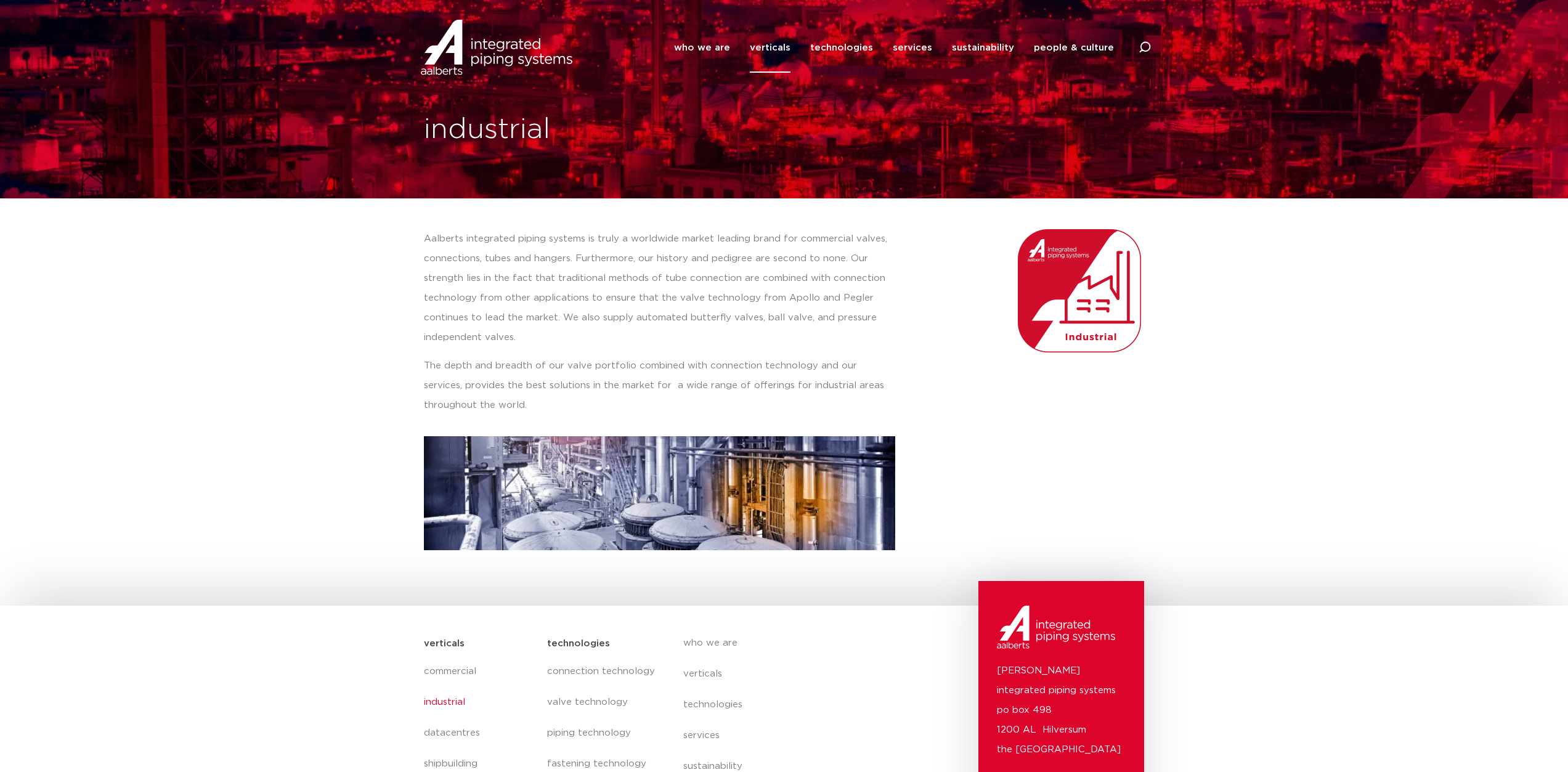
click at [771, 51] on link "verticals" at bounding box center [770, 48] width 41 height 50
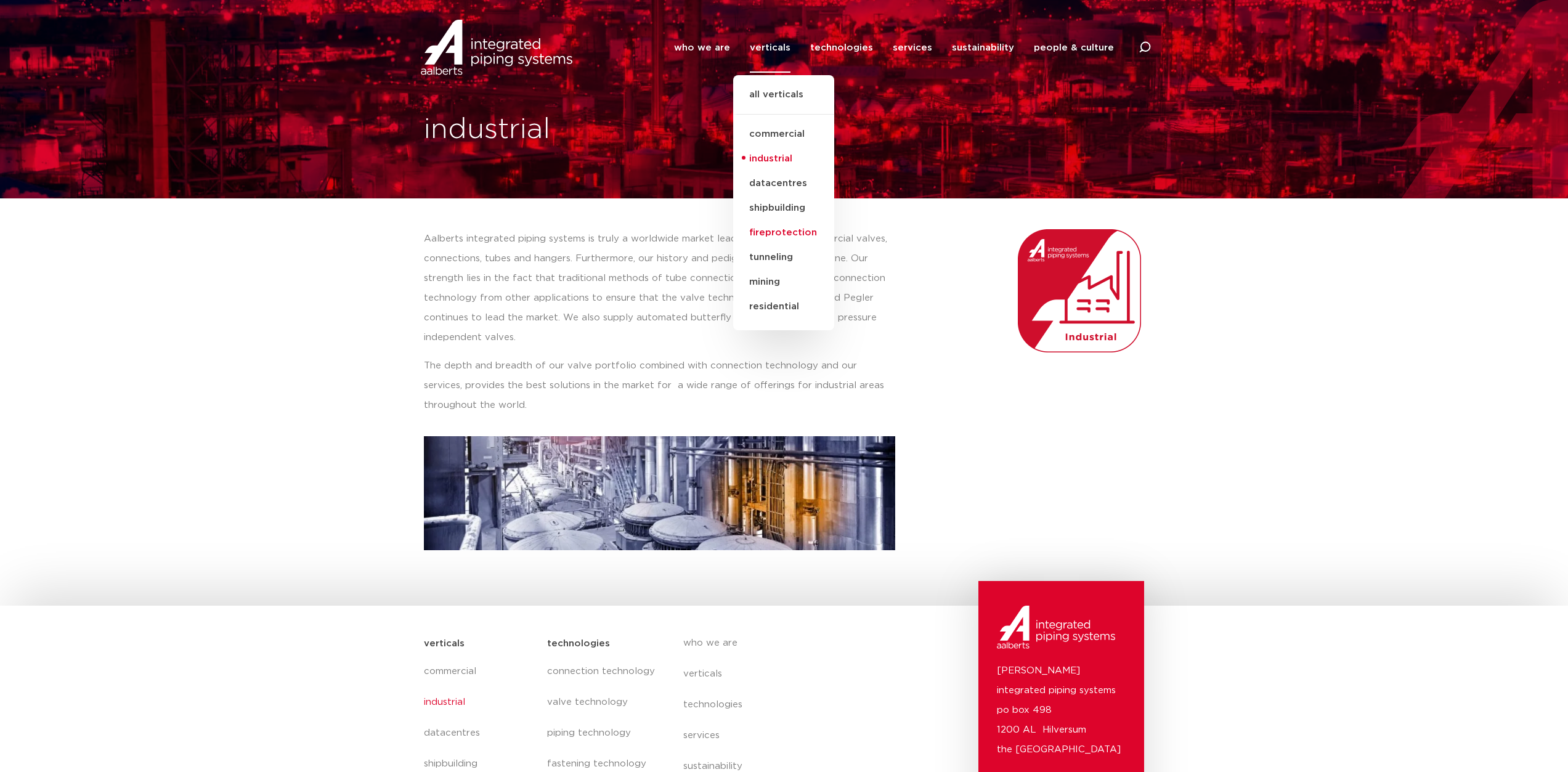
click at [792, 229] on link "fireprotection" at bounding box center [783, 232] width 101 height 25
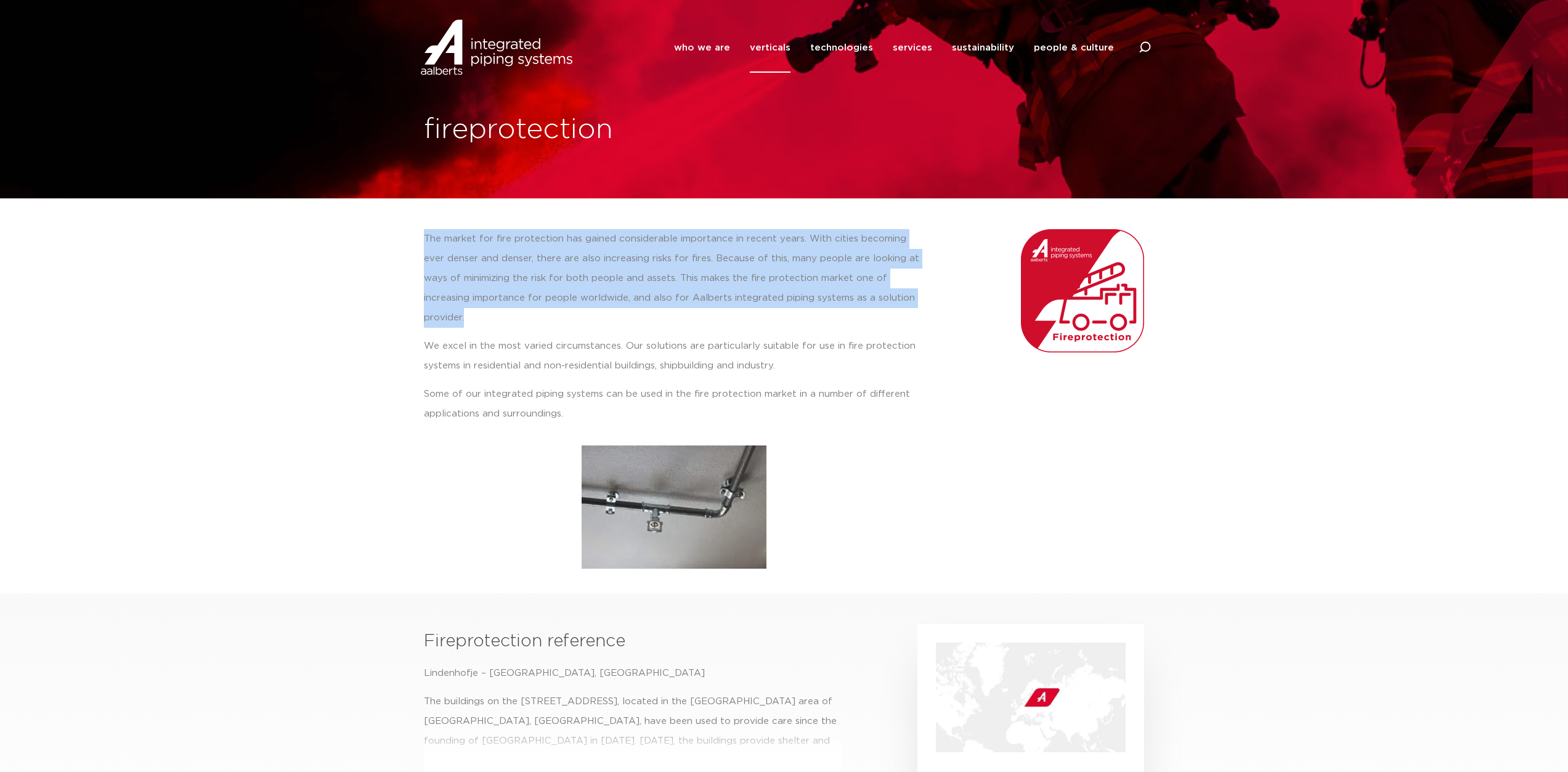
drag, startPoint x: 422, startPoint y: 234, endPoint x: 912, endPoint y: 299, distance: 494.3
click at [912, 299] on div "The market for fire protection has gained considerable importance in recent yea…" at bounding box center [674, 398] width 513 height 352
copy p "The market for fire protection has gained considerable importance in recent yea…"
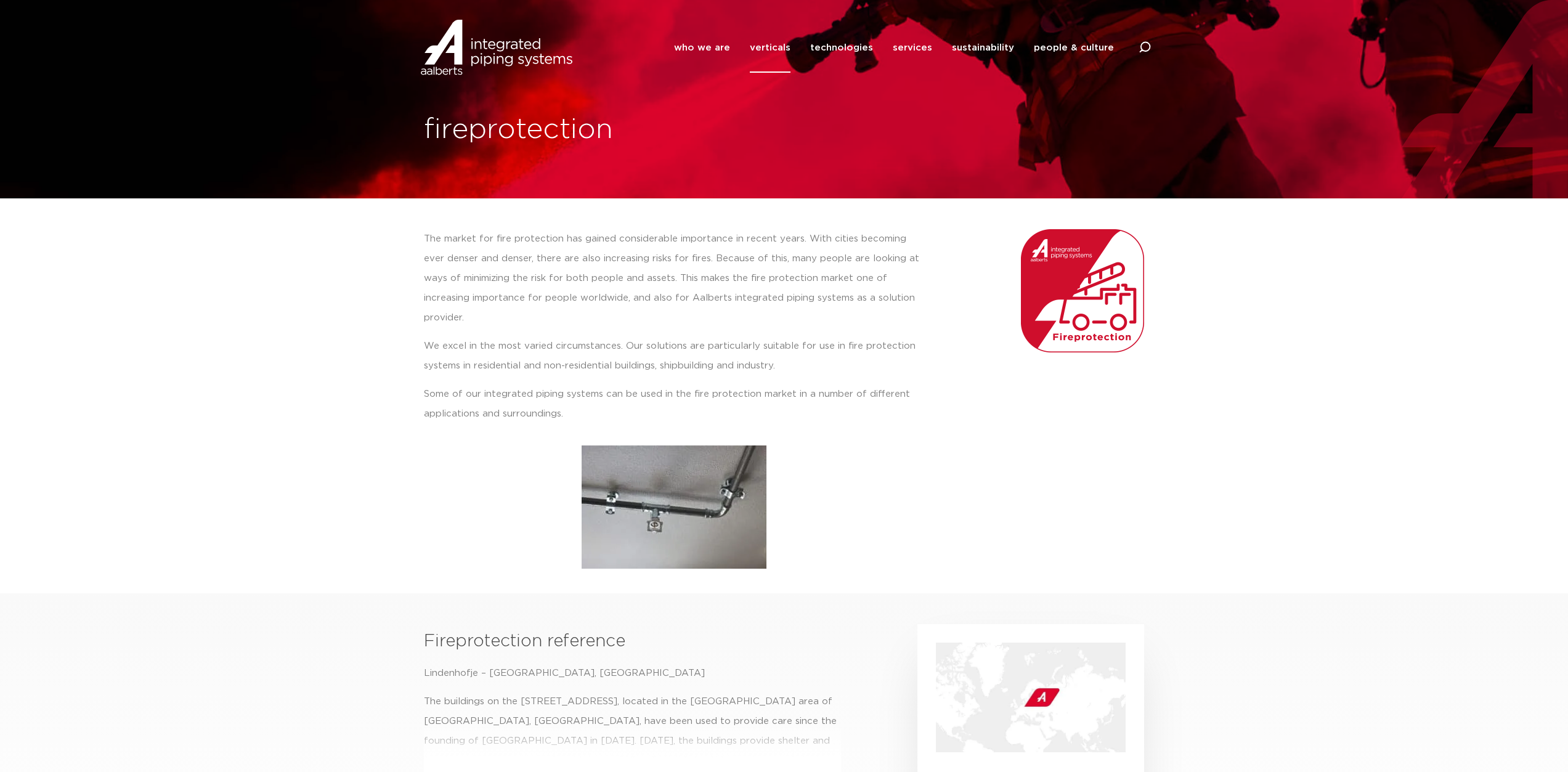
drag, startPoint x: 1040, startPoint y: 439, endPoint x: 910, endPoint y: 751, distance: 338.0
click at [1040, 440] on div at bounding box center [1040, 398] width 220 height 352
drag, startPoint x: 790, startPoint y: 345, endPoint x: 422, endPoint y: 326, distance: 368.5
click at [422, 326] on div "The market for fire protection has gained considerable importance in recent yea…" at bounding box center [674, 398] width 513 height 352
copy p "We excel in the most varied circumstances. Our solutions are particularly suita…"
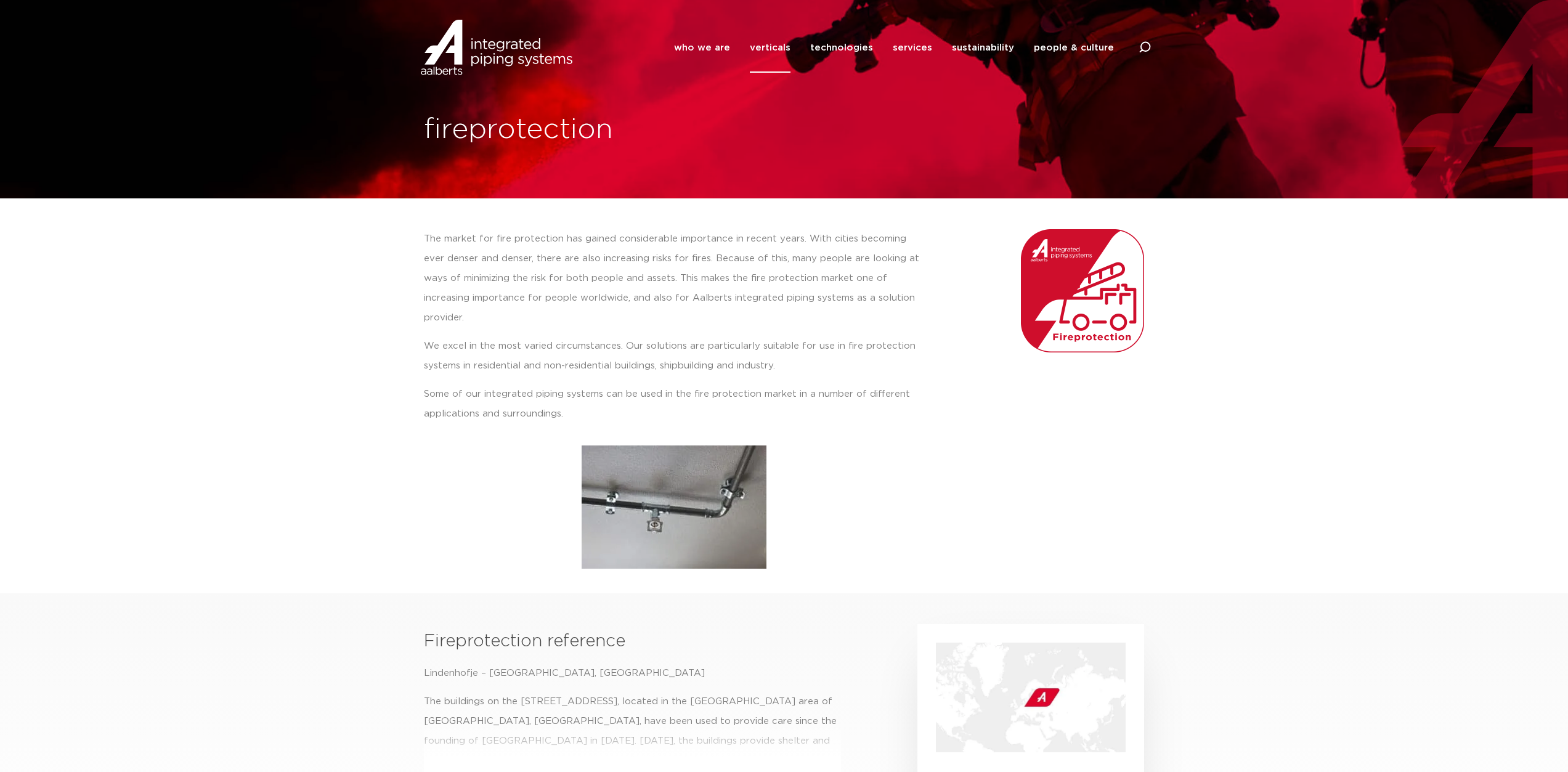
click at [1073, 469] on div at bounding box center [1040, 398] width 220 height 352
click at [783, 50] on link "verticals" at bounding box center [770, 48] width 41 height 50
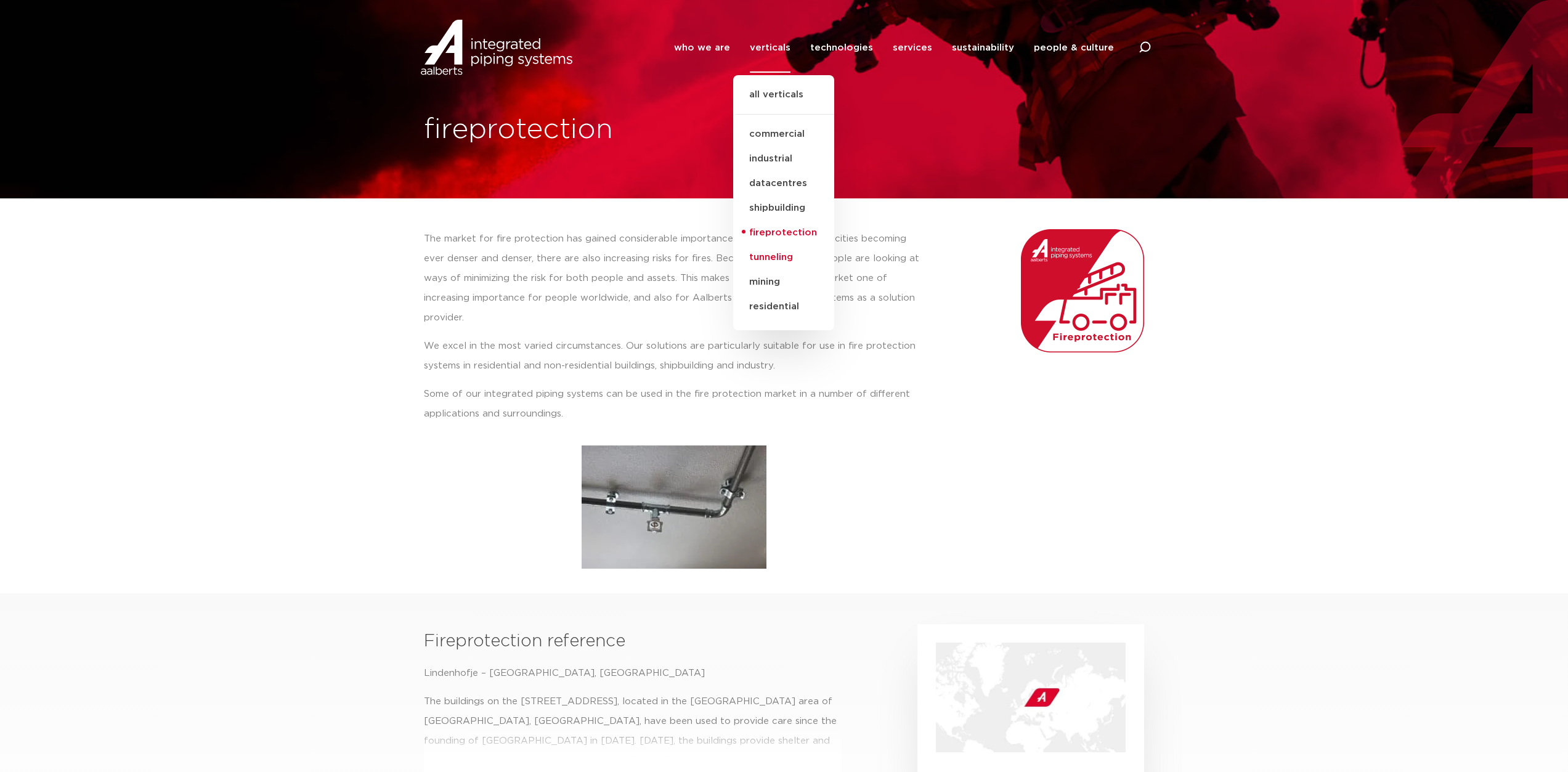
click at [790, 258] on link "tunneling" at bounding box center [783, 257] width 101 height 25
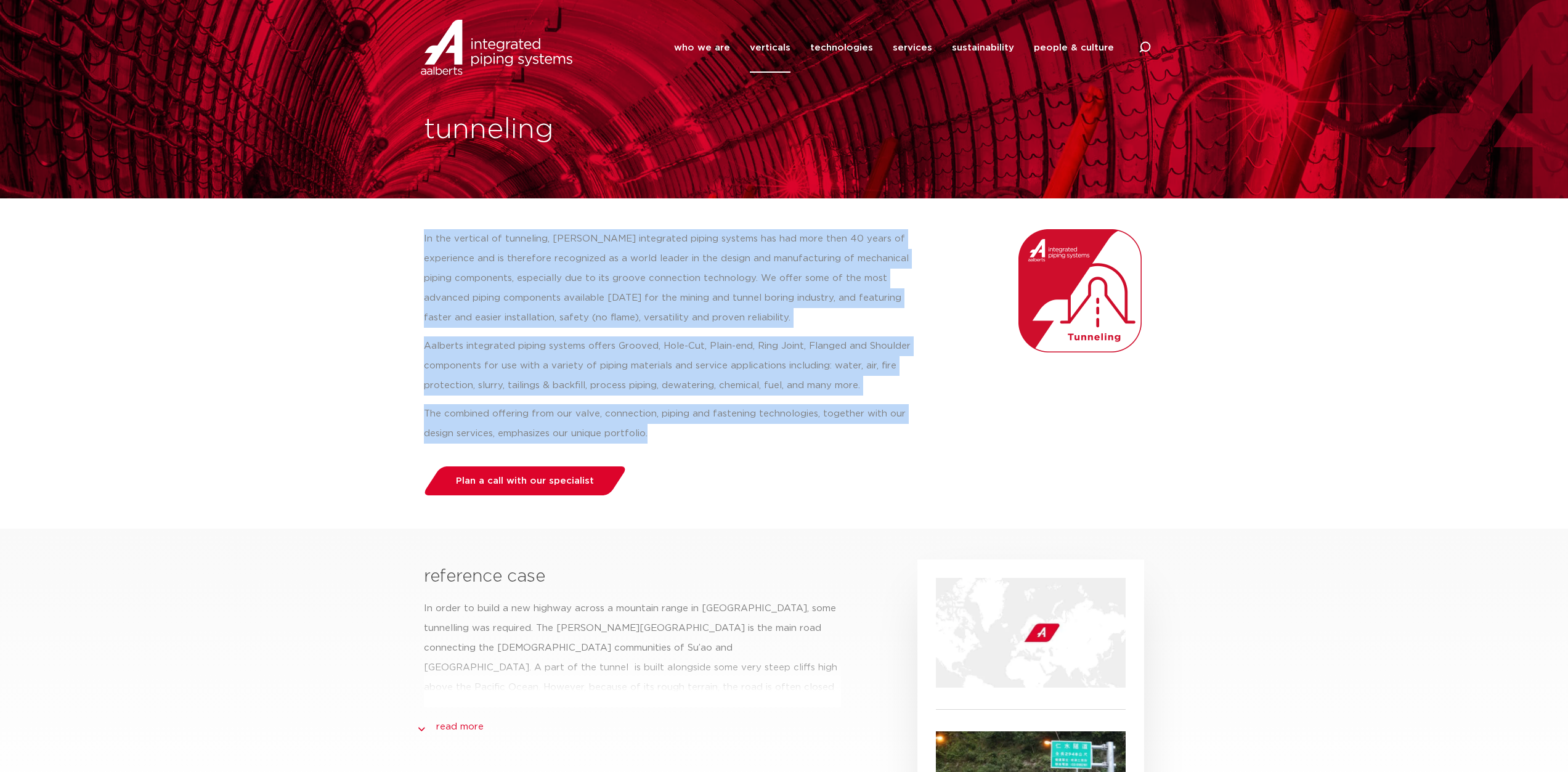
drag, startPoint x: 420, startPoint y: 230, endPoint x: 698, endPoint y: 431, distance: 343.1
click at [698, 431] on div "In the vertical of tunneling, [PERSON_NAME] integrated piping systems has had m…" at bounding box center [674, 366] width 513 height 287
copy div "In the vertical of tunneling, [PERSON_NAME] integrated piping systems has had m…"
click at [778, 398] on div "In the vertical of tunneling, Aalberts integrated piping systems has had more t…" at bounding box center [674, 336] width 501 height 215
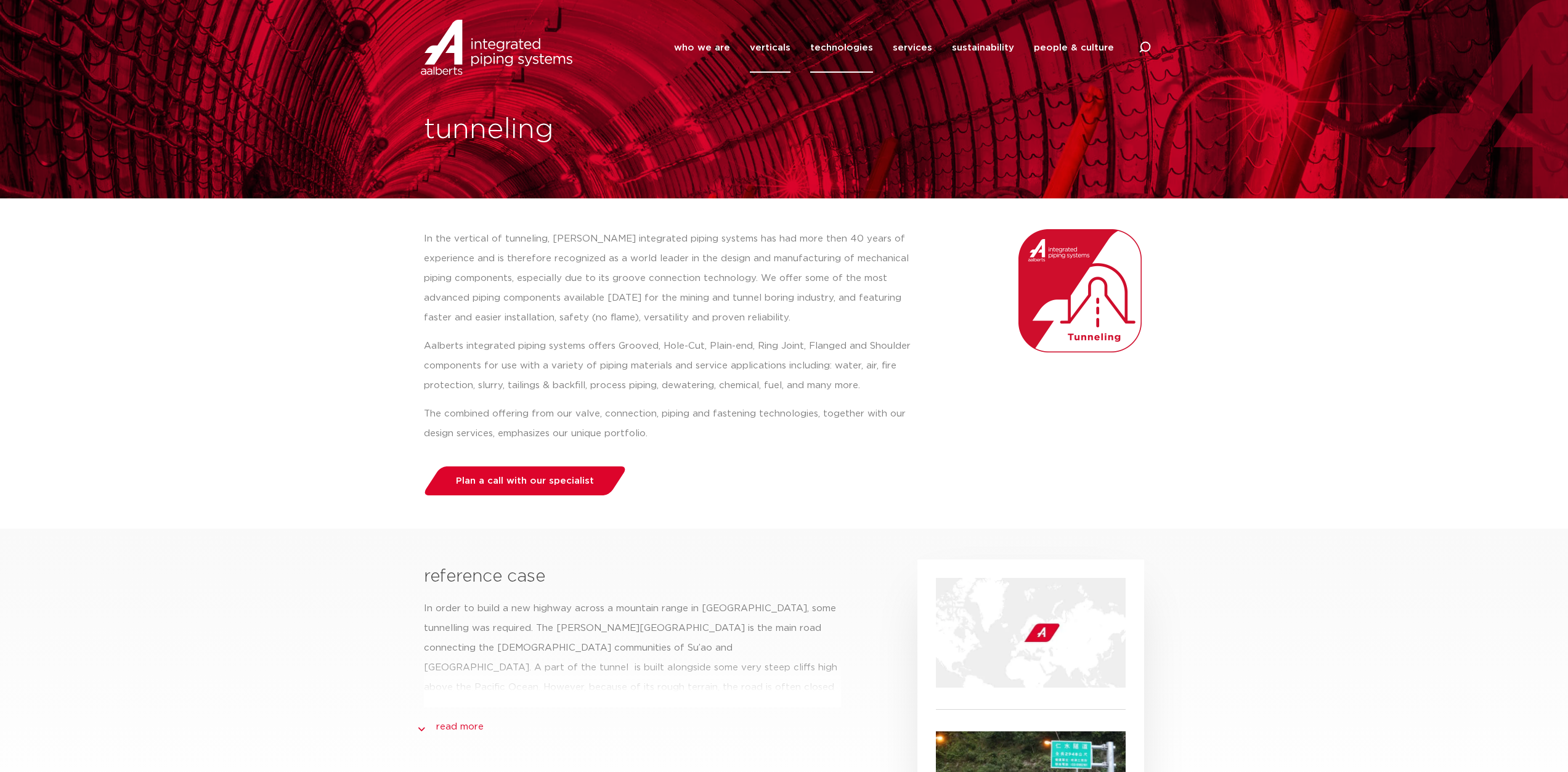
click at [850, 50] on link "technologies" at bounding box center [841, 48] width 63 height 50
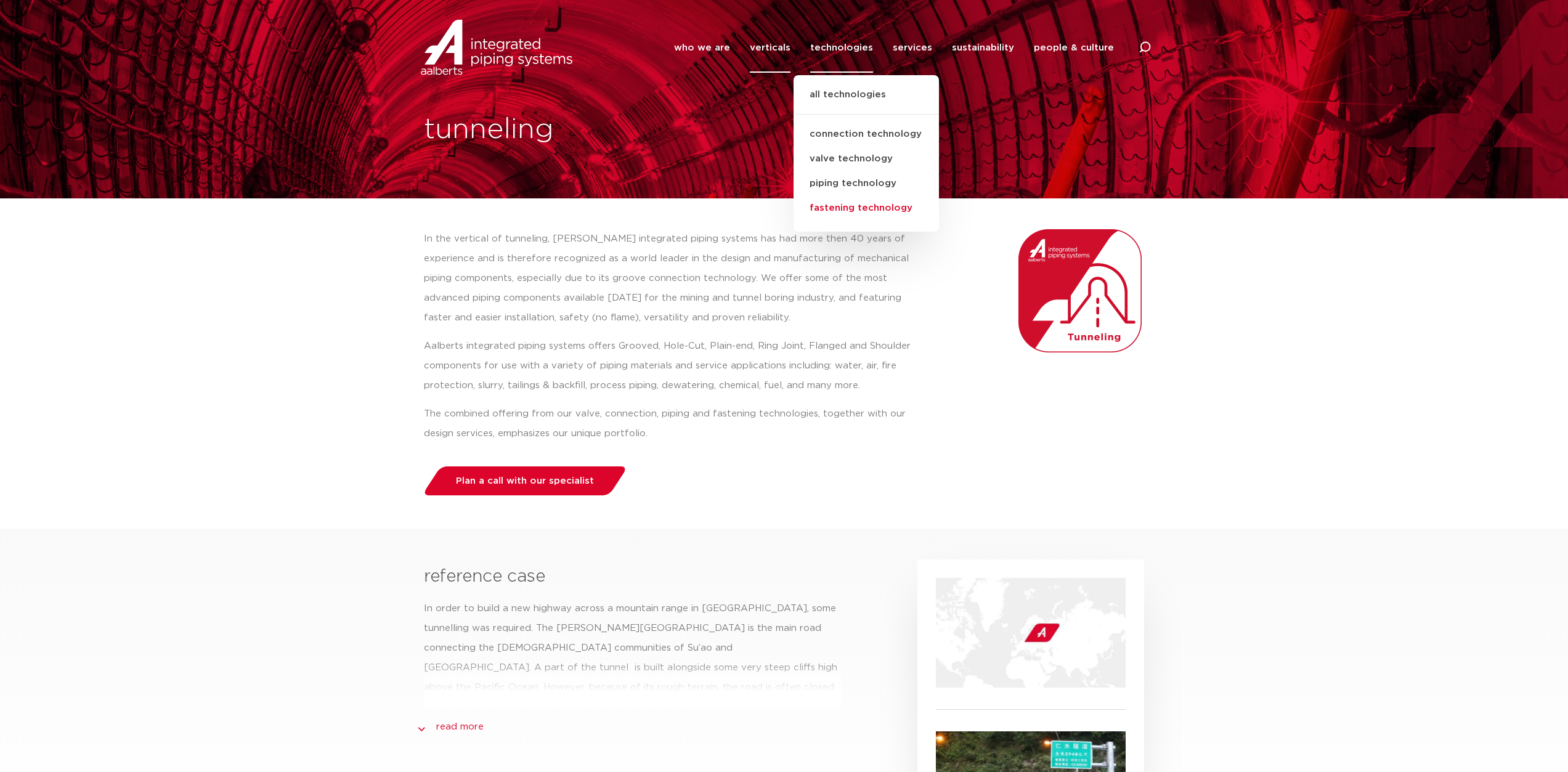
click at [855, 210] on link "fastening technology" at bounding box center [866, 208] width 145 height 25
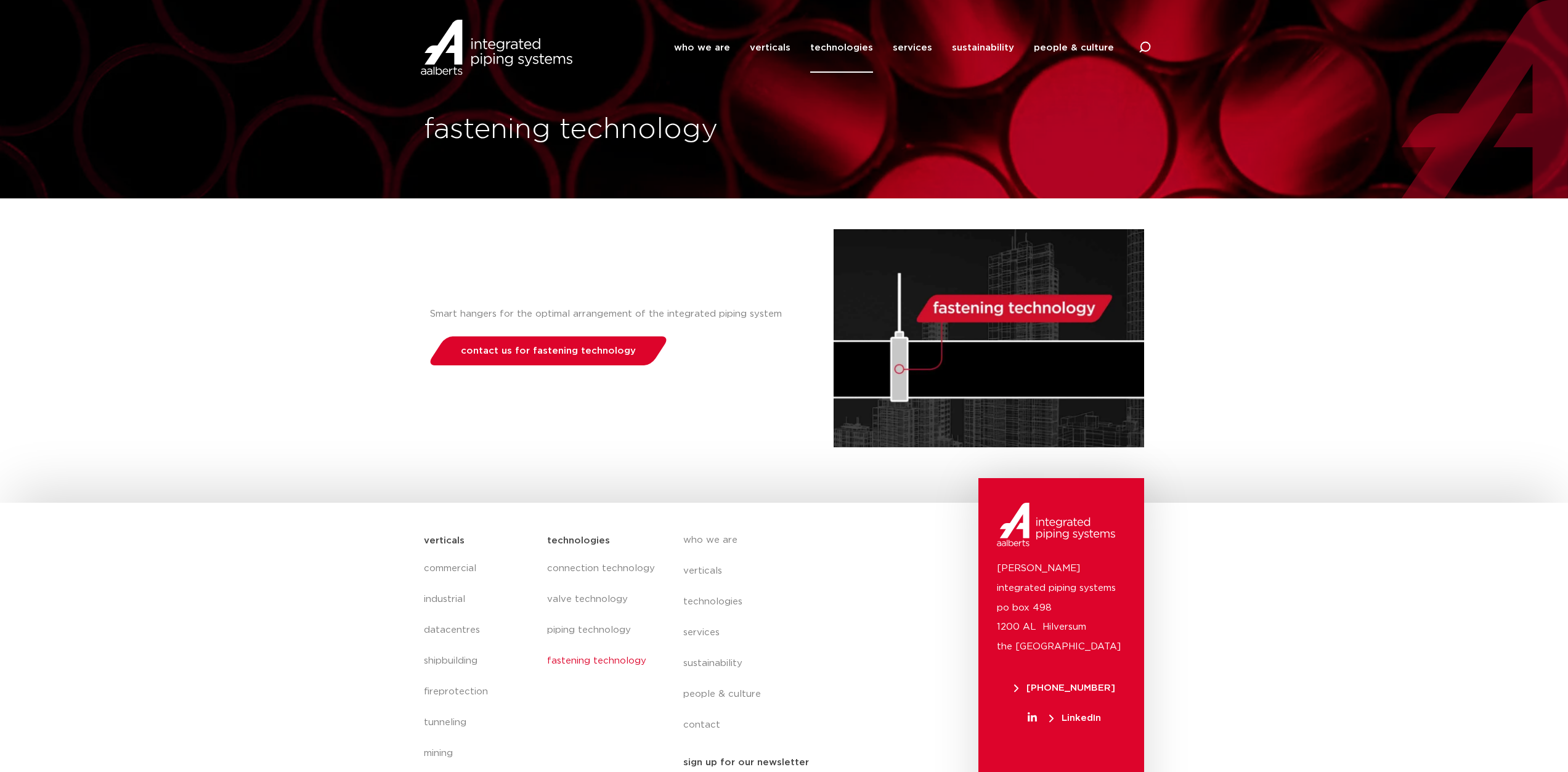
click at [835, 46] on link "technologies" at bounding box center [841, 48] width 63 height 50
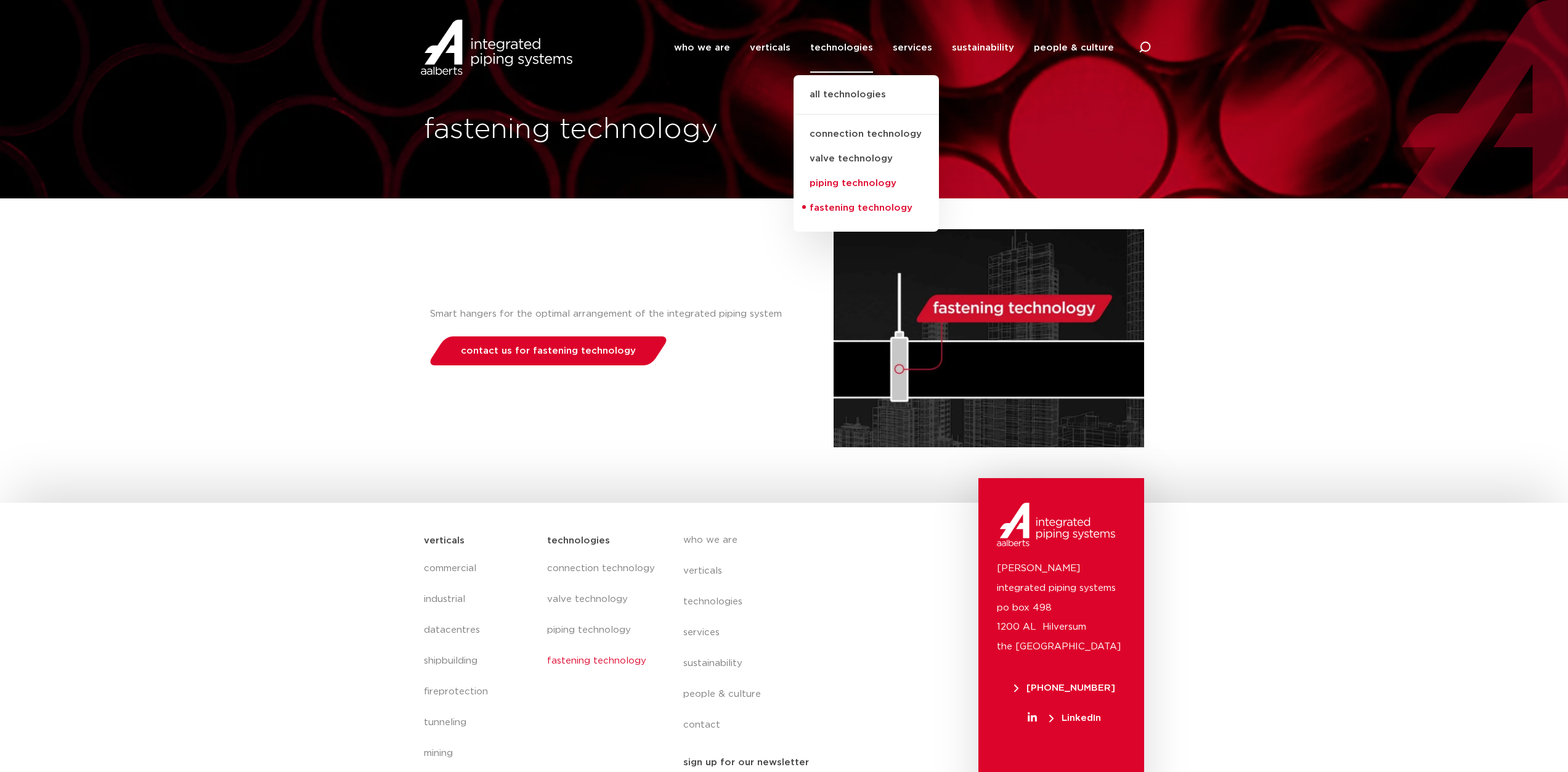
click at [837, 184] on link "piping technology" at bounding box center [866, 184] width 145 height 25
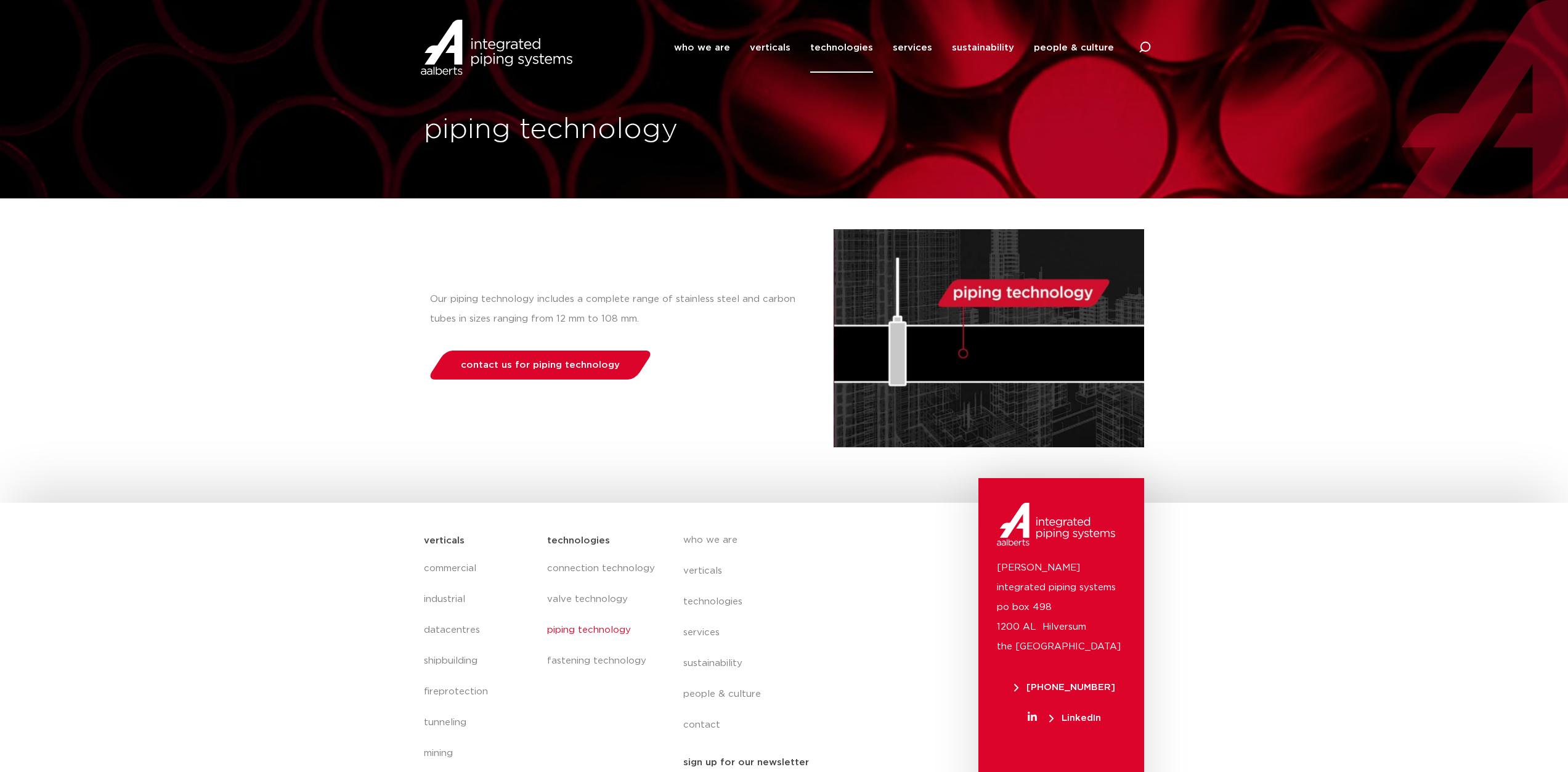
click at [854, 50] on link "technologies" at bounding box center [841, 48] width 63 height 50
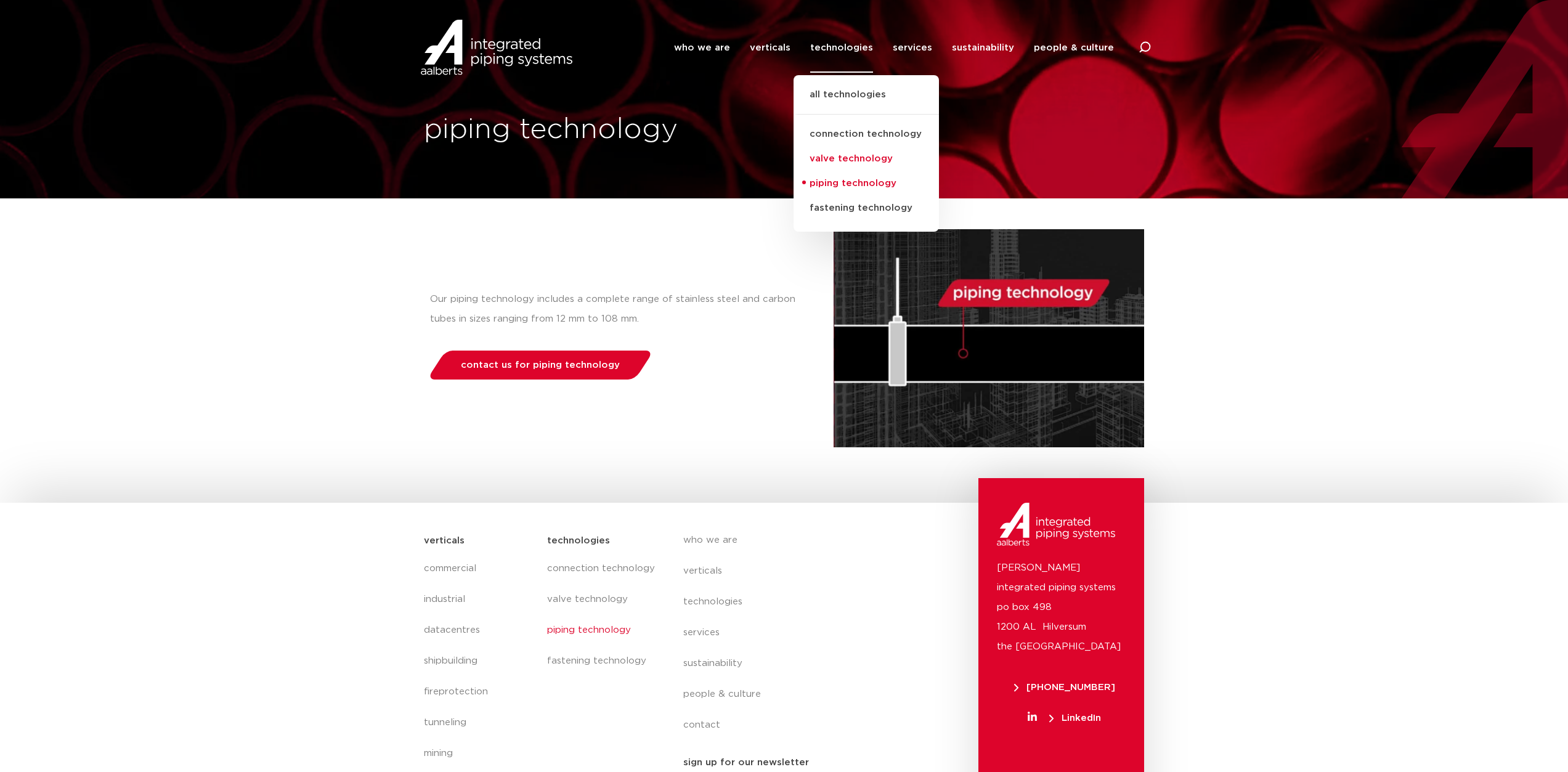
click at [856, 158] on link "valve technology" at bounding box center [866, 159] width 145 height 25
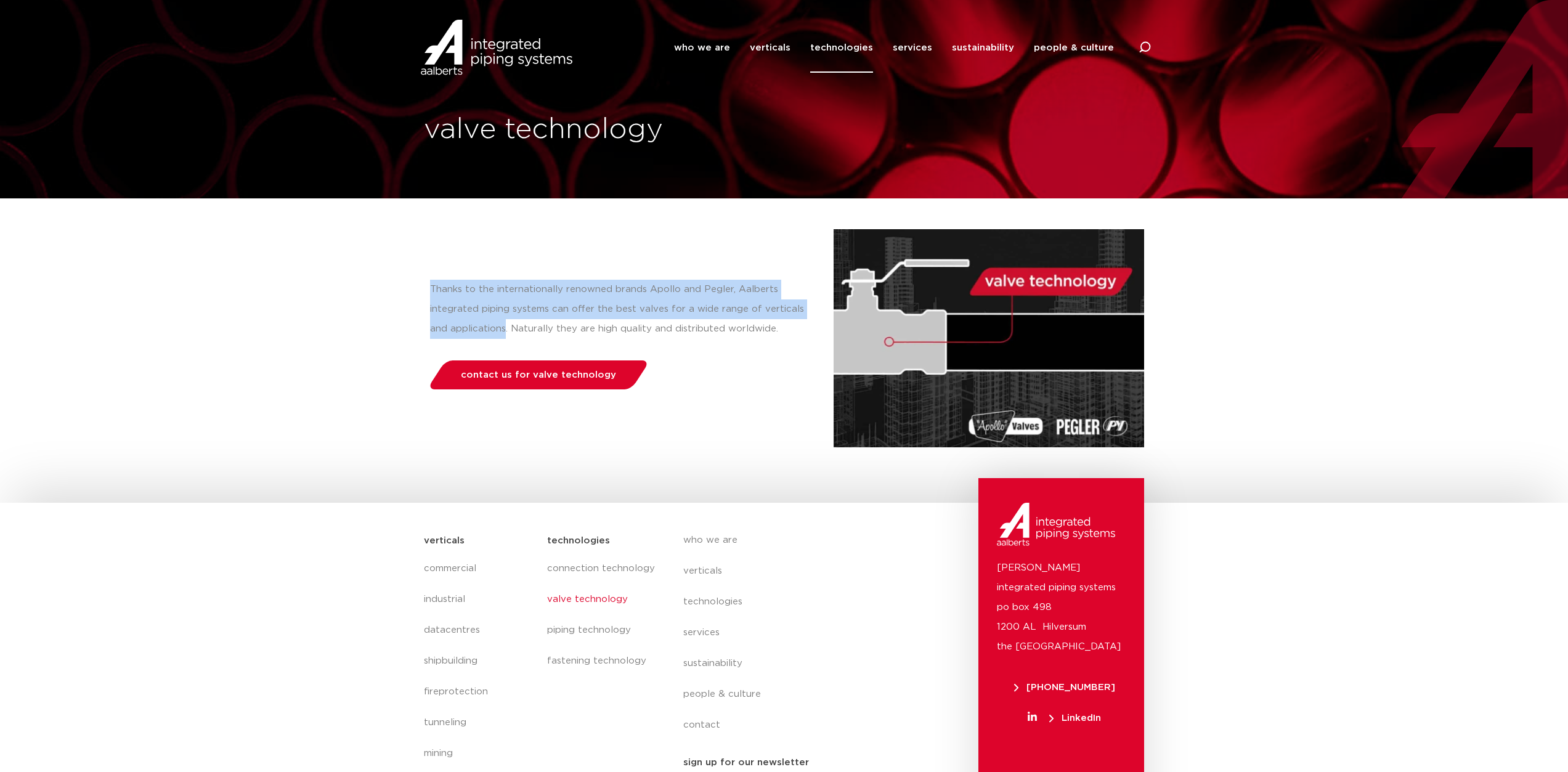
drag, startPoint x: 426, startPoint y: 282, endPoint x: 506, endPoint y: 328, distance: 92.3
click at [506, 328] on div "Thanks to the internationally renowned brands Apollo and Pegler, Aalberts integ…" at bounding box center [628, 338] width 410 height 218
copy p "Thanks to the internationally renowned brands Apollo and Pegler, Aalberts integ…"
click at [946, 438] on img at bounding box center [988, 338] width 311 height 218
click at [841, 648] on link "sustainability" at bounding box center [796, 663] width 225 height 31
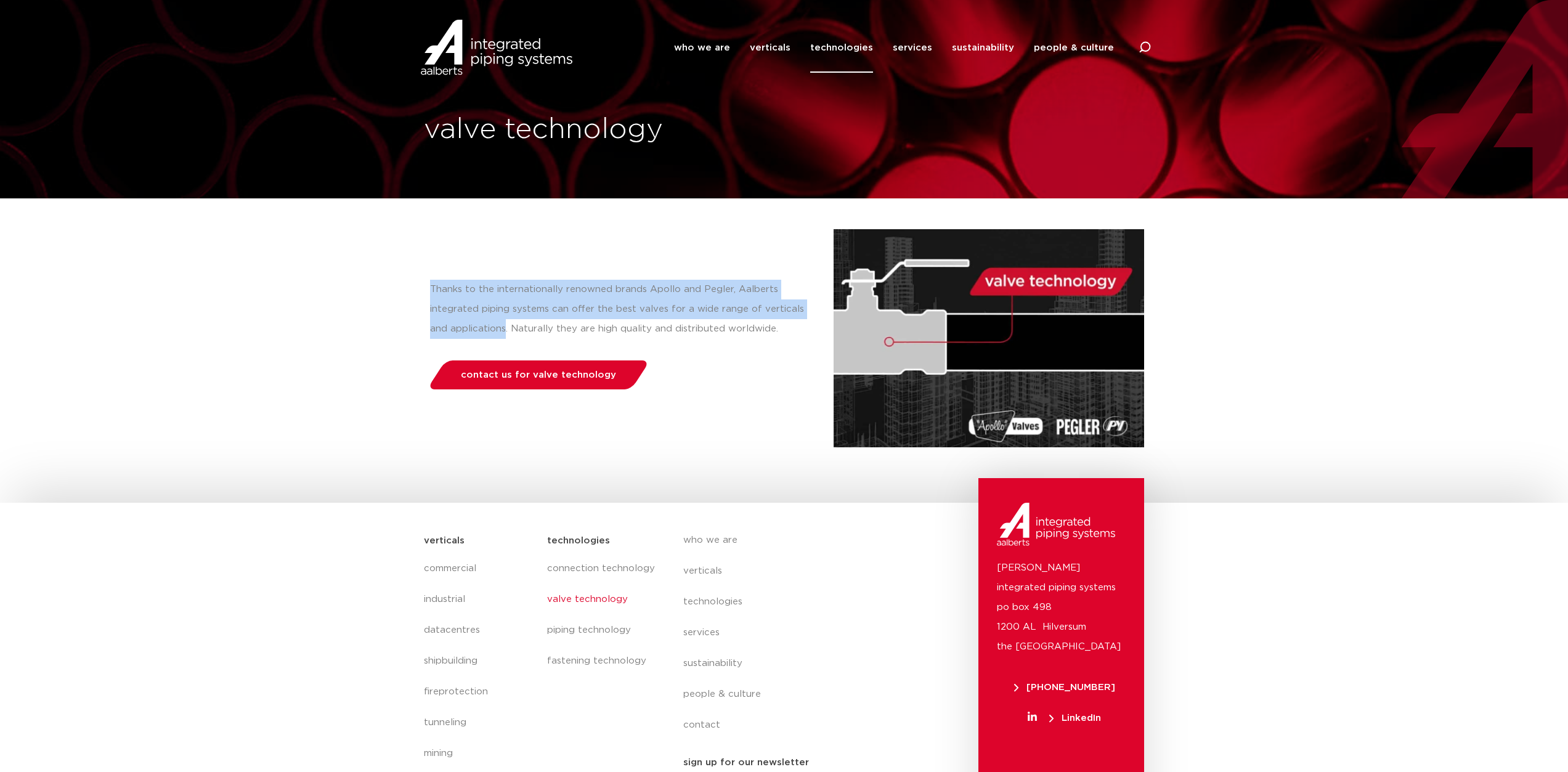
click at [712, 244] on div "Thanks to the internationally renowned brands Apollo and Pegler, Aalberts integ…" at bounding box center [628, 338] width 410 height 218
drag, startPoint x: 732, startPoint y: 287, endPoint x: 365, endPoint y: 284, distance: 367.0
click at [365, 284] on section "Thanks to the internationally renowned brands Apollo and Pegler, Aalberts integ…" at bounding box center [784, 325] width 1568 height 255
copy p "Thanks to the internationally renowned brands Apollo and Pegler,"
drag, startPoint x: 649, startPoint y: 281, endPoint x: 611, endPoint y: 241, distance: 55.2
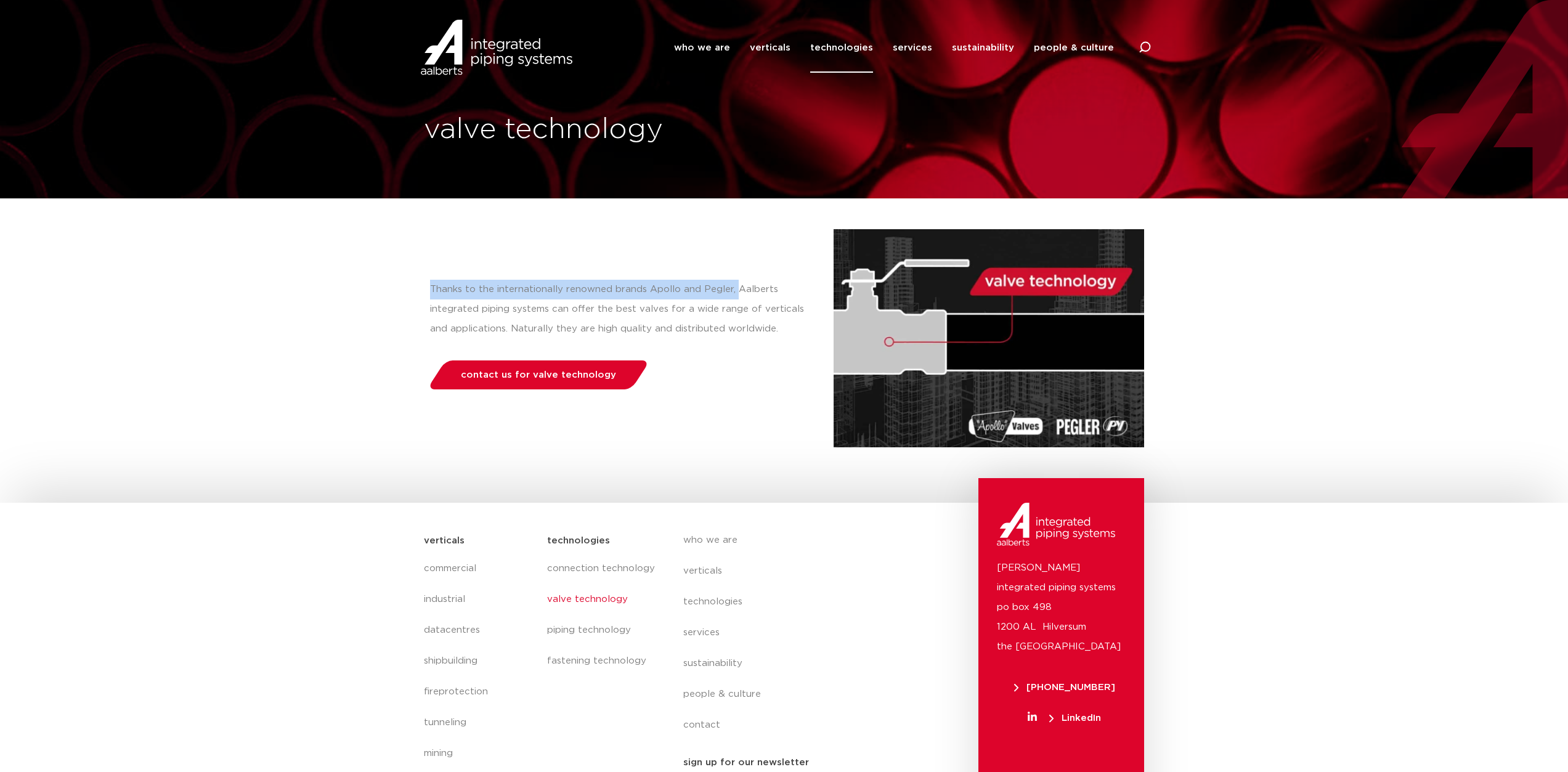
click at [649, 281] on p "Thanks to the internationally renowned brands Apollo and Pegler, Aalberts integ…" at bounding box center [620, 309] width 379 height 59
click at [712, 49] on link "who we are" at bounding box center [702, 48] width 56 height 50
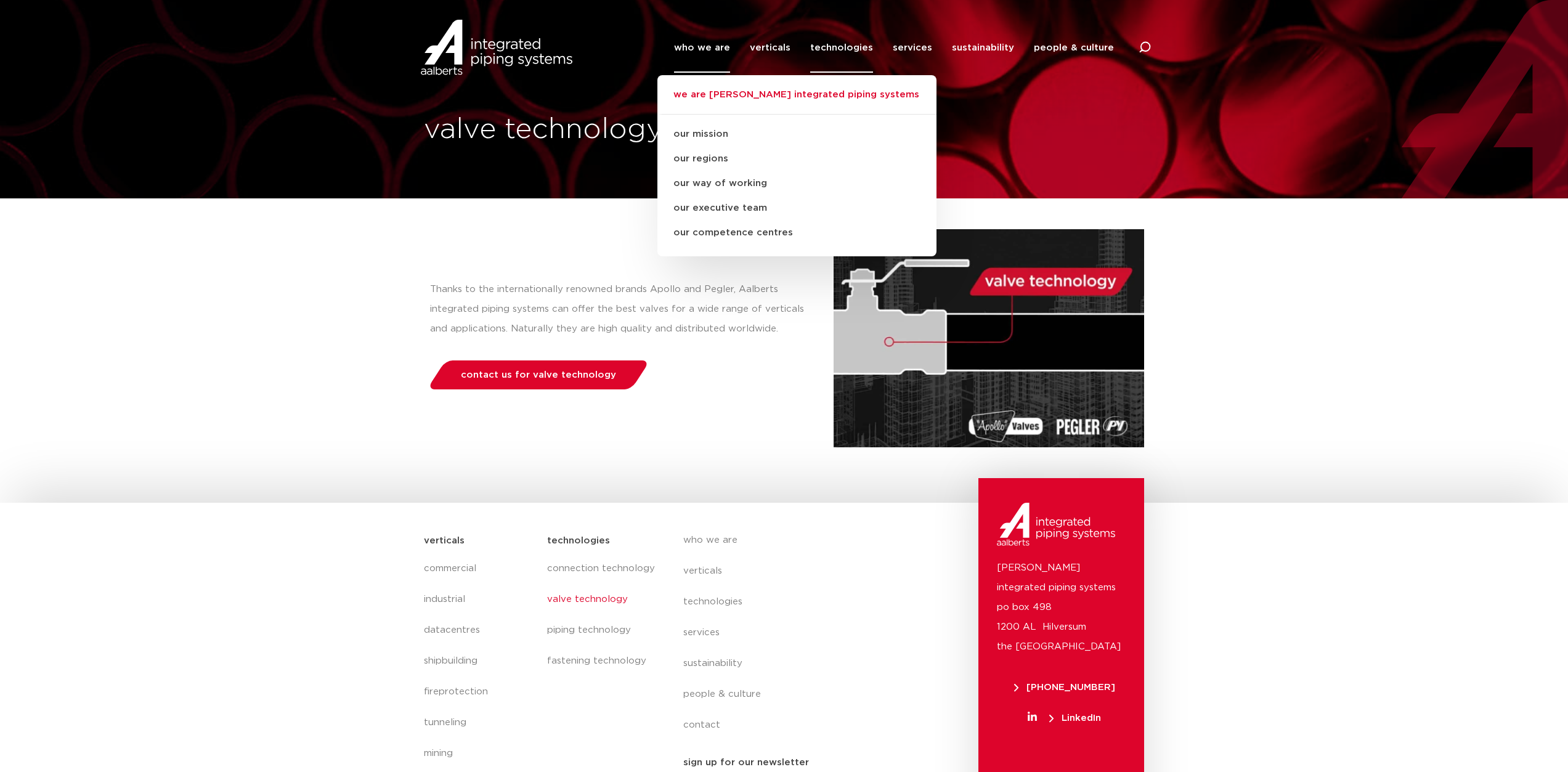
click at [761, 98] on link "we are [PERSON_NAME] integrated piping systems" at bounding box center [797, 101] width 279 height 27
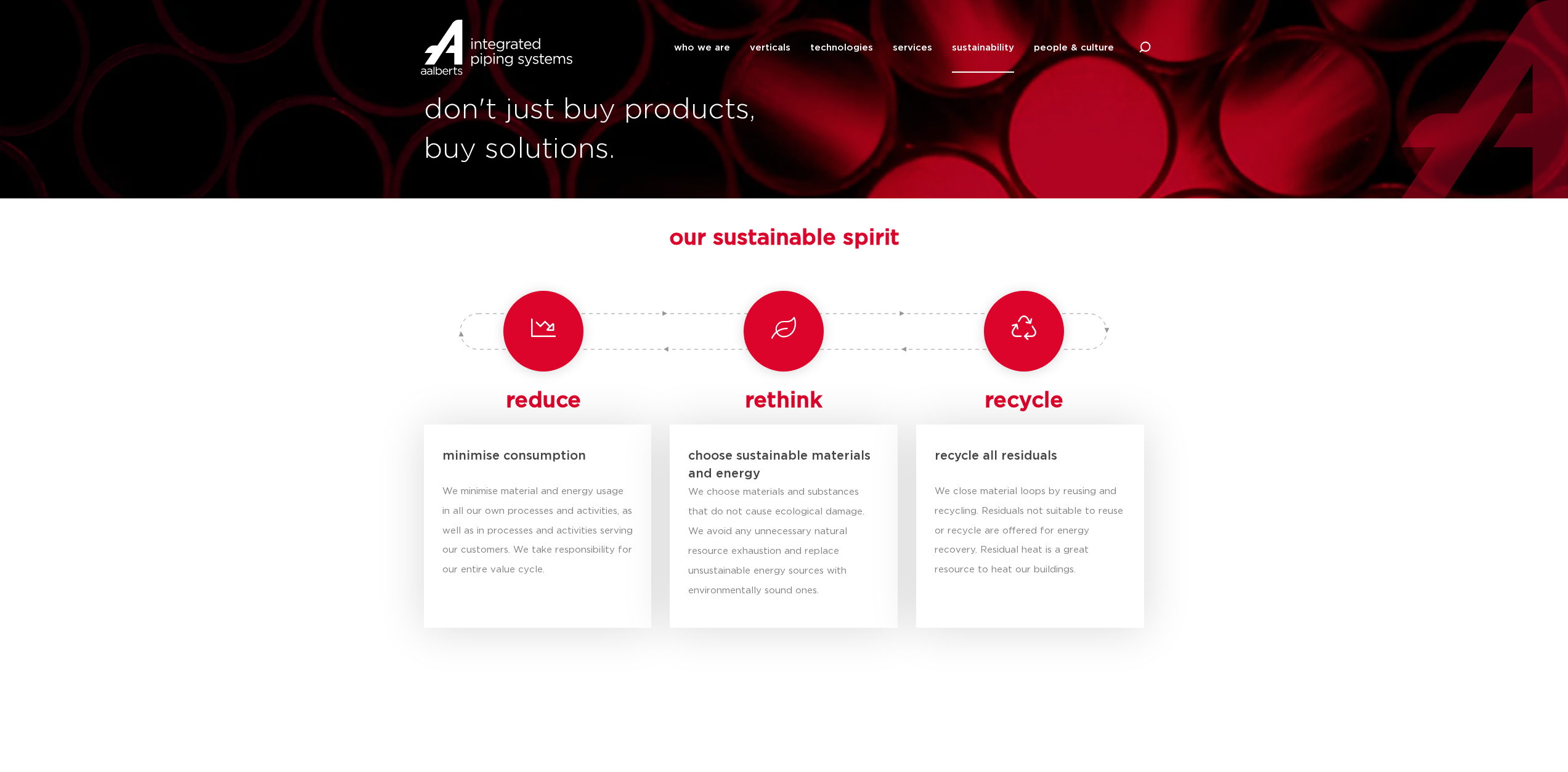
click at [975, 47] on link "sustainability" at bounding box center [983, 48] width 62 height 50
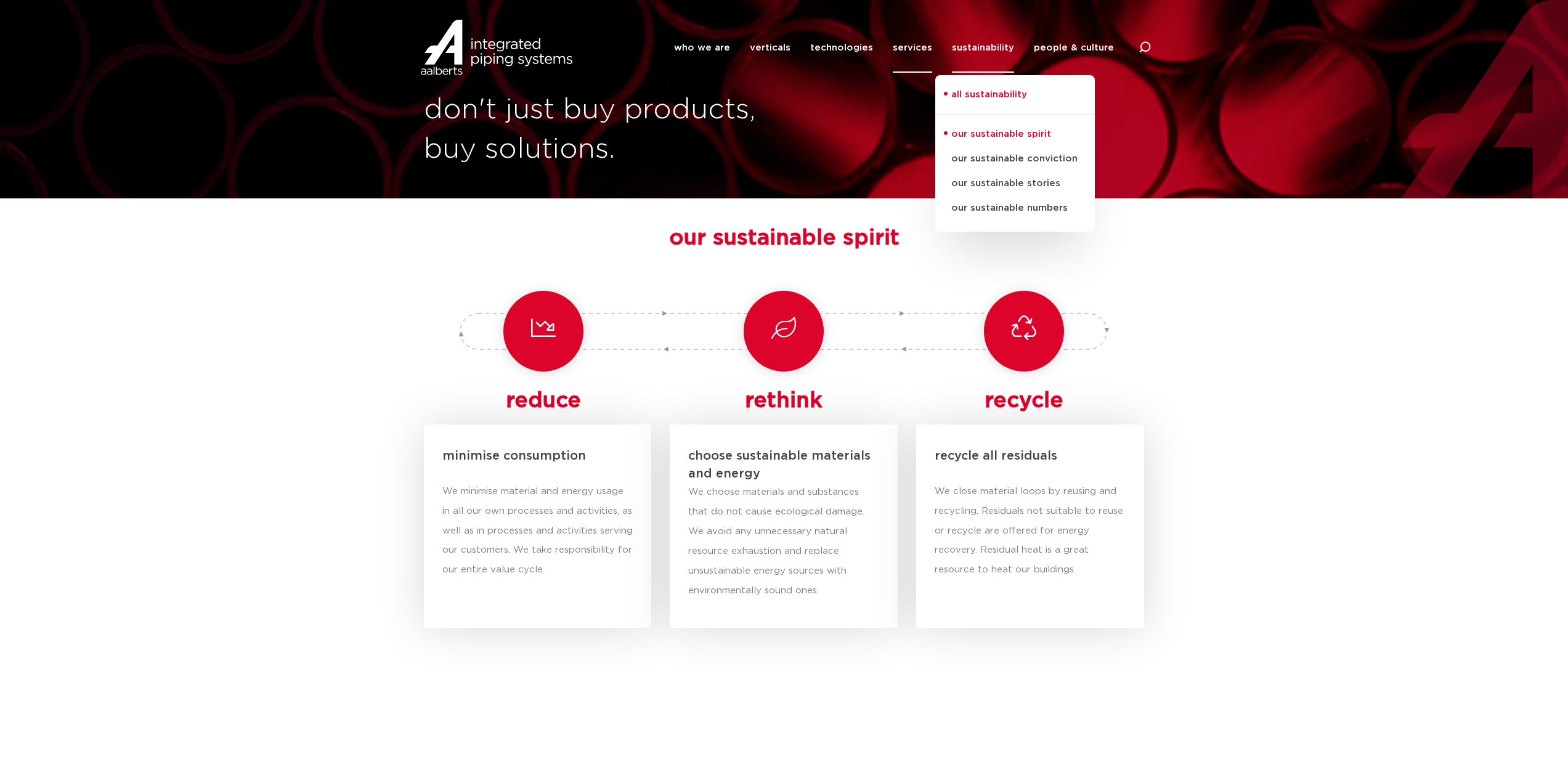
click at [901, 46] on link "services" at bounding box center [912, 48] width 39 height 50
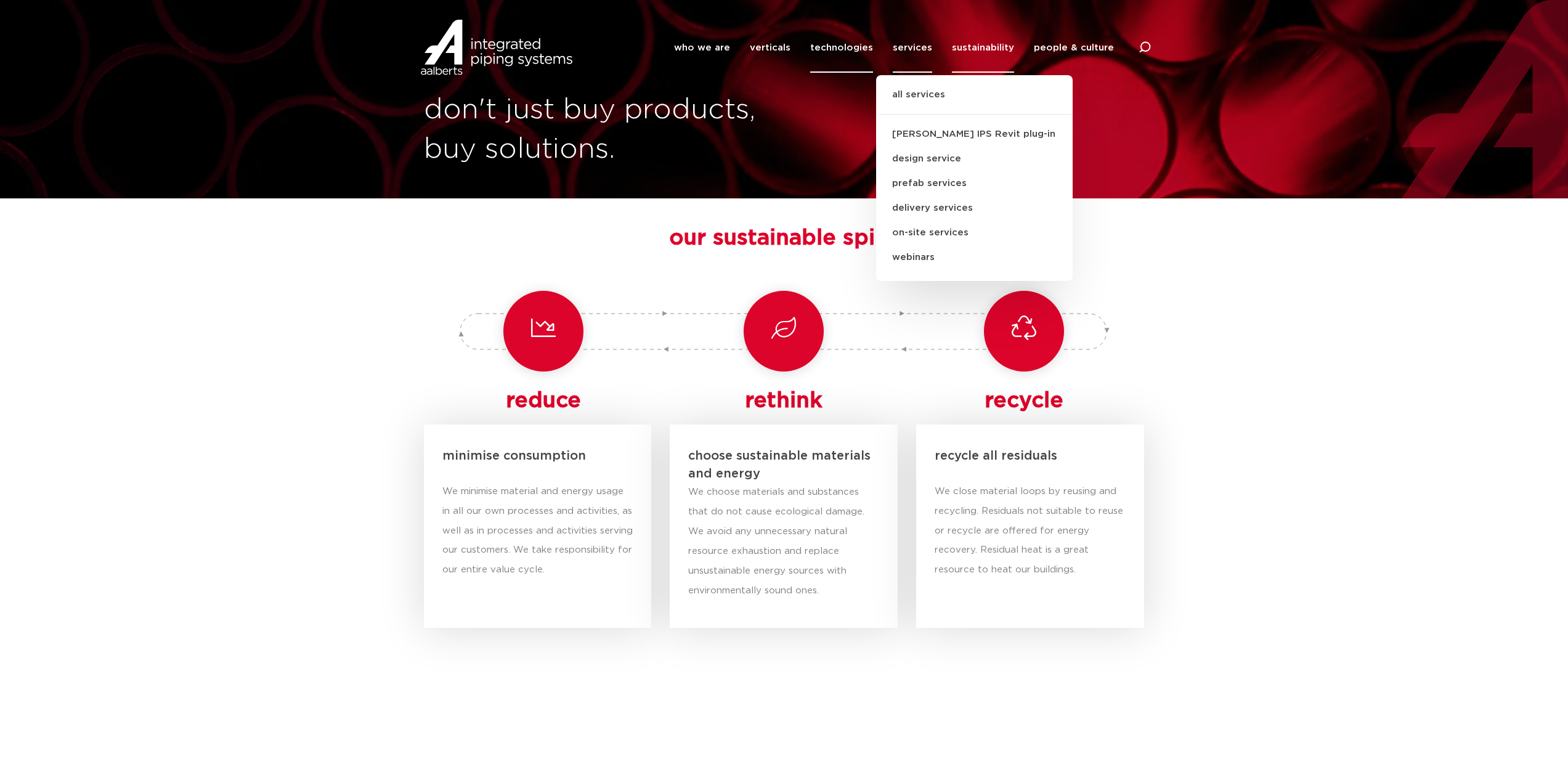
click at [858, 51] on link "technologies" at bounding box center [841, 48] width 63 height 50
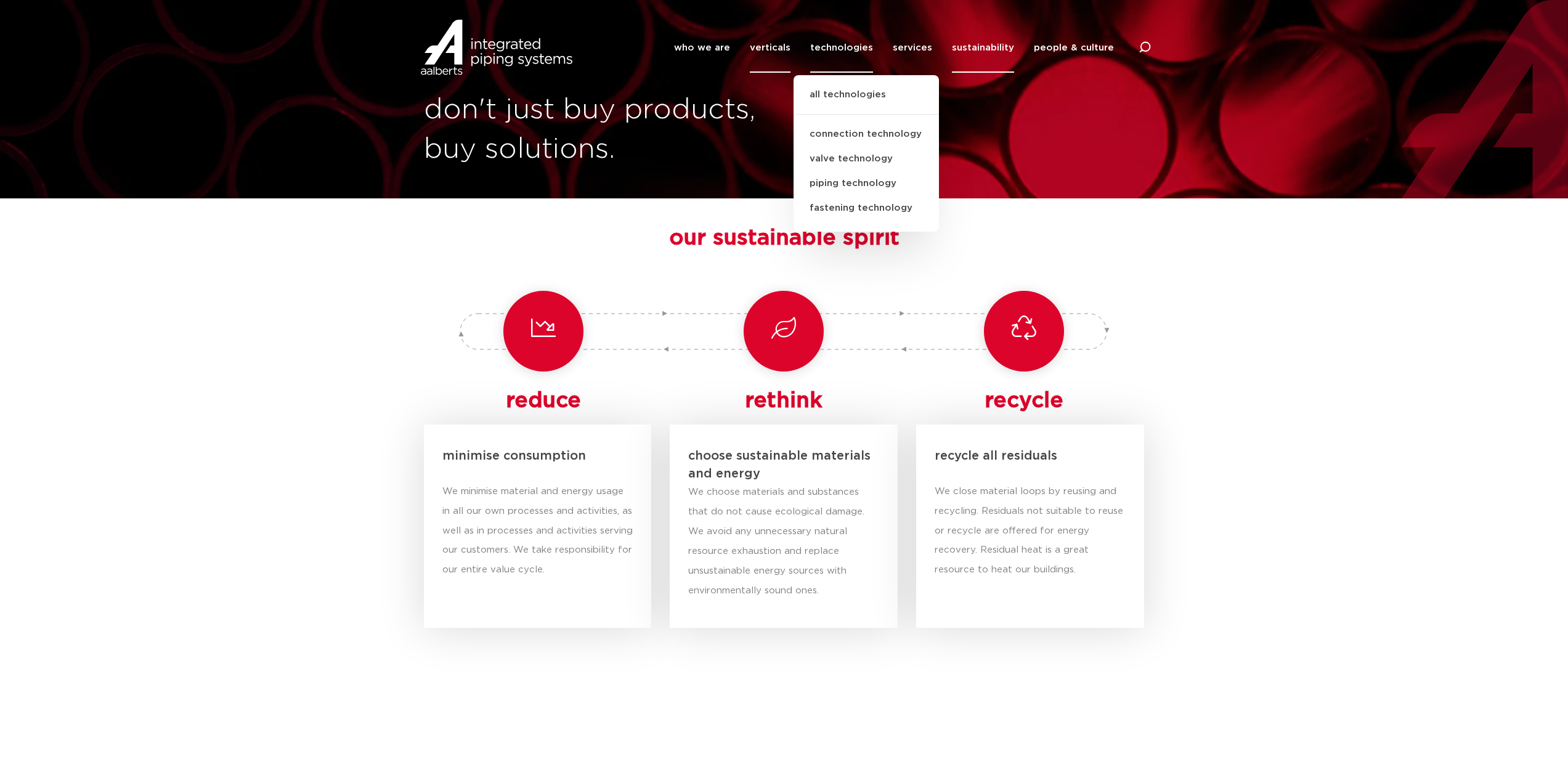
click at [784, 53] on link "verticals" at bounding box center [770, 48] width 41 height 50
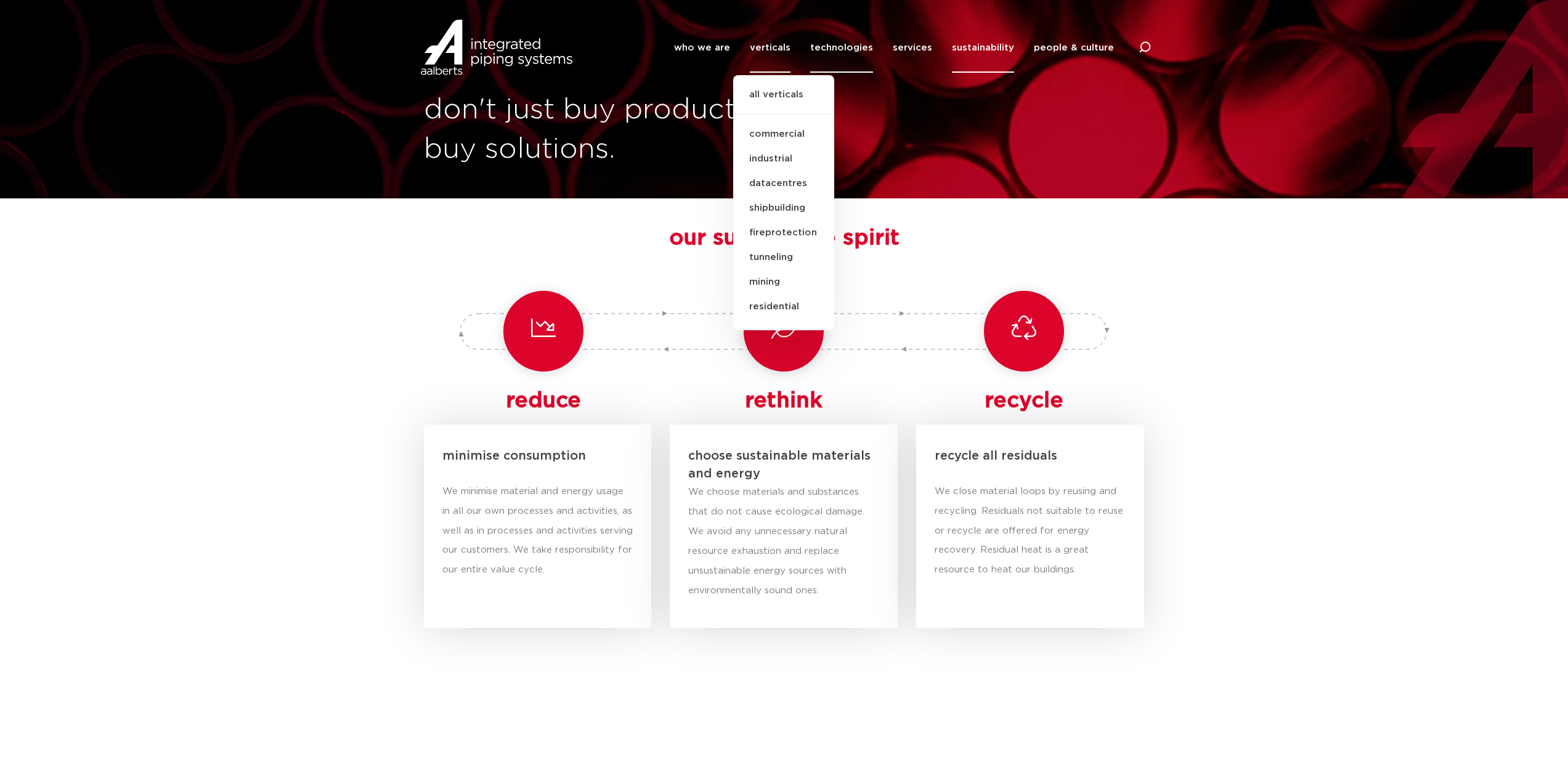
click at [862, 47] on link "technologies" at bounding box center [841, 48] width 63 height 50
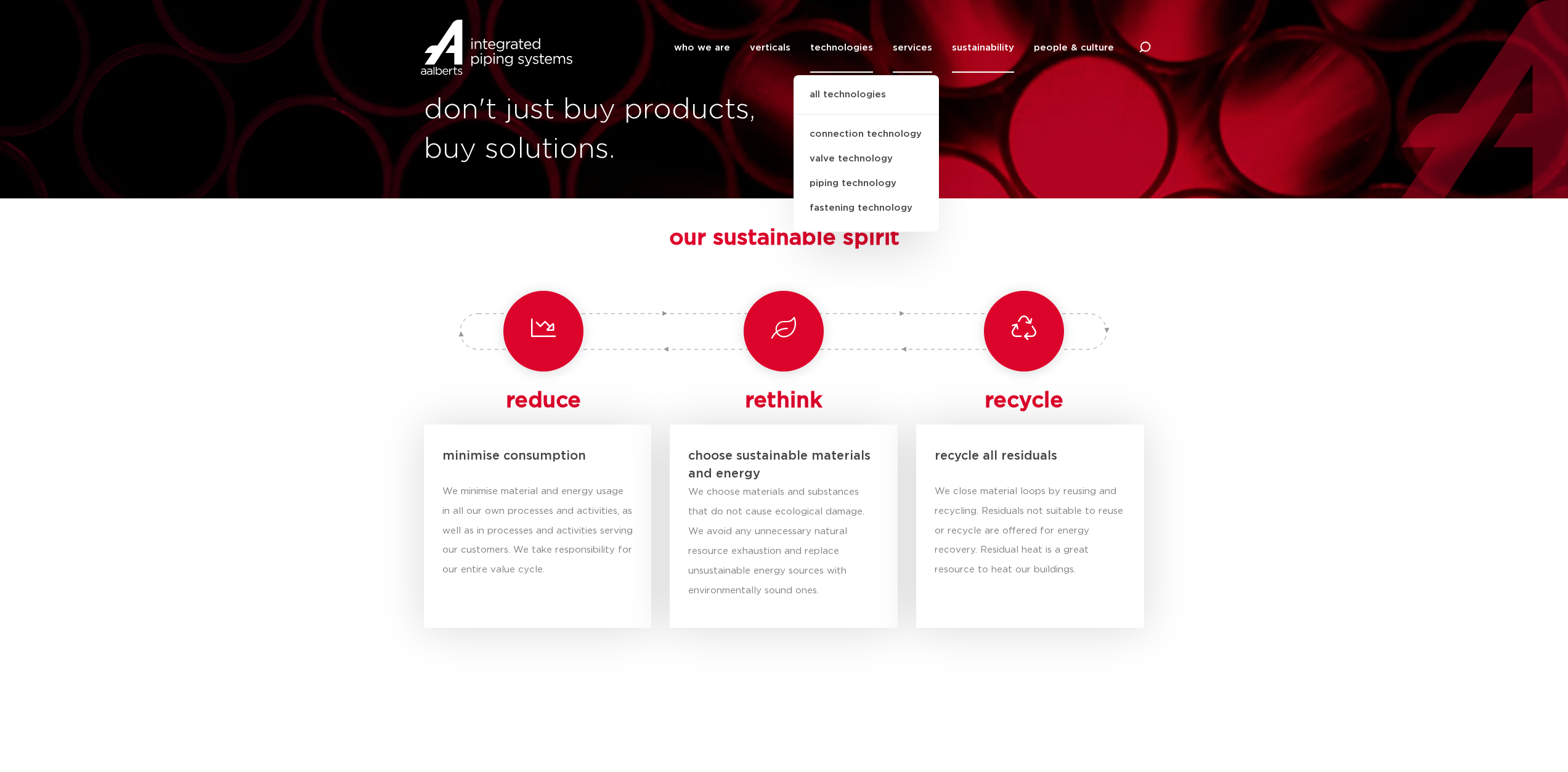
click at [919, 46] on link "services" at bounding box center [912, 48] width 39 height 50
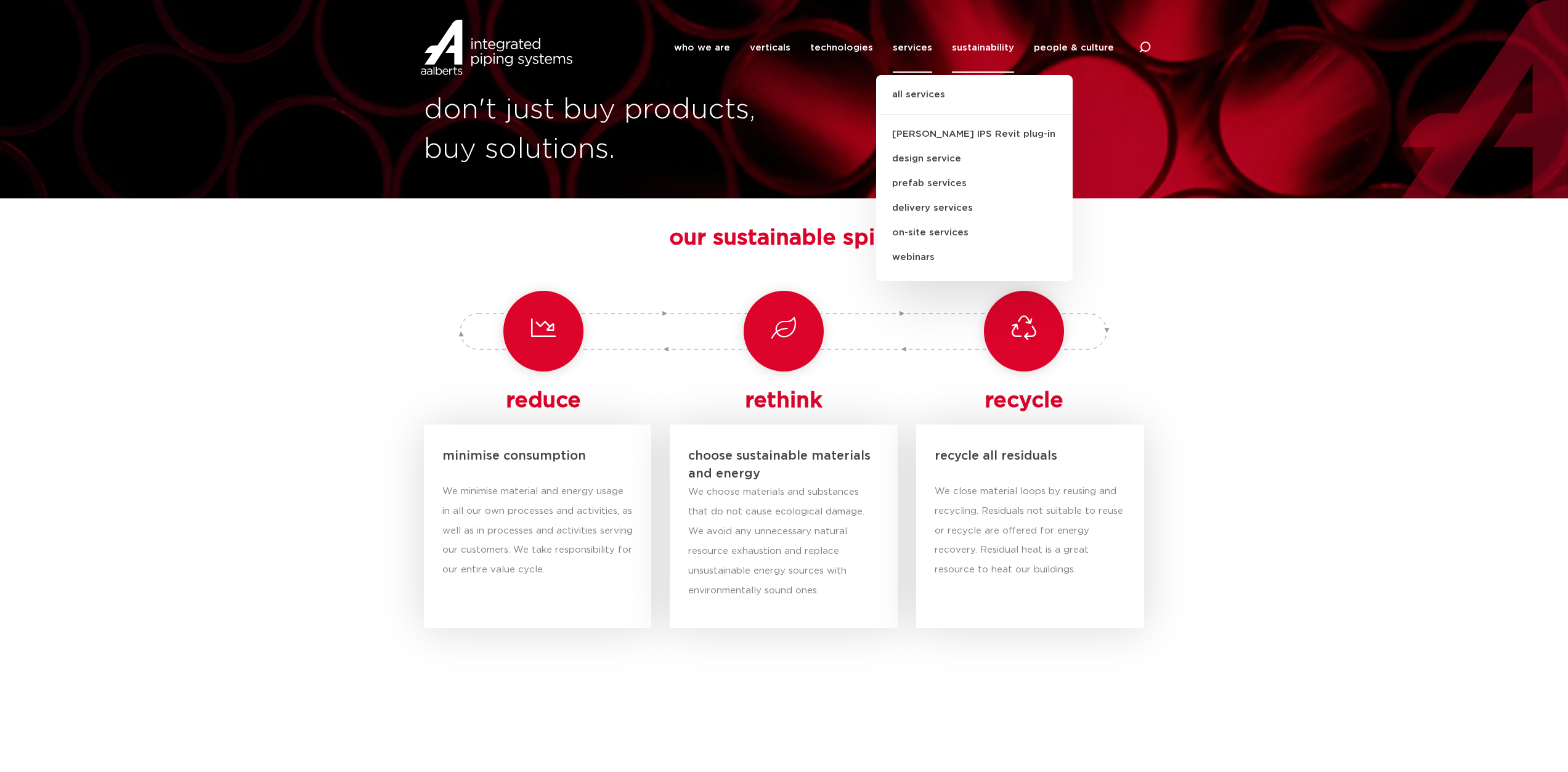
click at [820, 113] on div "don't just buy products, buy solutions." at bounding box center [784, 99] width 1568 height 198
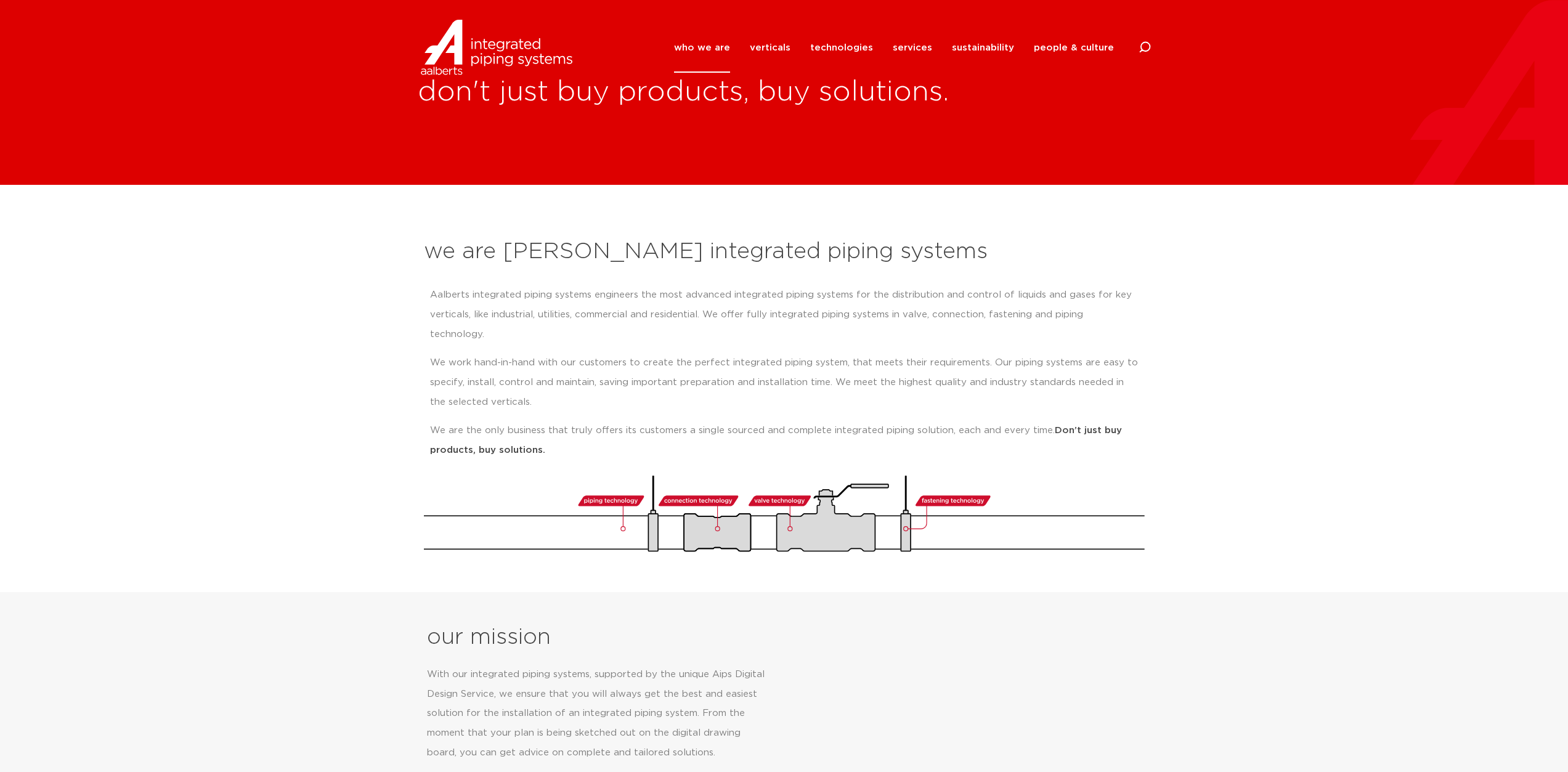
click at [1282, 509] on section "we are Aalberts integrated piping systems Aalberts integrated piping systems en…" at bounding box center [784, 389] width 1568 height 407
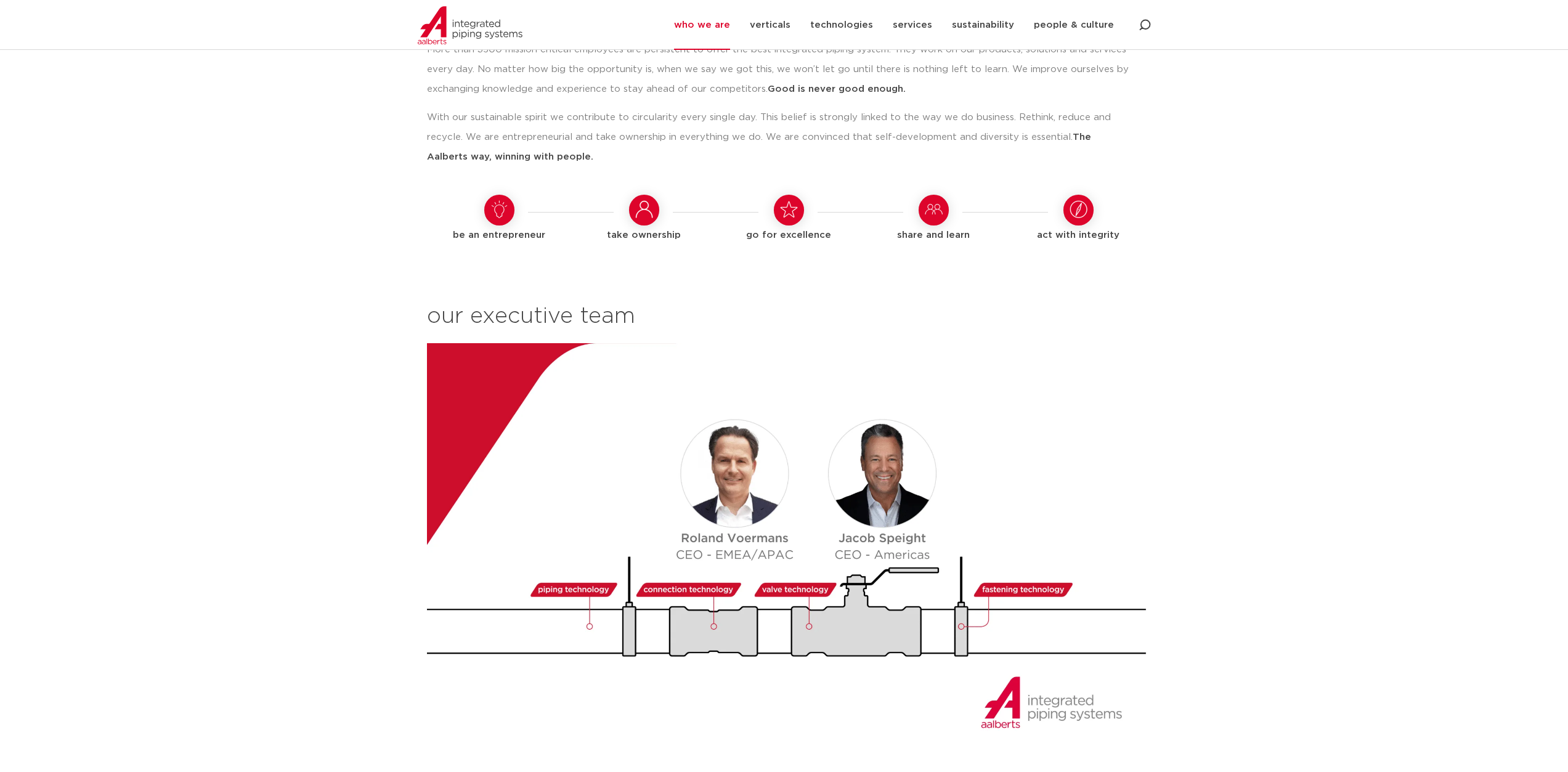
scroll to position [1162, 0]
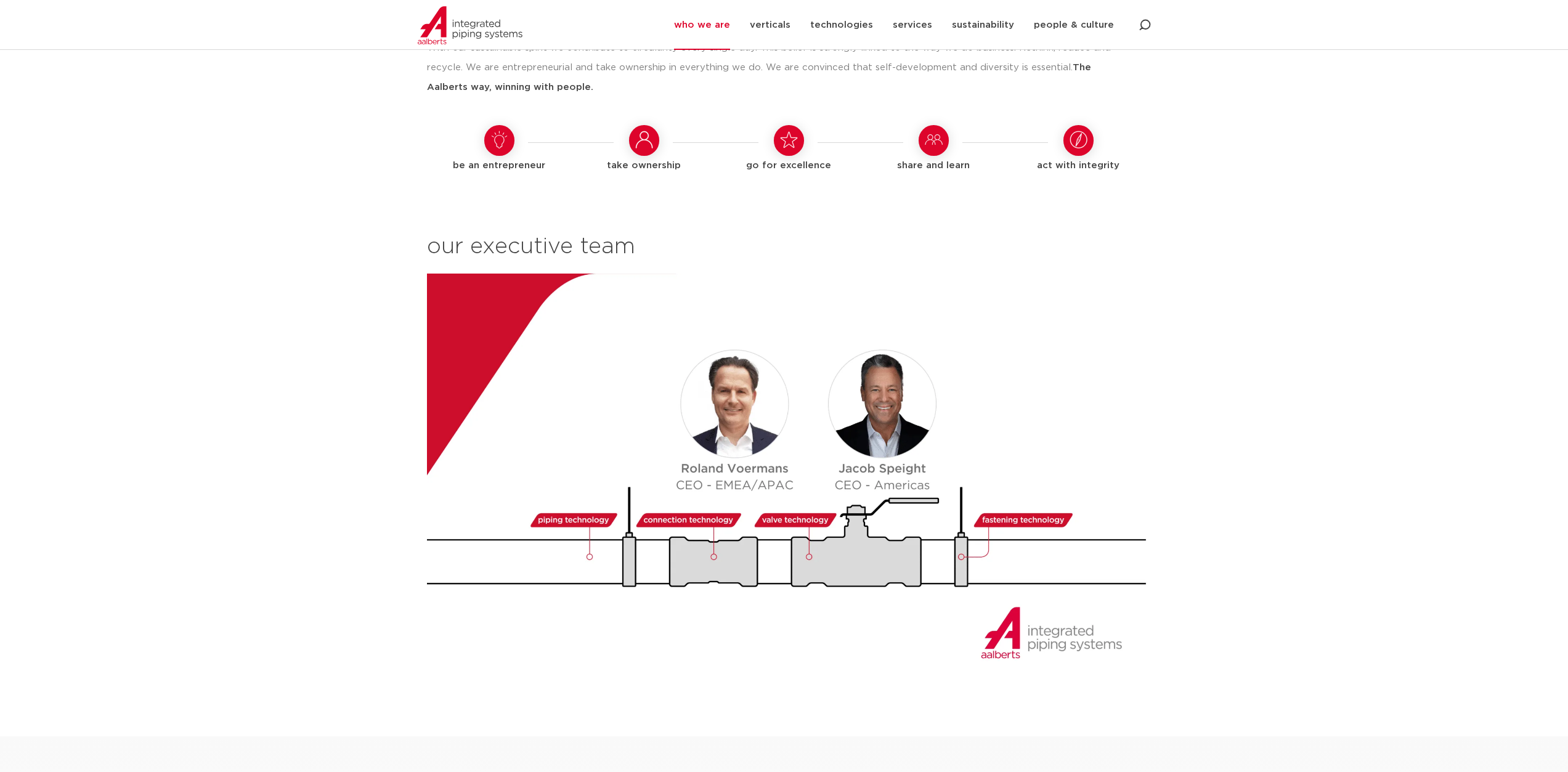
click at [1289, 663] on section "our way of working We operate from various regions around the globe: [GEOGRAPHI…" at bounding box center [784, 287] width 1568 height 837
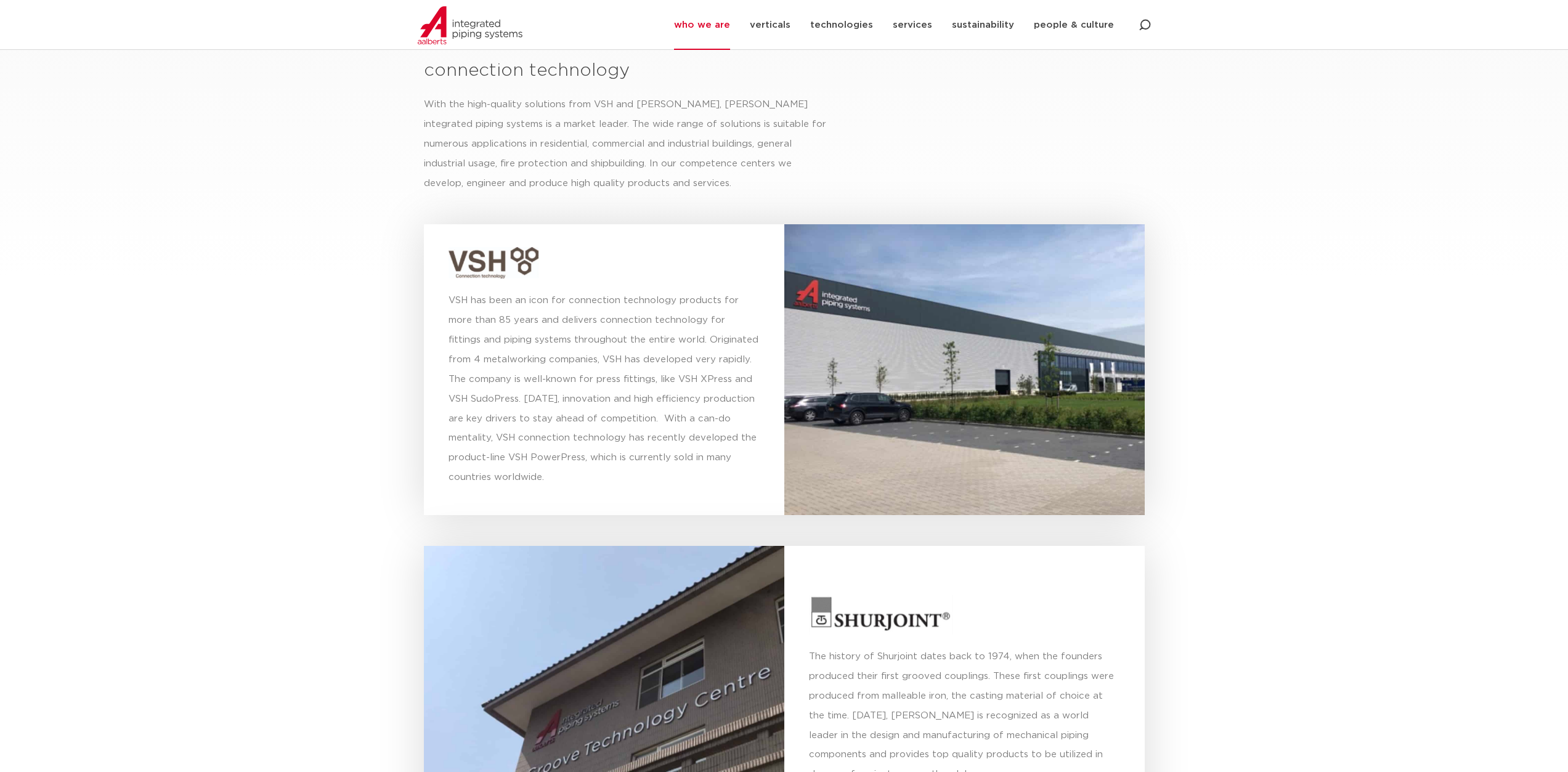
scroll to position [3284, 0]
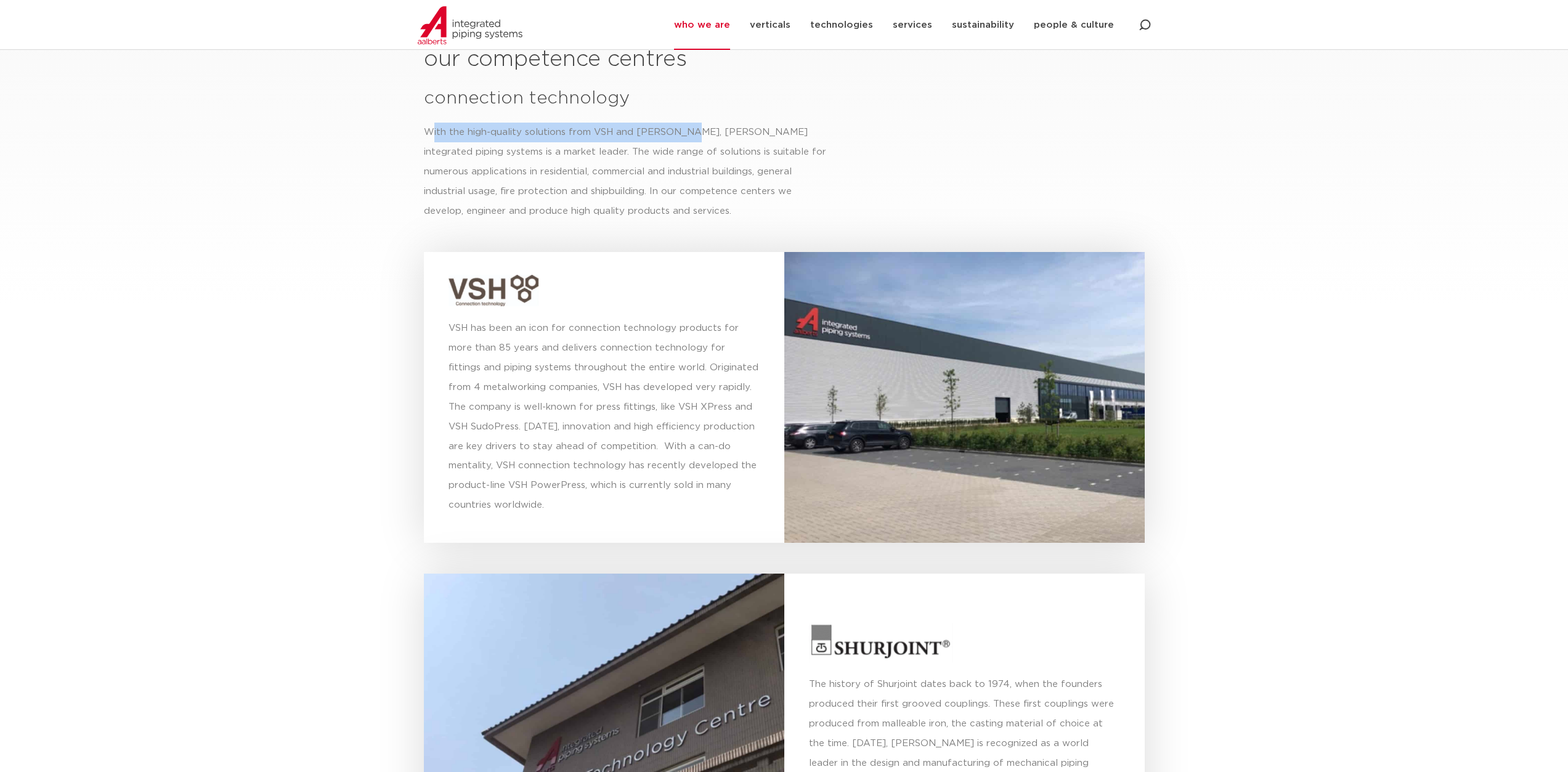
drag, startPoint x: 424, startPoint y: 109, endPoint x: 676, endPoint y: 115, distance: 252.1
click at [676, 123] on div "With the high-quality solutions from VSH and Shurjoint, Aalberts integrated pip…" at bounding box center [625, 172] width 403 height 98
drag, startPoint x: 1206, startPoint y: 224, endPoint x: 1199, endPoint y: 236, distance: 13.9
click at [1204, 224] on section "our competence centres connection technology With the high-quality solutions fr…" at bounding box center [784, 458] width 1568 height 888
click at [915, 26] on link "services" at bounding box center [912, 25] width 39 height 50
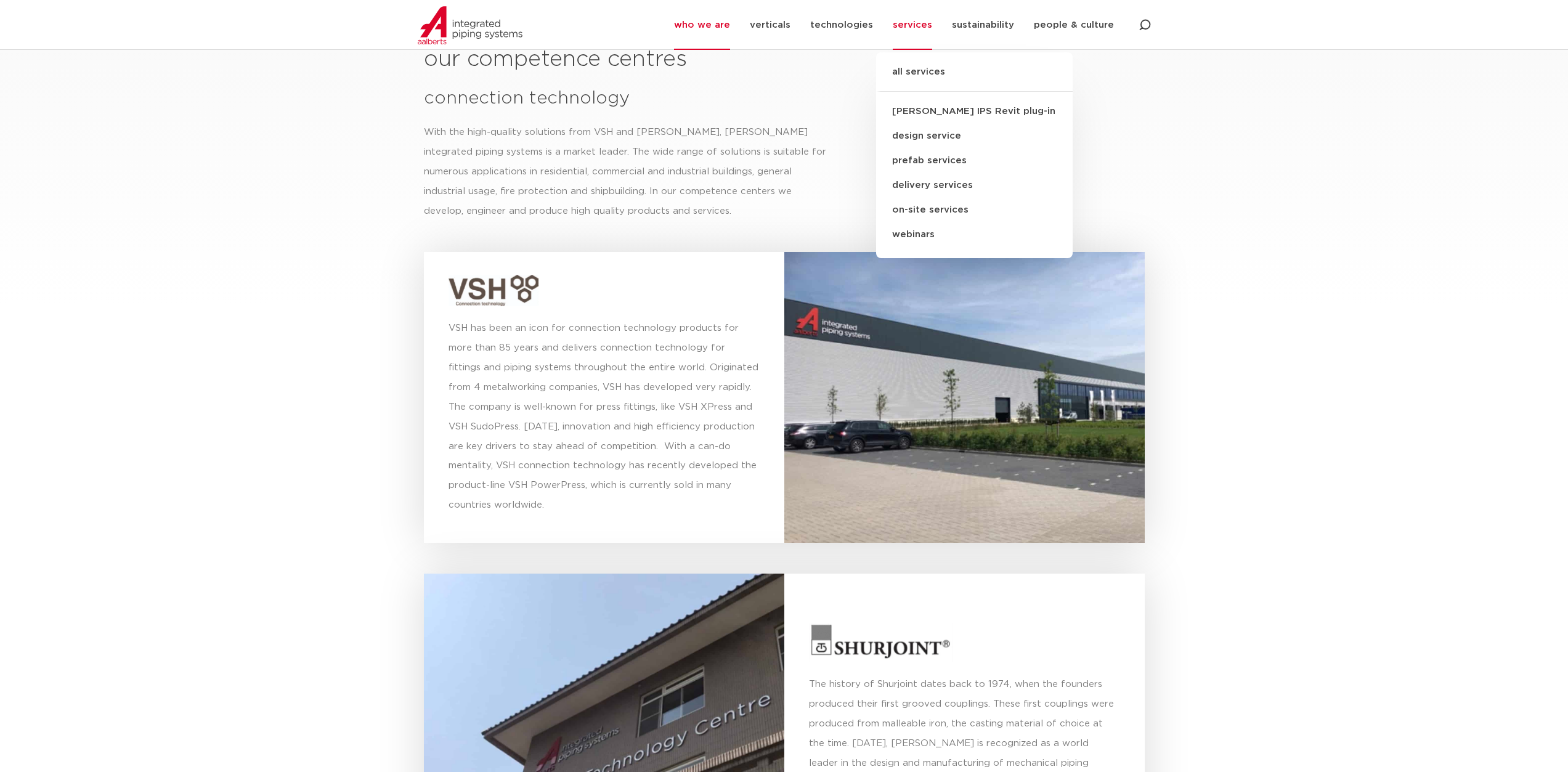
click at [975, 112] on link "[PERSON_NAME] IPS Revit plug-in" at bounding box center [974, 111] width 196 height 25
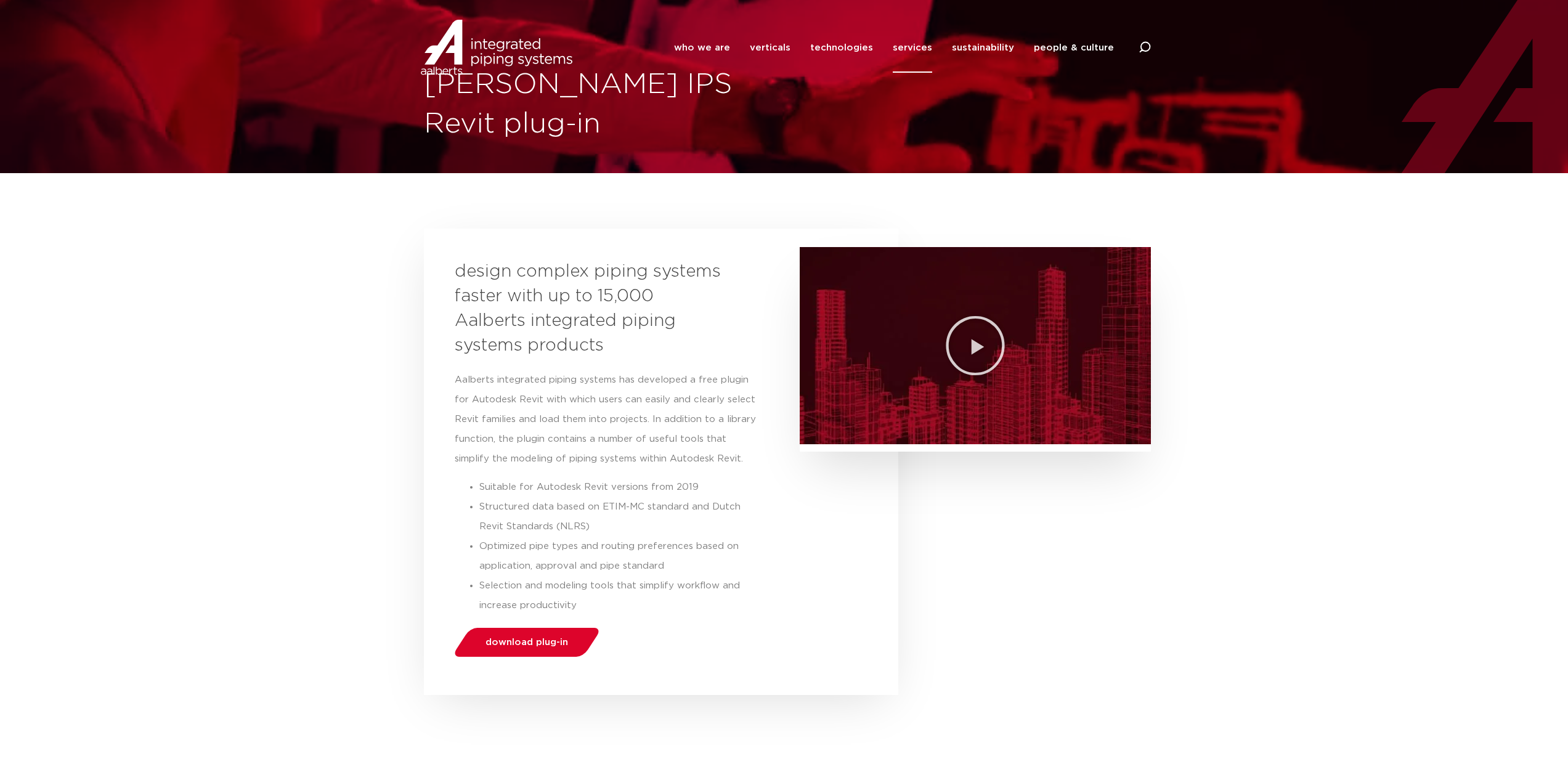
scroll to position [2, 0]
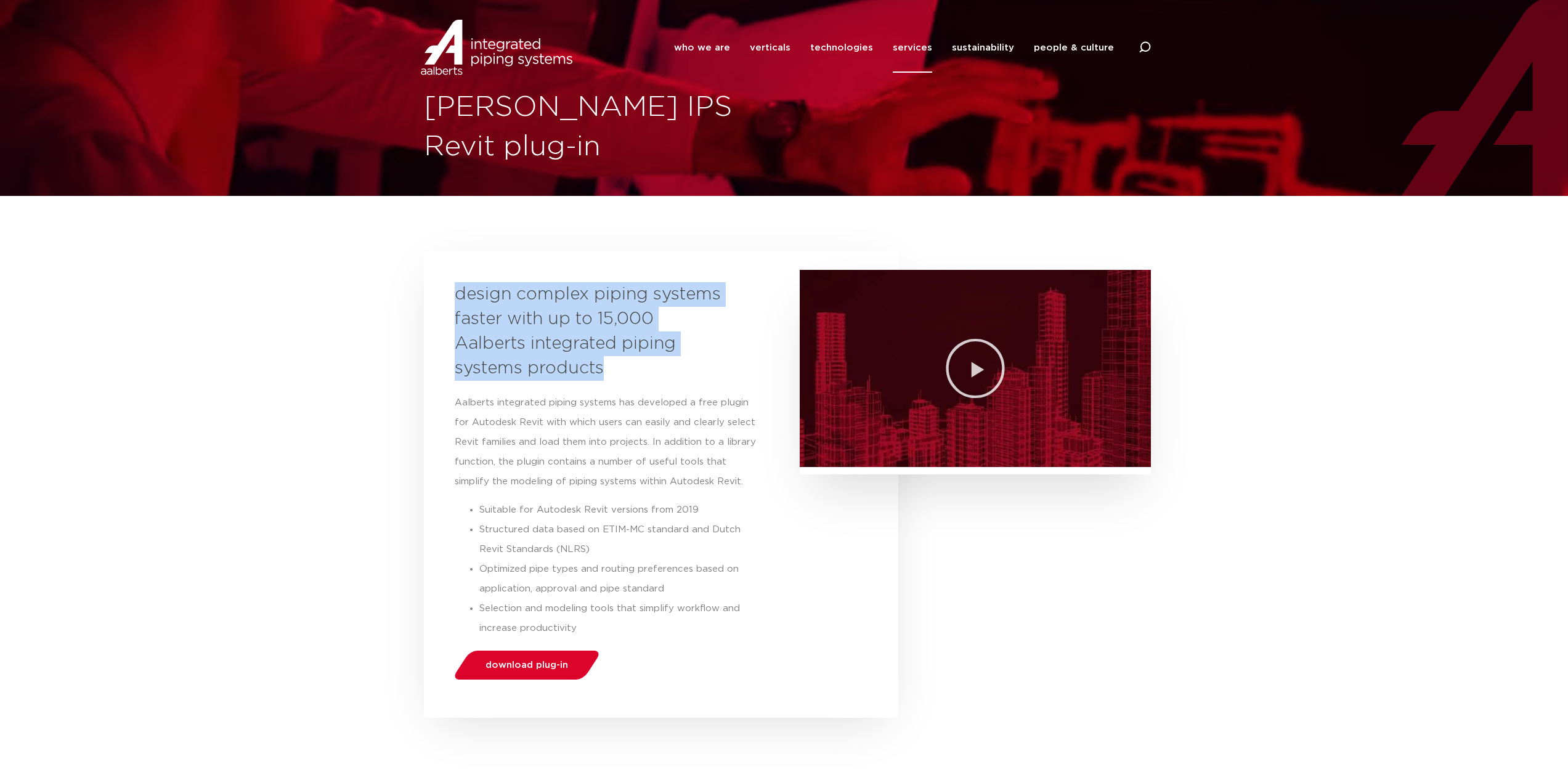
drag, startPoint x: 602, startPoint y: 378, endPoint x: 449, endPoint y: 303, distance: 170.4
click at [449, 303] on div "design complex piping systems faster with up to 15,000 Aalberts integrated pipi…" at bounding box center [661, 485] width 474 height 466
copy h3 "design complex piping systems faster with up to 15,000 Aalberts integrated pipi…"
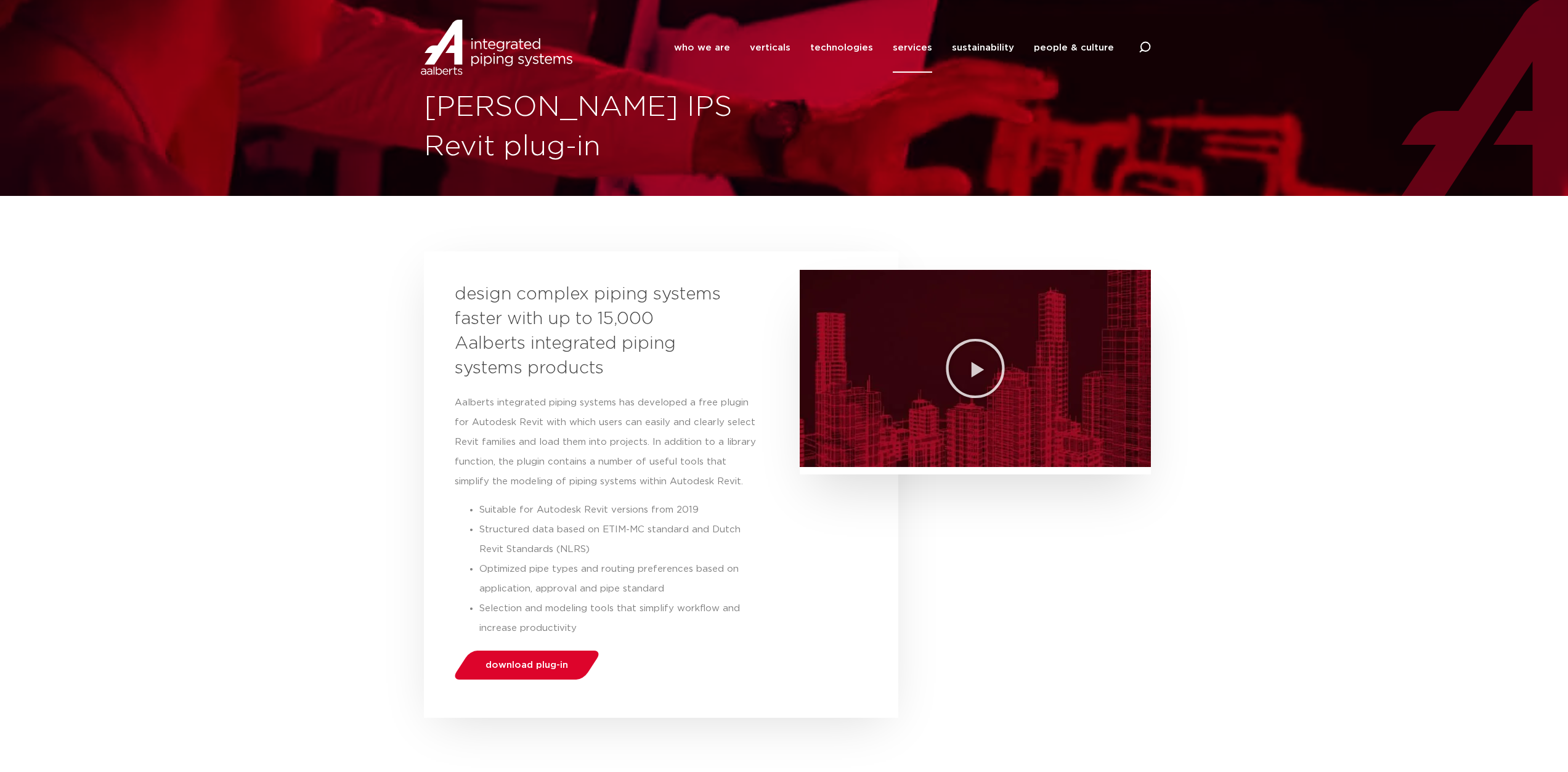
drag, startPoint x: 890, startPoint y: 514, endPoint x: 917, endPoint y: 759, distance: 246.5
click at [891, 516] on div "design complex piping systems faster with up to 15,000 Aalberts integrated pipi…" at bounding box center [661, 485] width 474 height 466
click at [979, 50] on link "sustainability" at bounding box center [983, 48] width 62 height 50
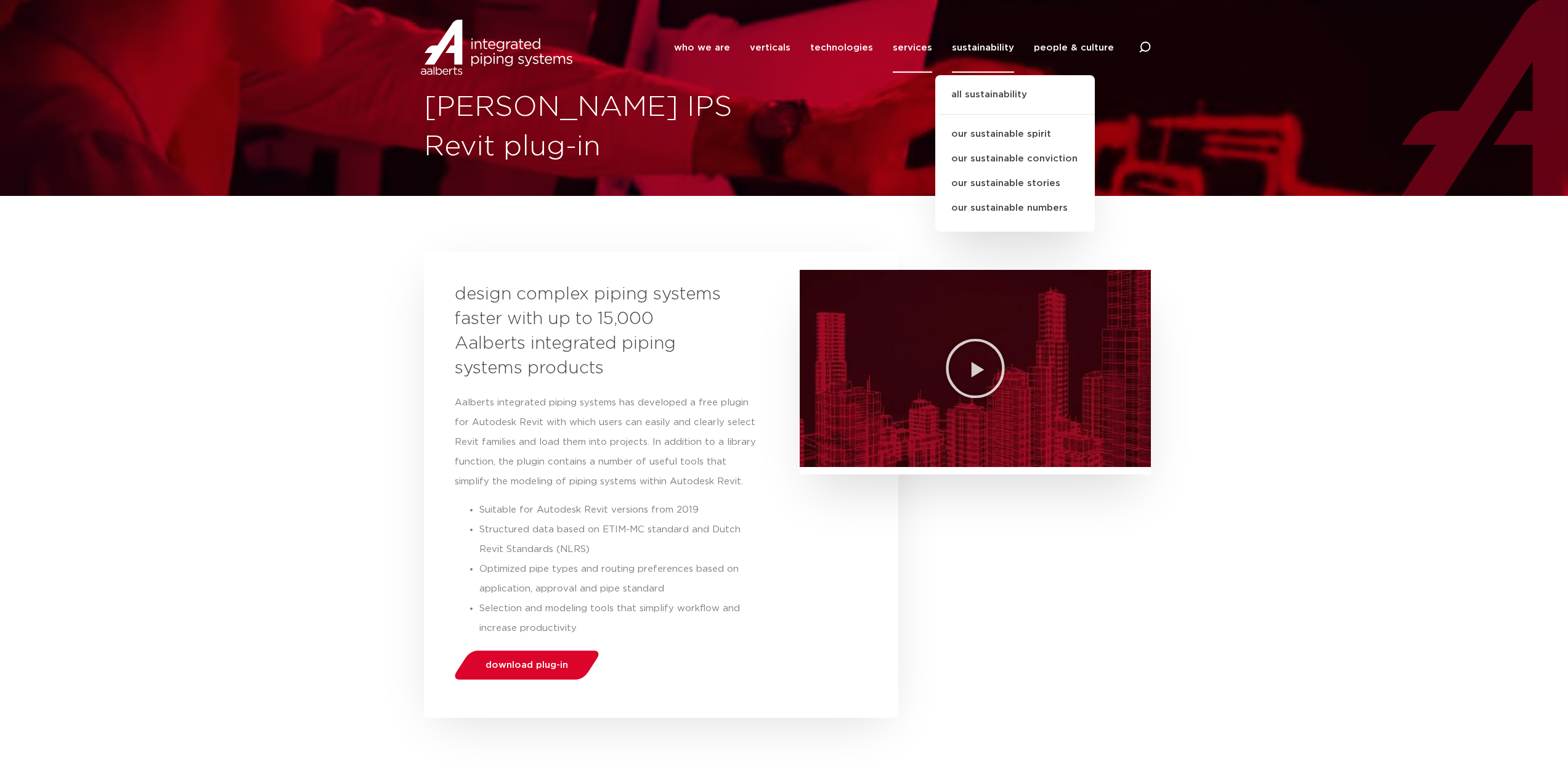
drag, startPoint x: 719, startPoint y: 261, endPoint x: 689, endPoint y: 280, distance: 35.5
click at [719, 261] on div "design complex piping systems faster with up to 15,000 Aalberts integrated pipi…" at bounding box center [661, 485] width 474 height 466
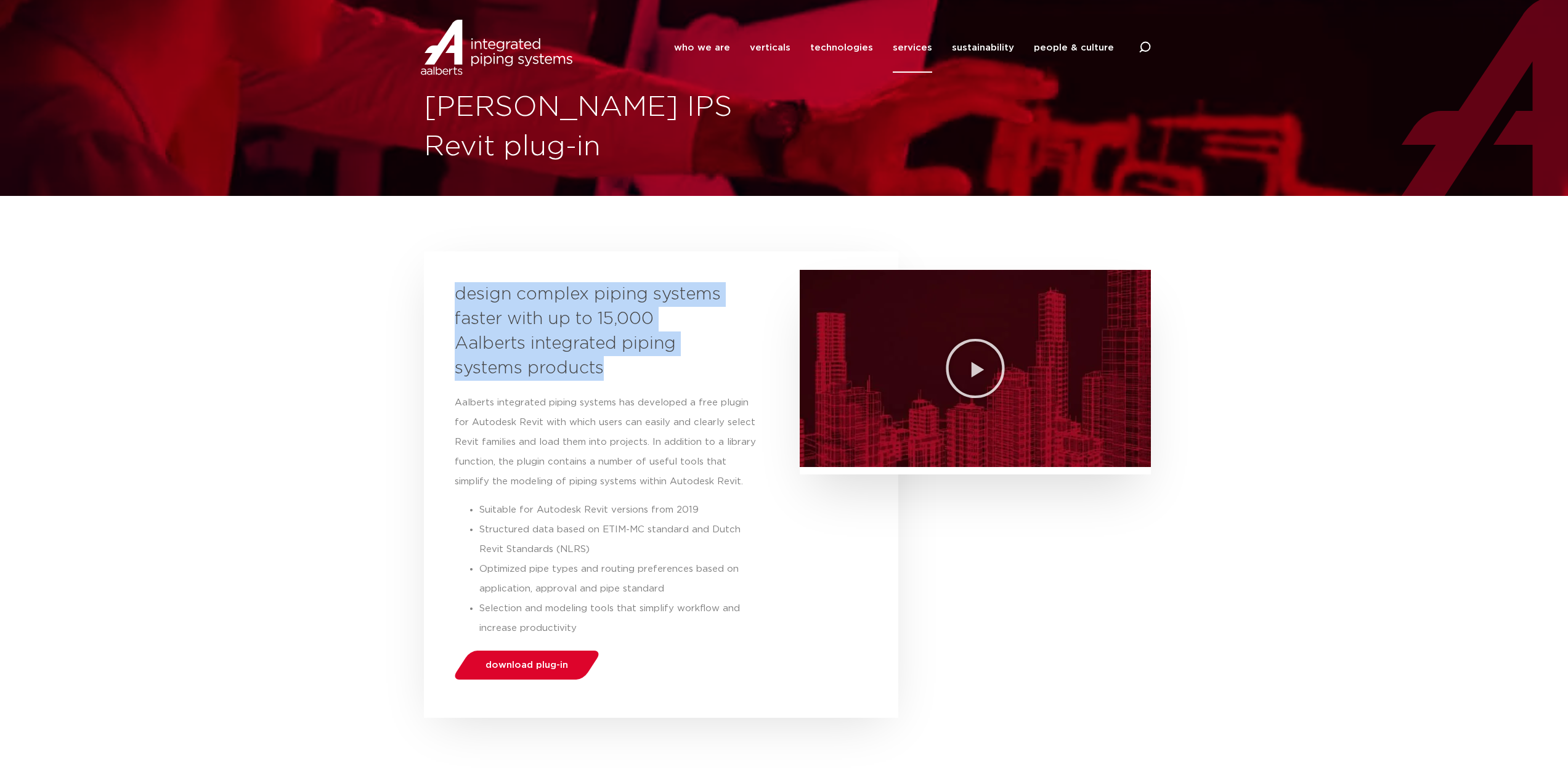
drag, startPoint x: 449, startPoint y: 296, endPoint x: 623, endPoint y: 371, distance: 189.5
click at [623, 371] on div "design complex piping systems faster with up to 15,000 Aalberts integrated pipi…" at bounding box center [661, 485] width 474 height 466
copy h3 "design complex piping systems faster with up to 15,000 Aalberts integrated pipi…"
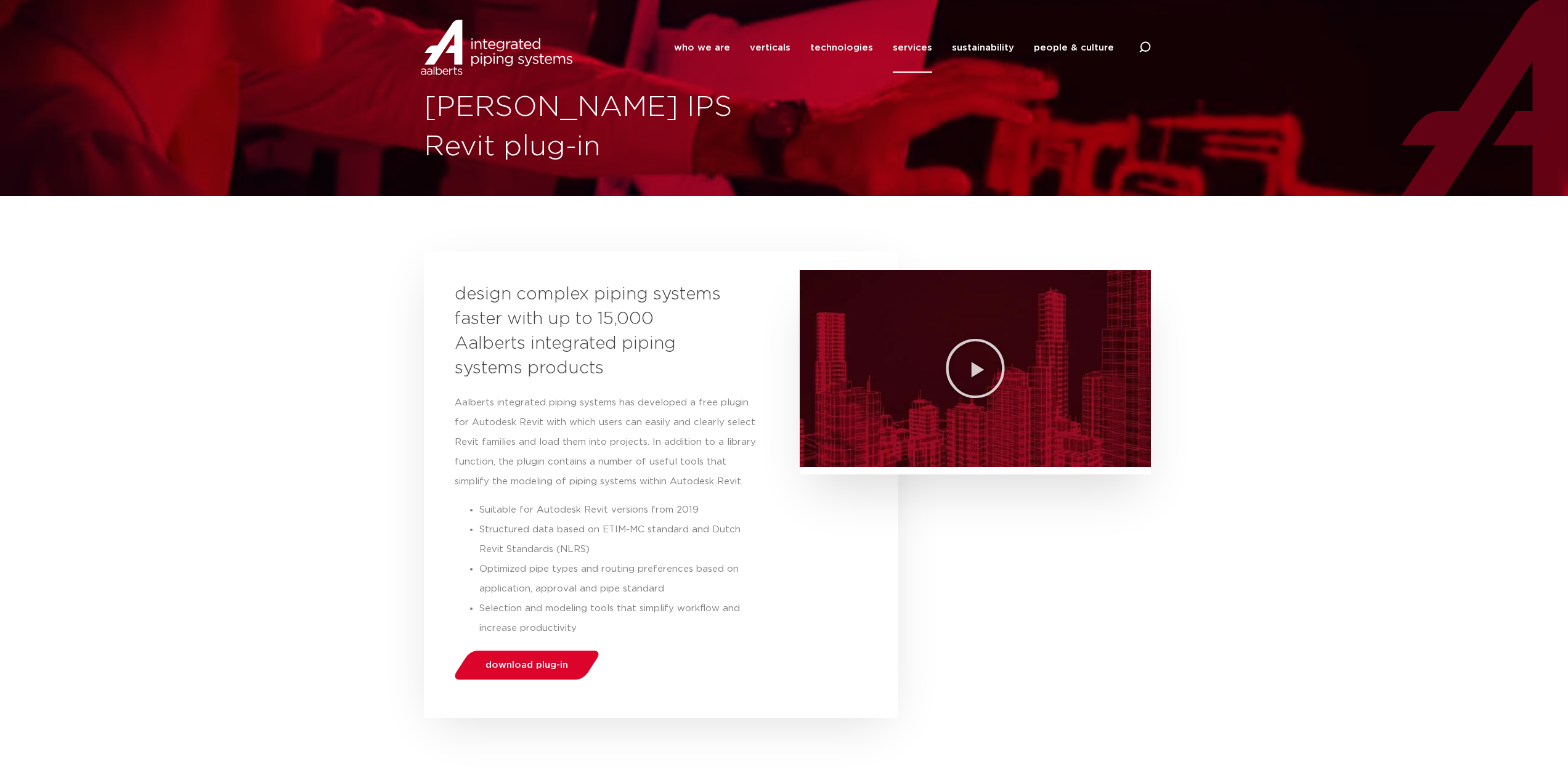
click at [930, 536] on section "design complex piping systems faster with up to 15,000 Aalberts integrated pipi…" at bounding box center [784, 485] width 721 height 466
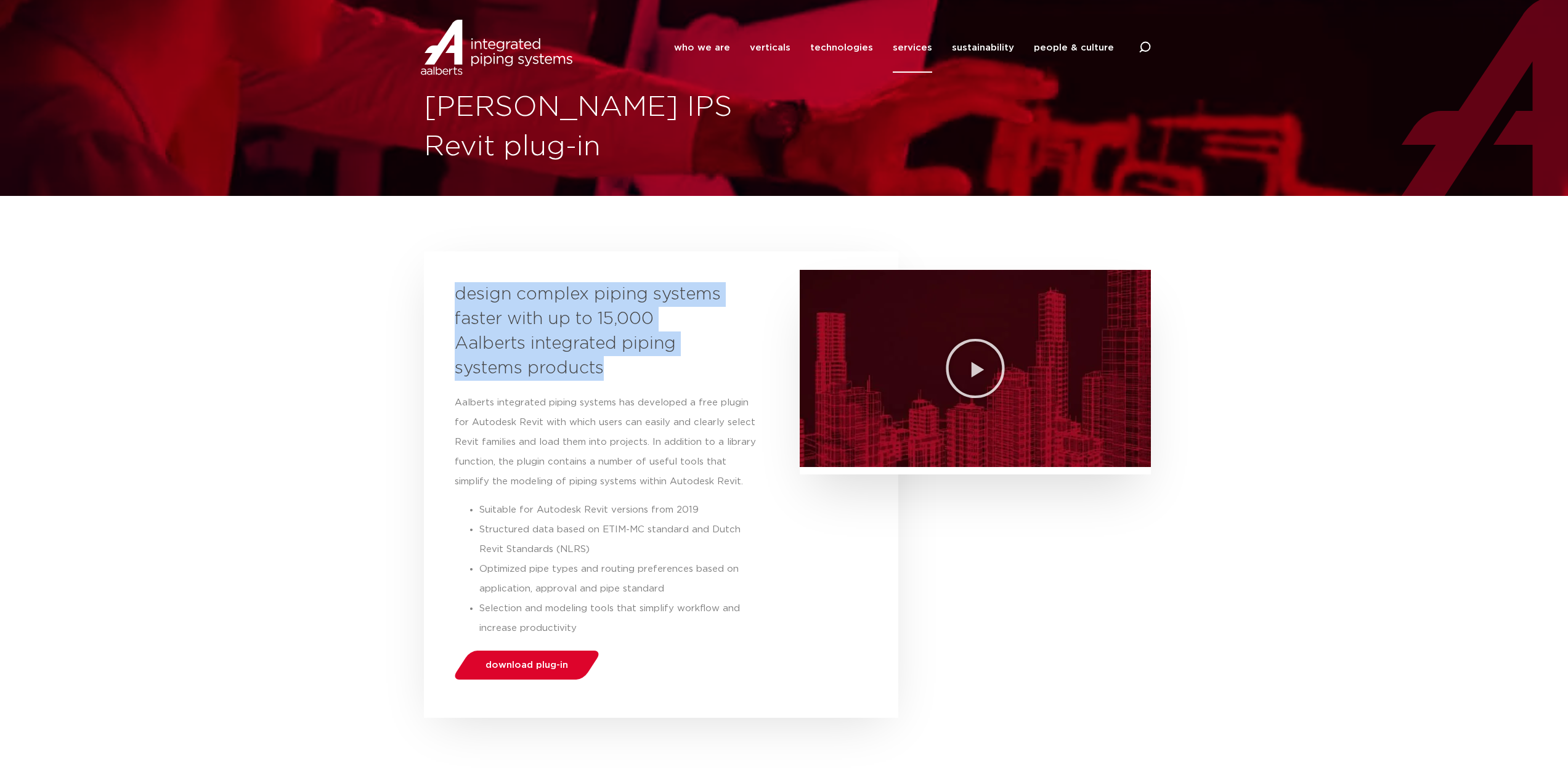
drag, startPoint x: 618, startPoint y: 381, endPoint x: 447, endPoint y: 291, distance: 193.2
click at [447, 291] on div "design complex piping systems faster with up to 15,000 Aalberts integrated pipi…" at bounding box center [661, 485] width 474 height 466
copy h3 "design complex piping systems faster with up to 15,000 Aalberts integrated pipi…"
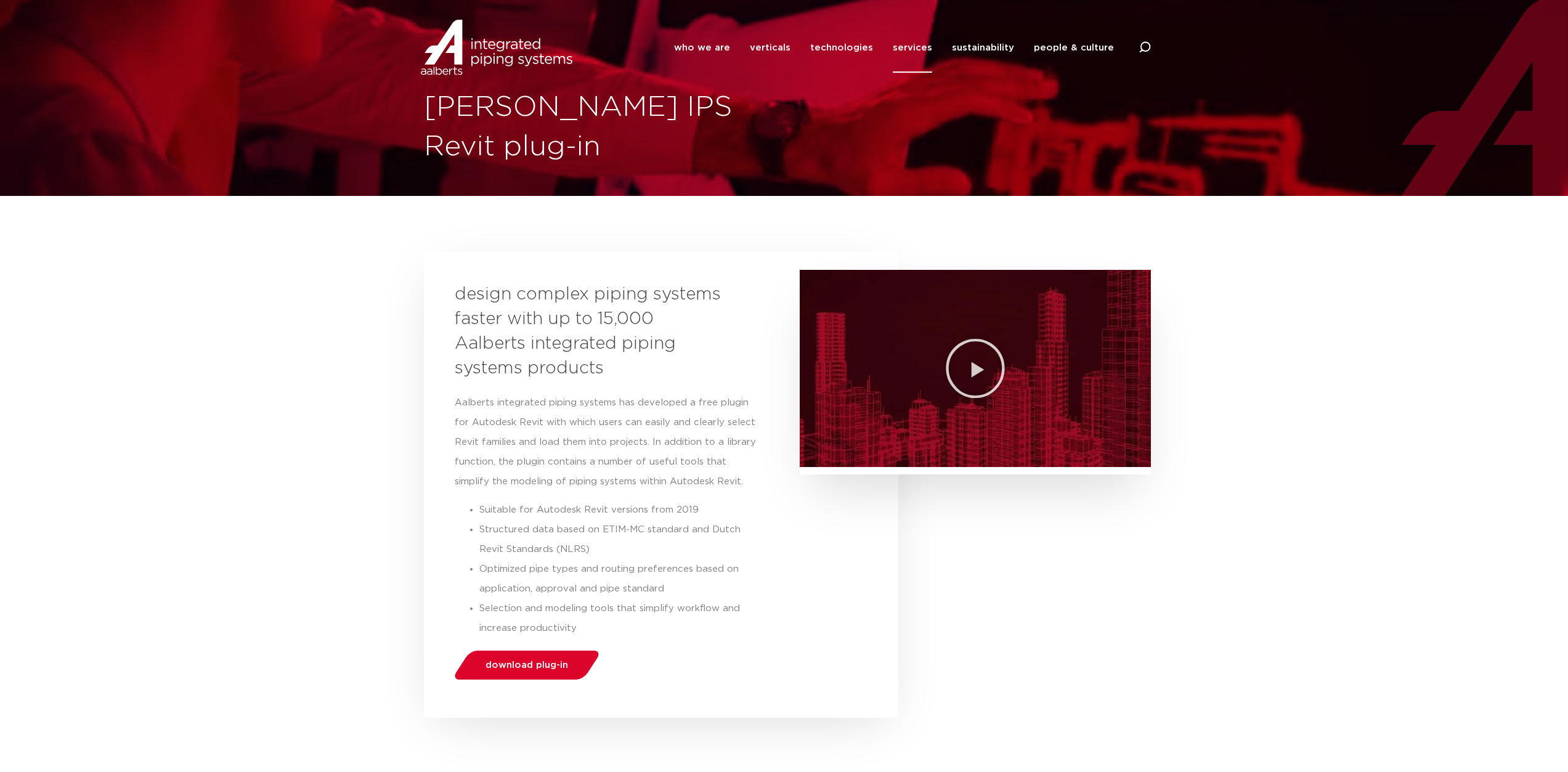
drag, startPoint x: 990, startPoint y: 557, endPoint x: 929, endPoint y: 757, distance: 209.1
click at [988, 560] on section "design complex piping systems faster with up to 15,000 Aalberts integrated pipi…" at bounding box center [784, 485] width 721 height 466
click at [970, 47] on link "sustainability" at bounding box center [983, 48] width 62 height 50
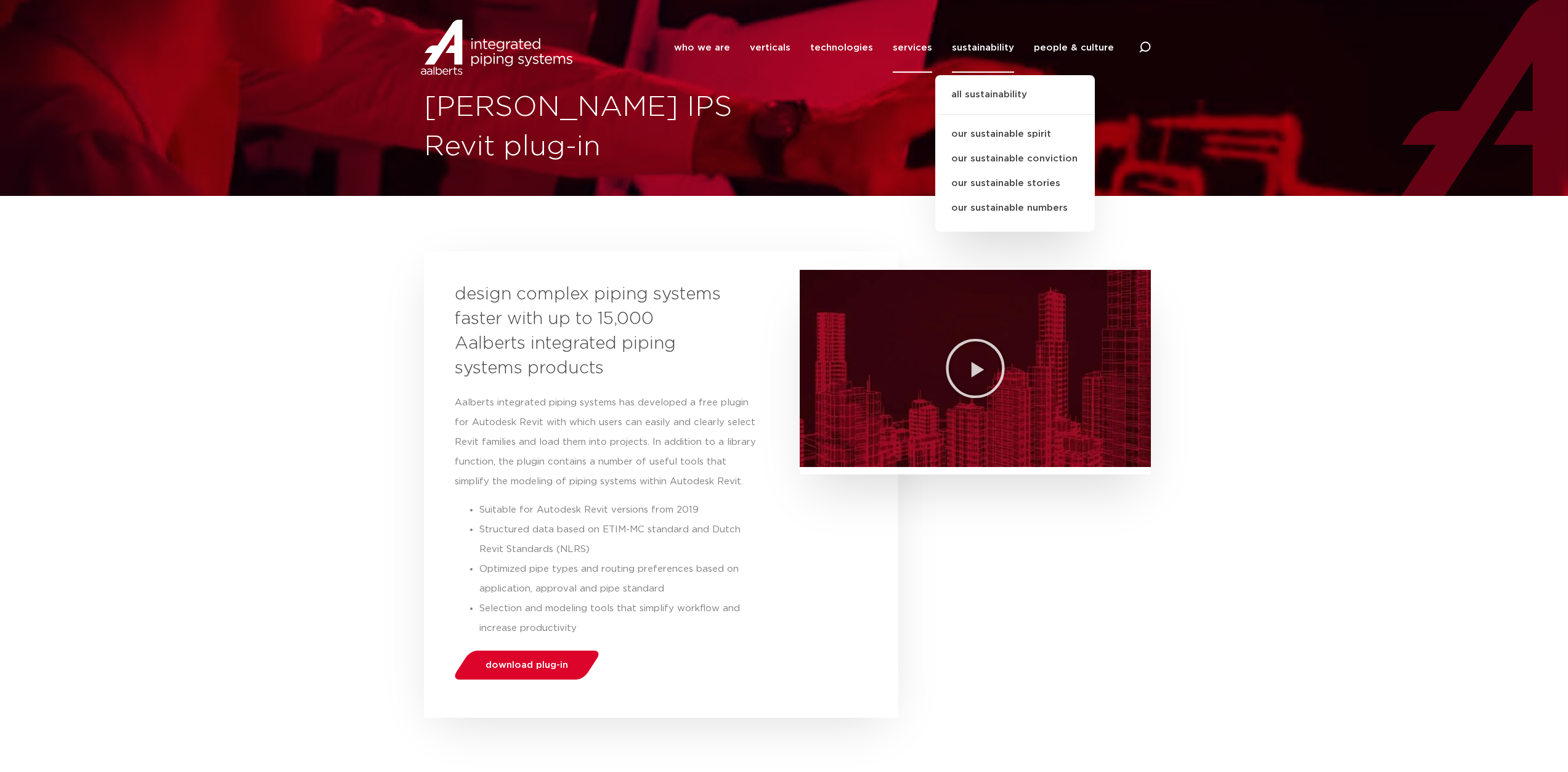
click at [907, 48] on link "services" at bounding box center [912, 48] width 39 height 50
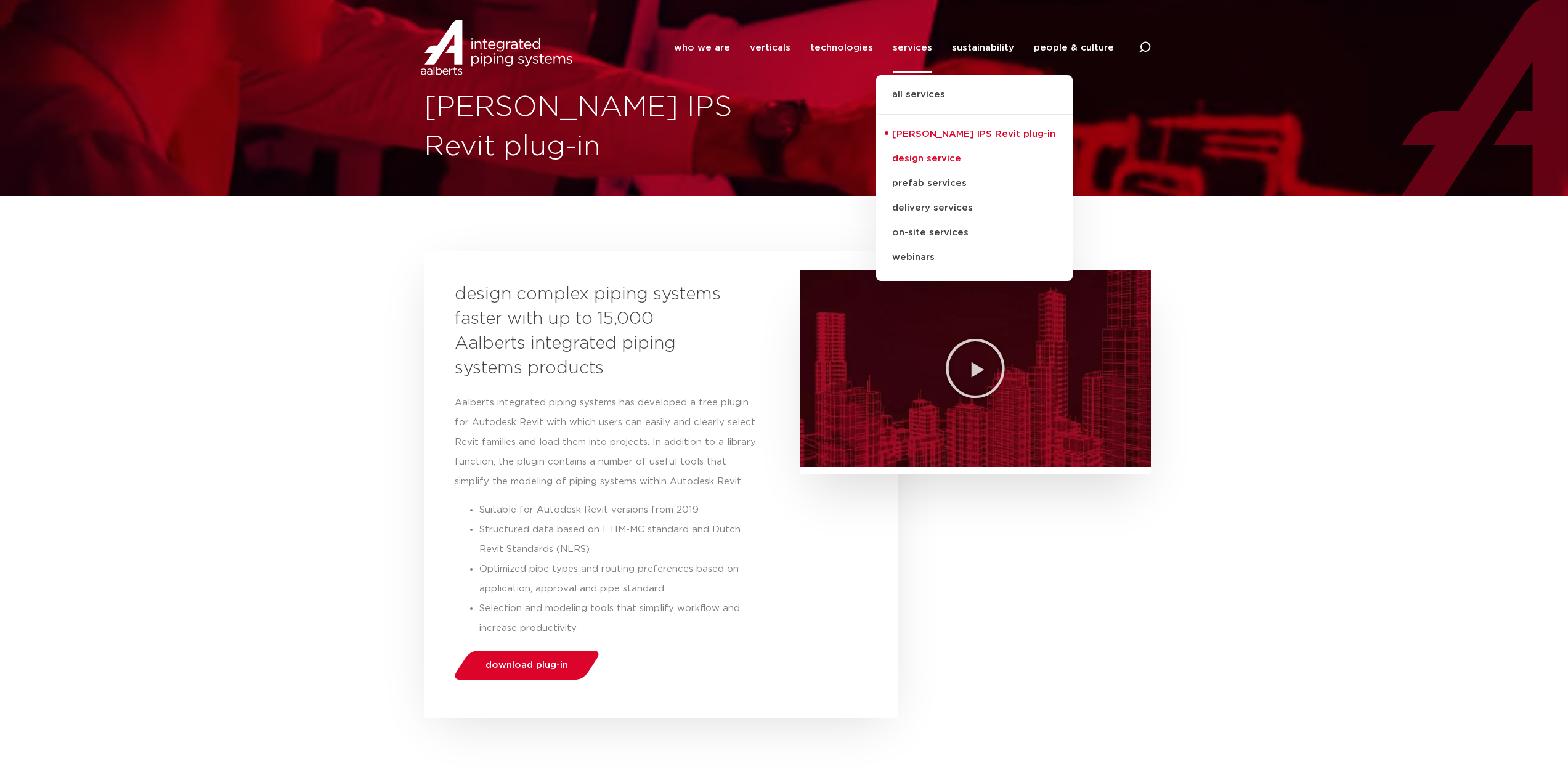
click at [946, 160] on link "design service" at bounding box center [974, 159] width 196 height 25
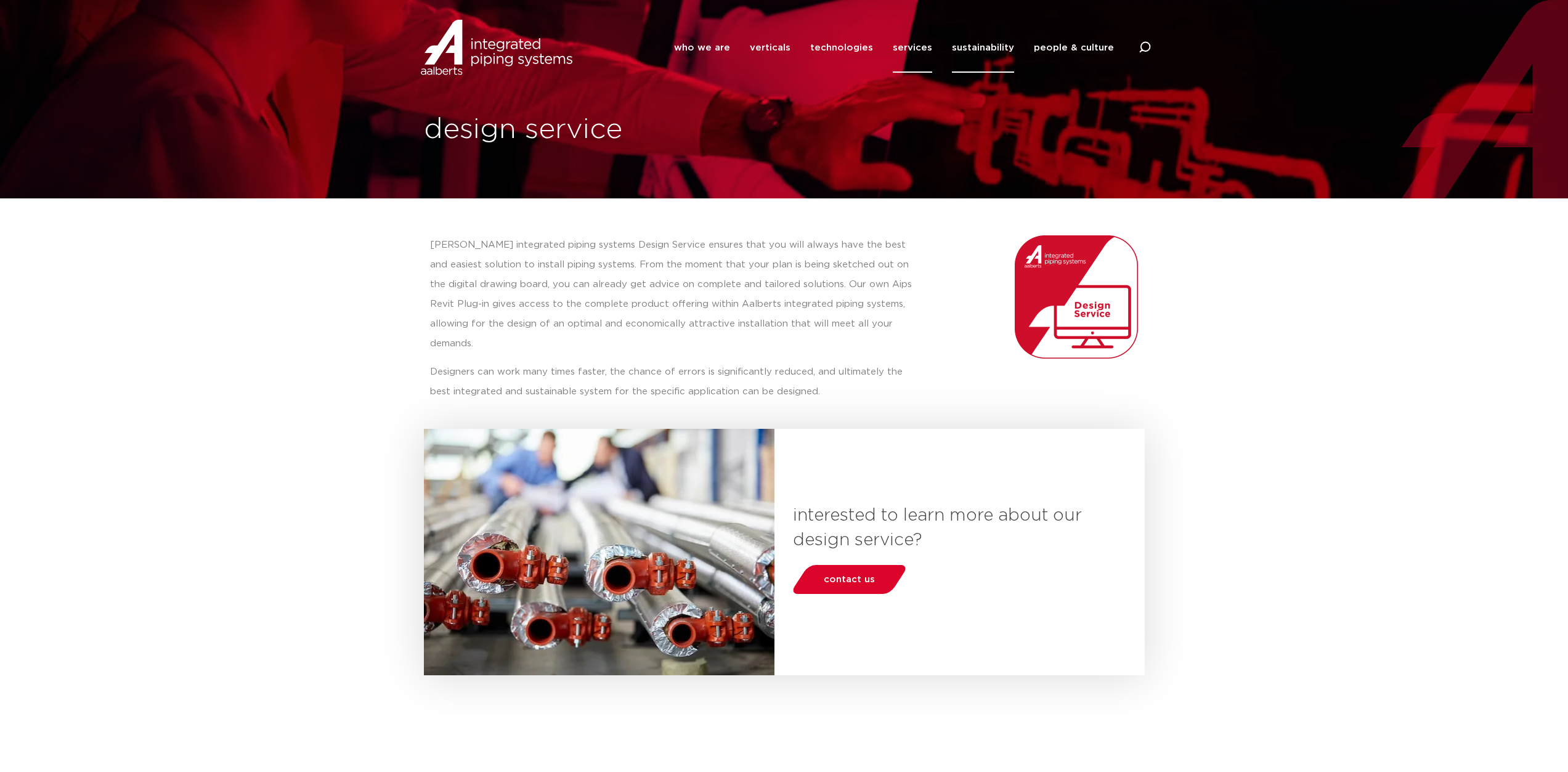
click at [989, 53] on link "sustainability" at bounding box center [983, 48] width 62 height 50
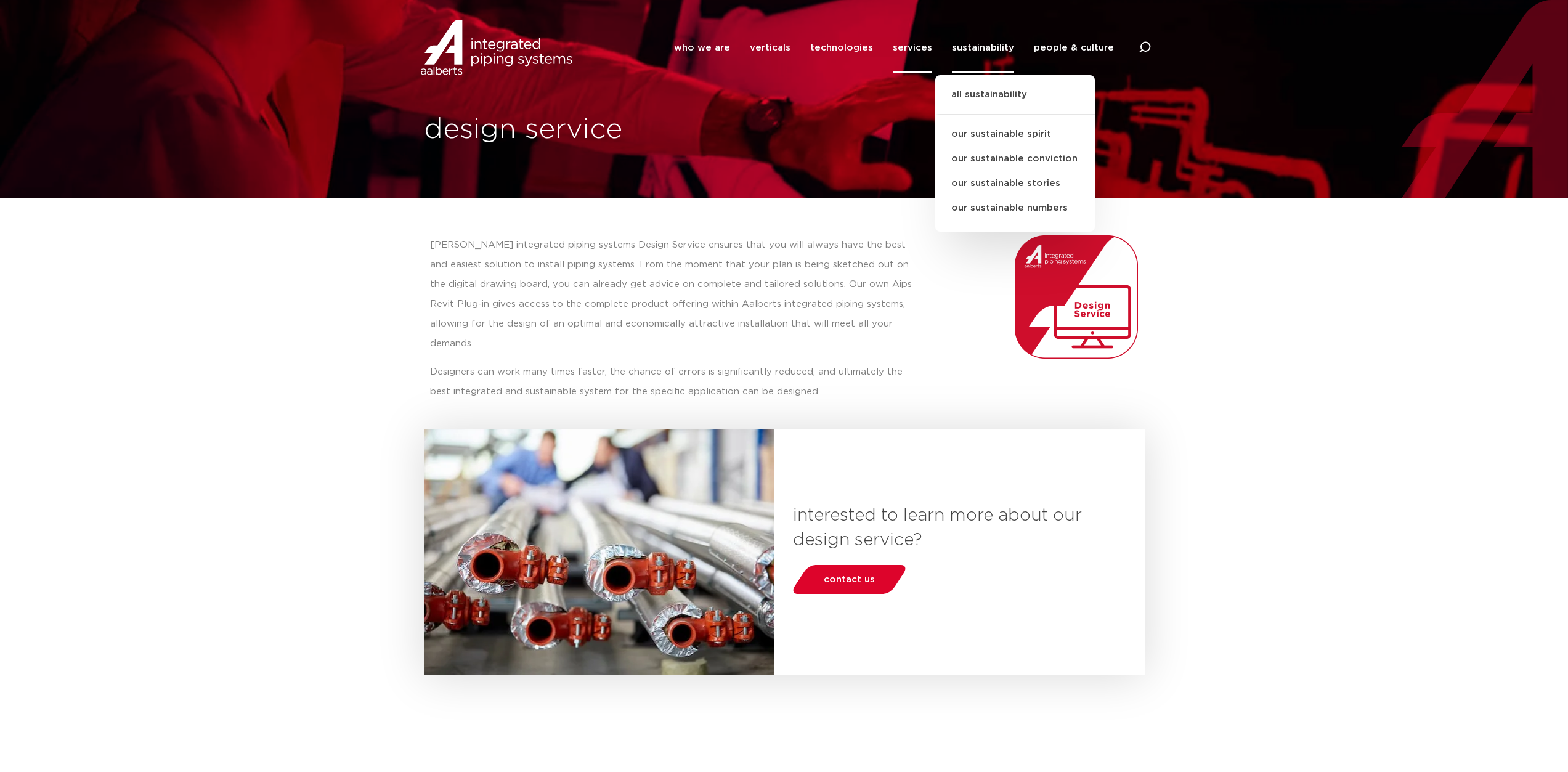
click at [919, 50] on link "services" at bounding box center [912, 48] width 39 height 50
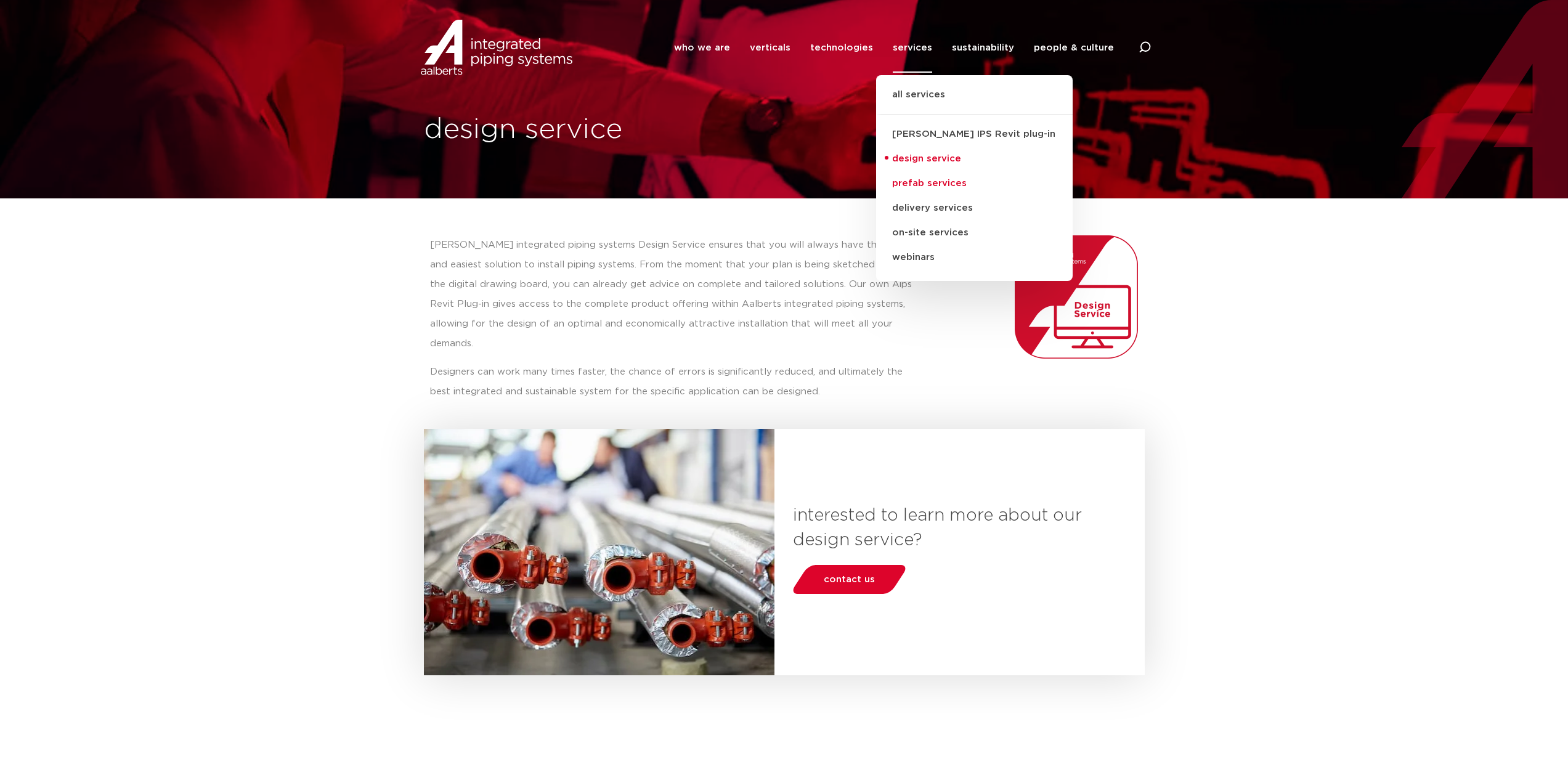
click at [929, 185] on link "prefab services" at bounding box center [974, 184] width 196 height 25
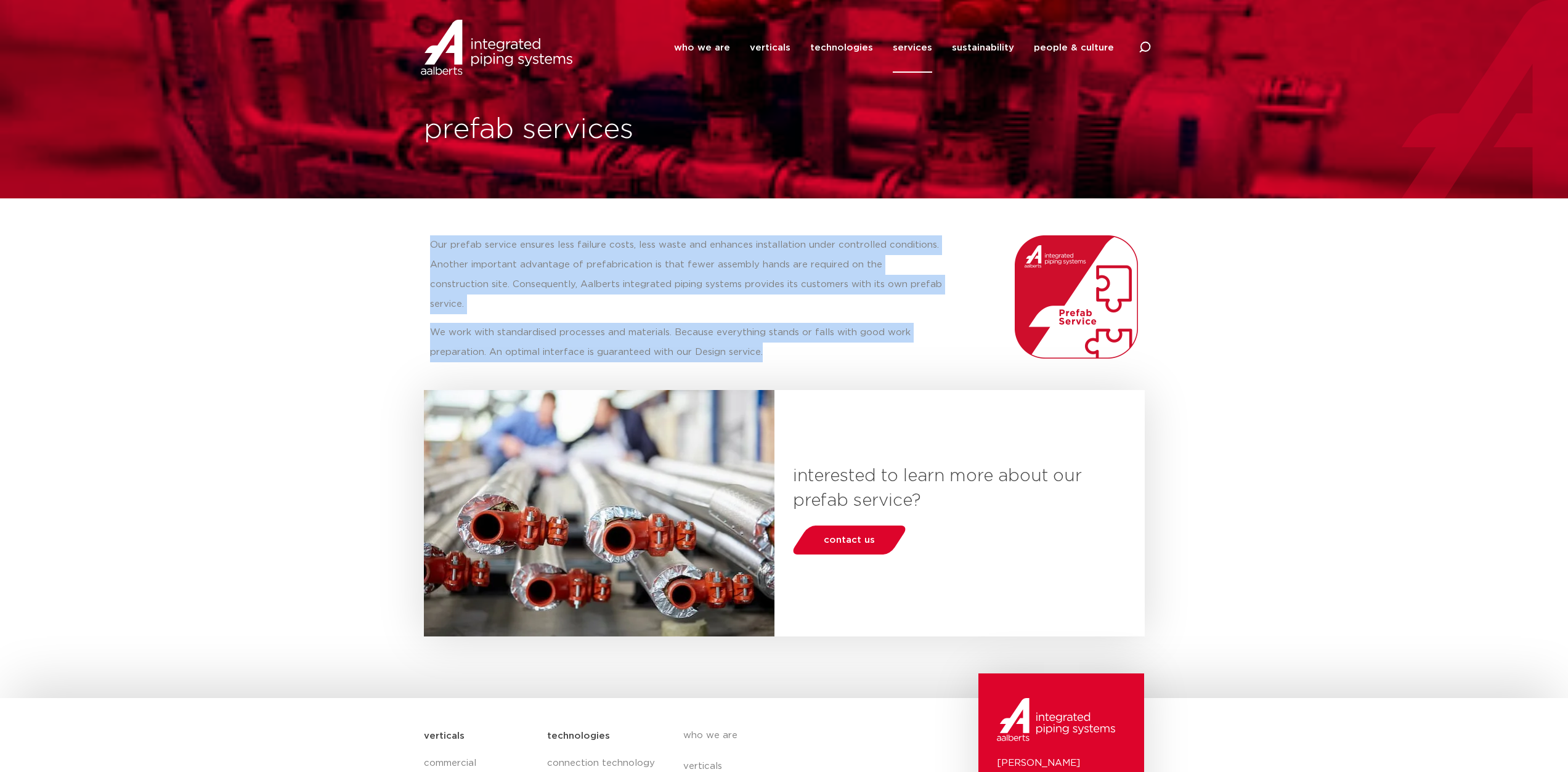
drag, startPoint x: 779, startPoint y: 344, endPoint x: 433, endPoint y: 253, distance: 357.8
click at [433, 253] on div "Our prefab service ensures less failure costs, less waste and enhances installa…" at bounding box center [687, 303] width 513 height 137
copy div "Our prefab service ensures less failure costs, less waste and enhances installa…"
click at [865, 275] on p "Our prefab service ensures less failure costs, less waste and enhances installa…" at bounding box center [687, 275] width 513 height 79
